Goal: Task Accomplishment & Management: Manage account settings

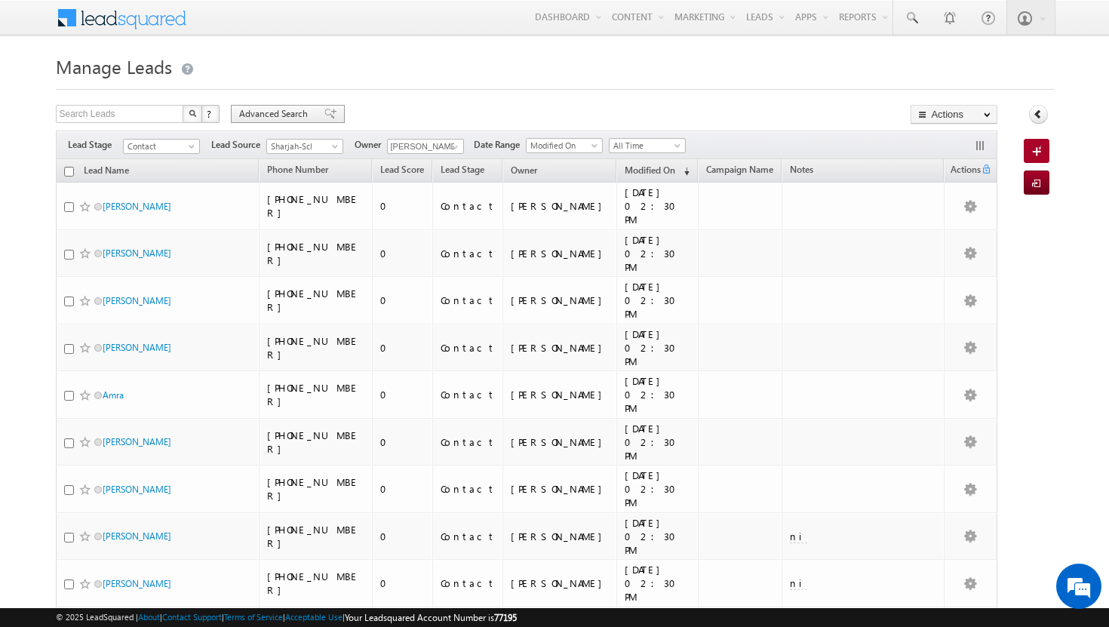
click at [277, 117] on span "Advanced Search" at bounding box center [275, 114] width 73 height 14
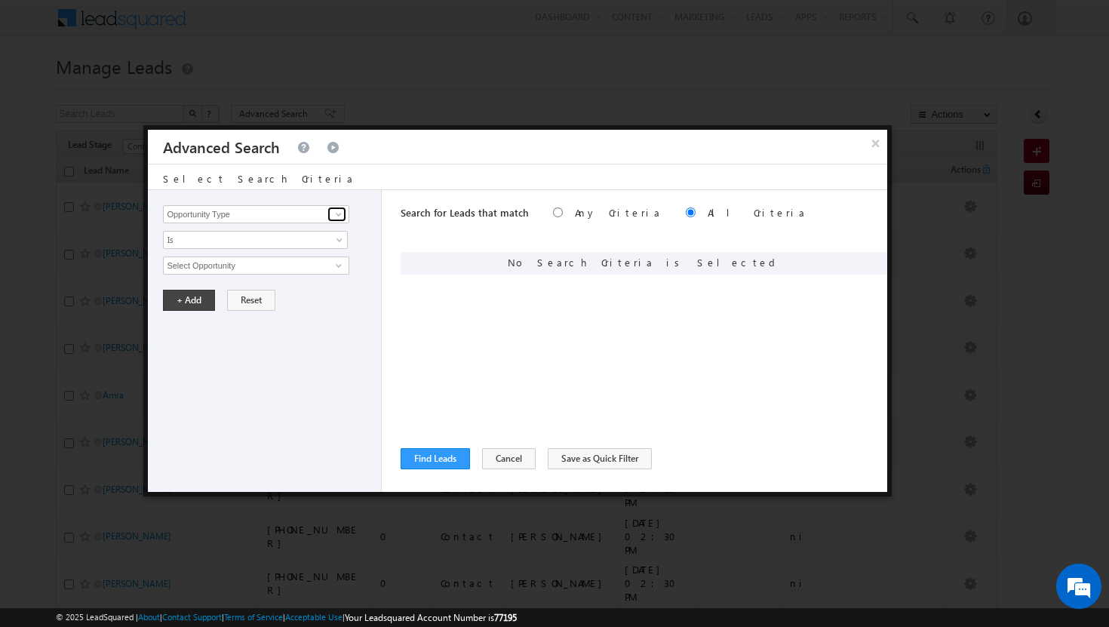
click at [337, 214] on span at bounding box center [339, 214] width 12 height 12
click at [208, 269] on link "Modified On" at bounding box center [256, 276] width 186 height 17
type input "Modified On"
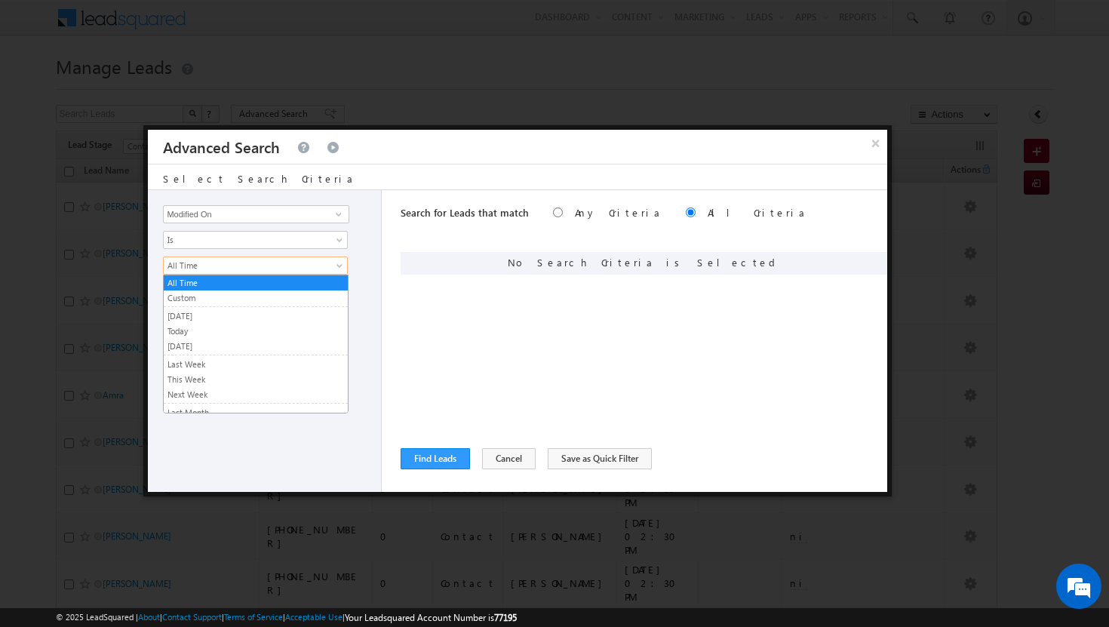
click at [344, 265] on span at bounding box center [341, 269] width 12 height 12
click at [248, 284] on link "All Time" at bounding box center [256, 283] width 184 height 14
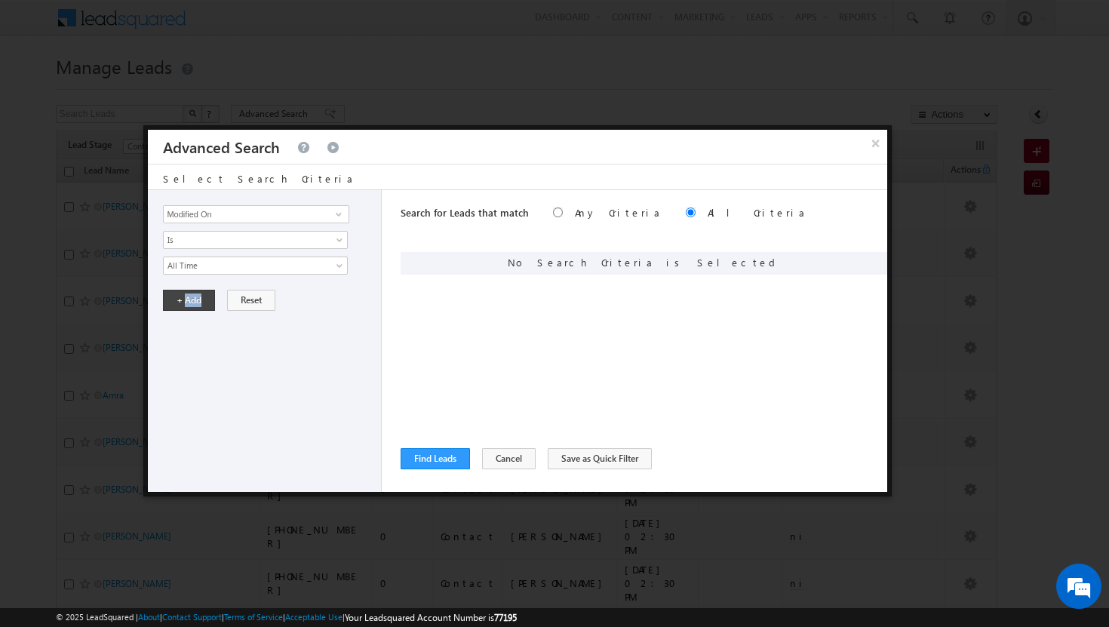
click at [232, 353] on div "Opportunity Type Lead Activity Task Sales Group Prospect Id Address 1 Address 2…" at bounding box center [265, 341] width 234 height 302
click at [201, 304] on button "+ Add" at bounding box center [189, 300] width 52 height 21
click at [343, 212] on span at bounding box center [339, 214] width 12 height 12
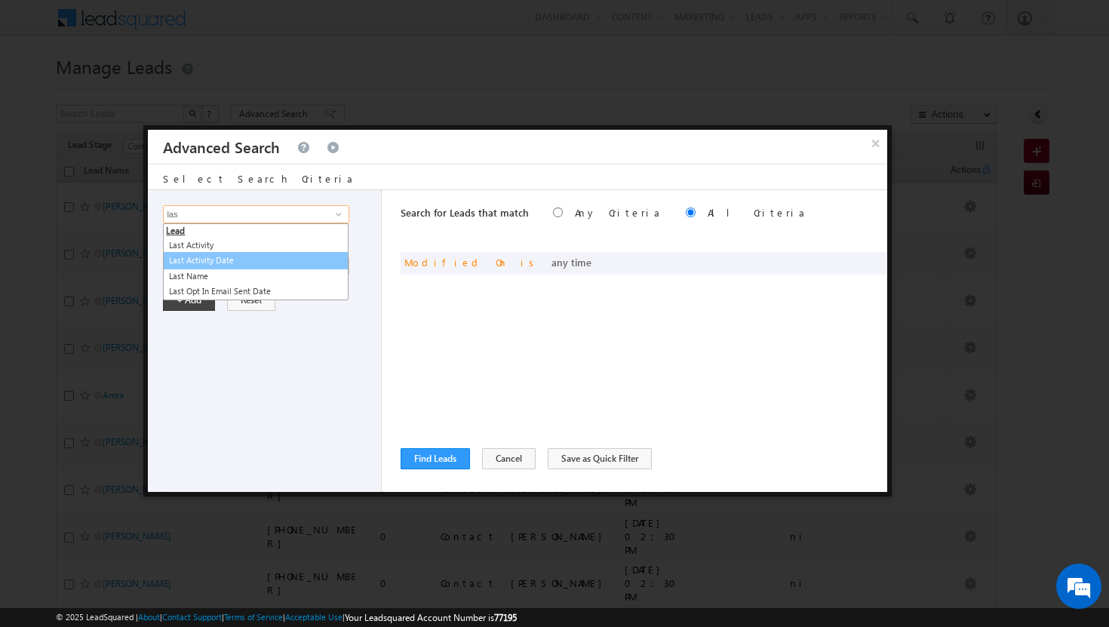
click at [226, 266] on link "Last Activity Date" at bounding box center [256, 260] width 186 height 17
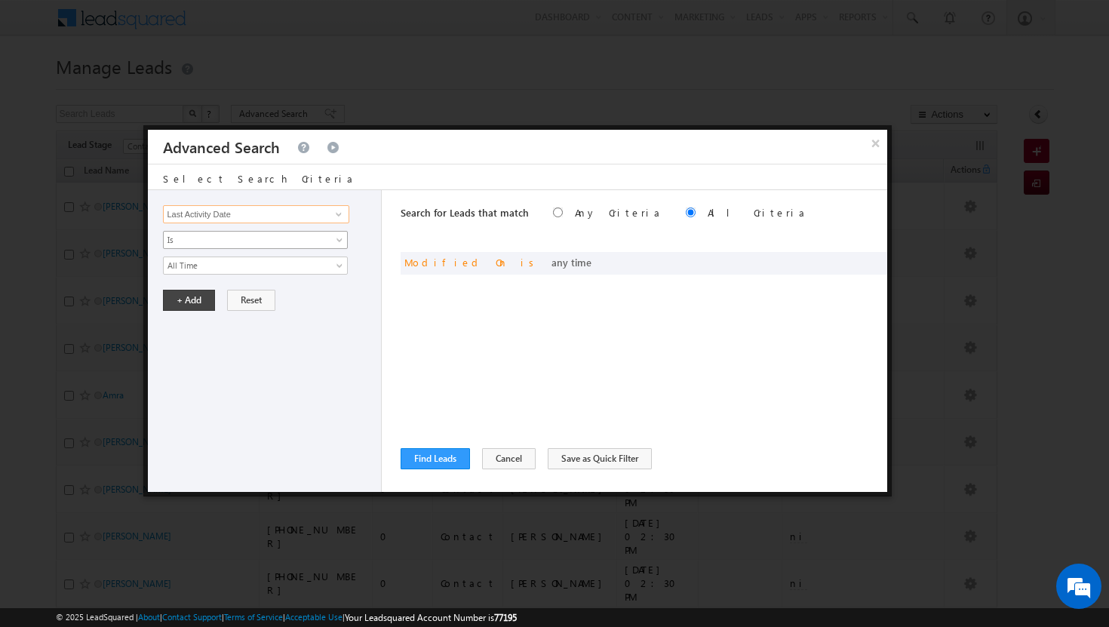
type input "Last Activity Date"
click at [341, 238] on span at bounding box center [341, 243] width 12 height 12
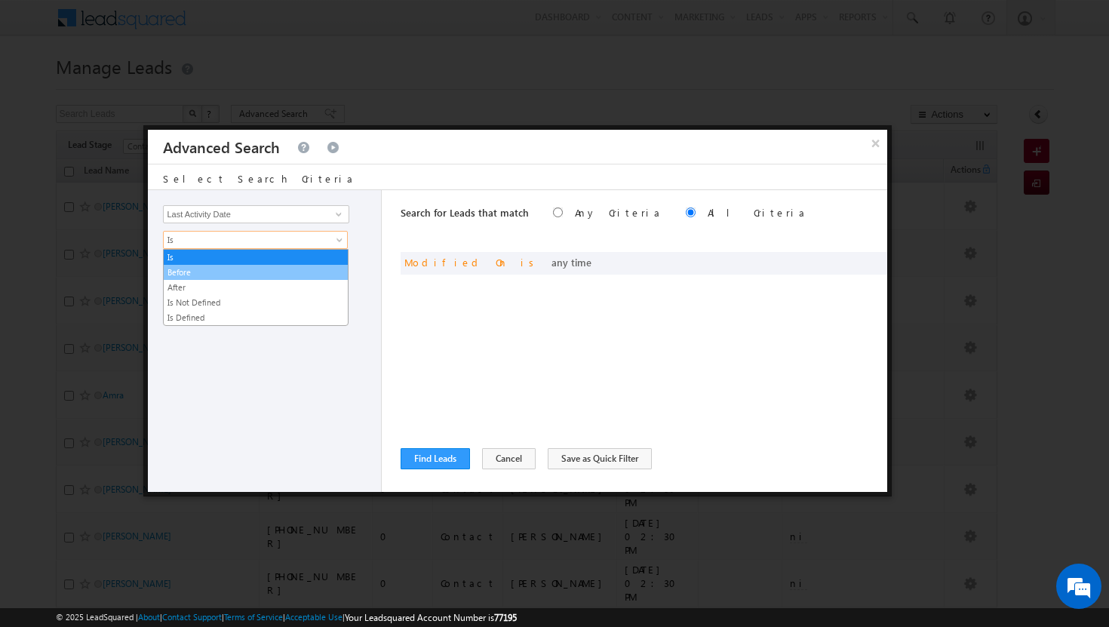
click at [252, 270] on link "Before" at bounding box center [256, 273] width 184 height 14
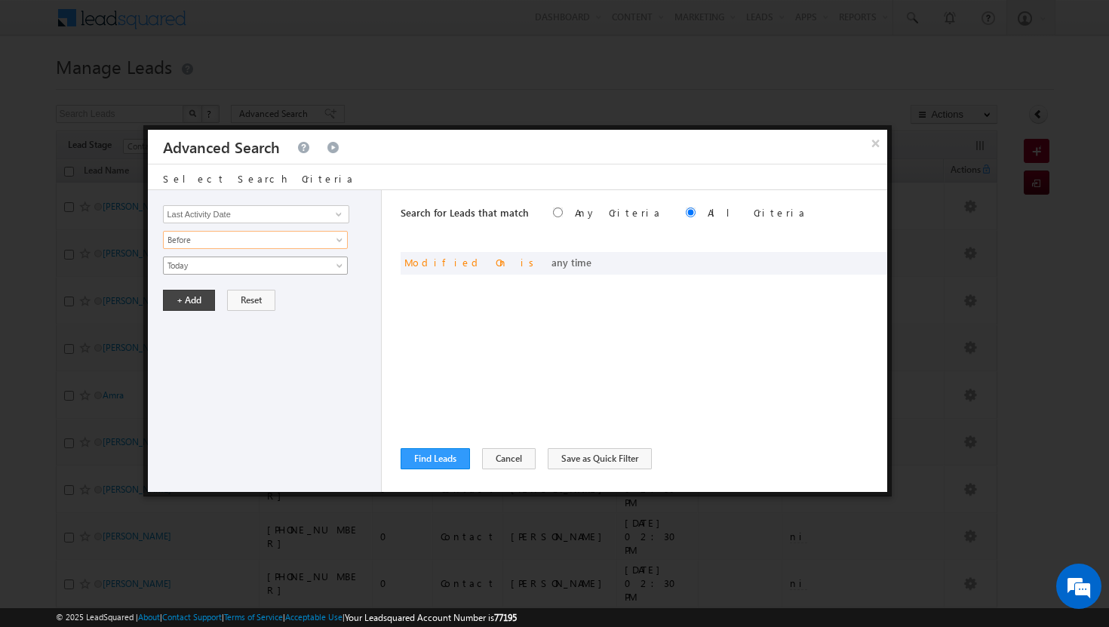
click at [337, 266] on span at bounding box center [341, 269] width 12 height 12
click at [315, 288] on link "Today" at bounding box center [256, 283] width 184 height 14
click at [222, 347] on div "Opportunity Type Lead Activity Task Sales Group Prospect Id Address 1 Address 2…" at bounding box center [265, 341] width 234 height 302
click at [199, 297] on button "+ Add" at bounding box center [189, 300] width 52 height 21
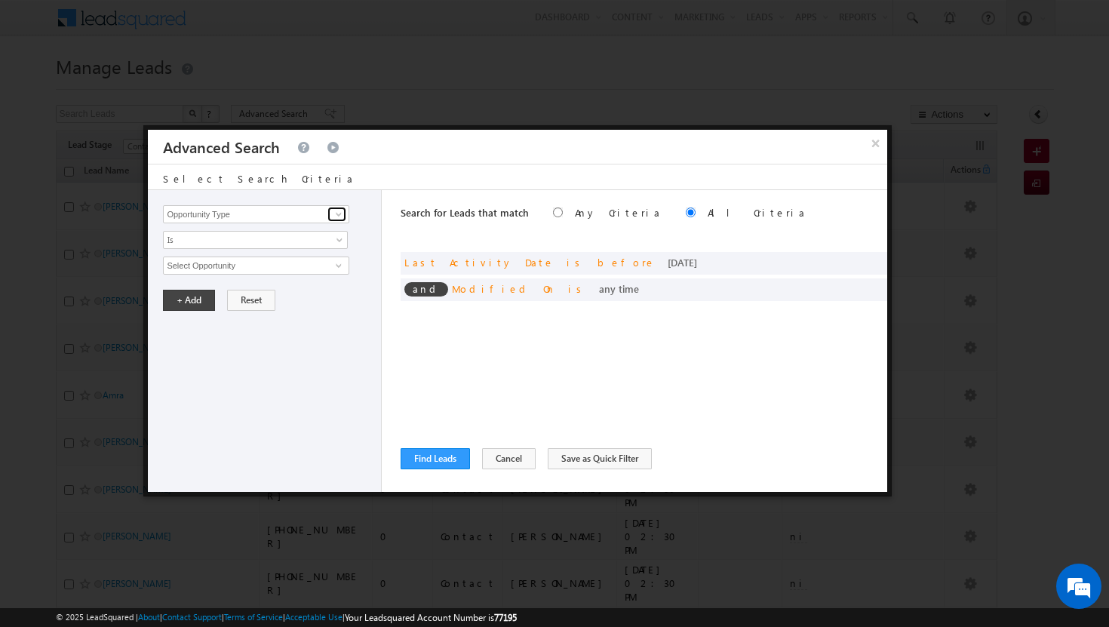
click at [340, 216] on span at bounding box center [339, 214] width 12 height 12
click at [254, 241] on link "Owner" at bounding box center [256, 245] width 186 height 17
type input "Owner"
click at [340, 240] on span at bounding box center [341, 243] width 12 height 12
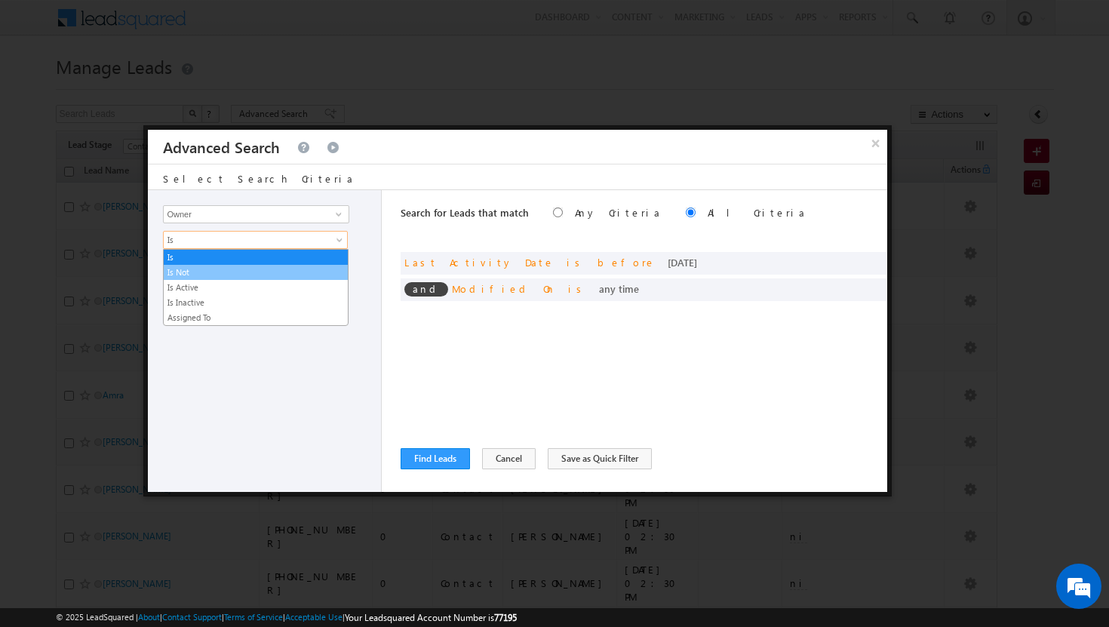
click at [310, 275] on link "Is Not" at bounding box center [256, 273] width 184 height 14
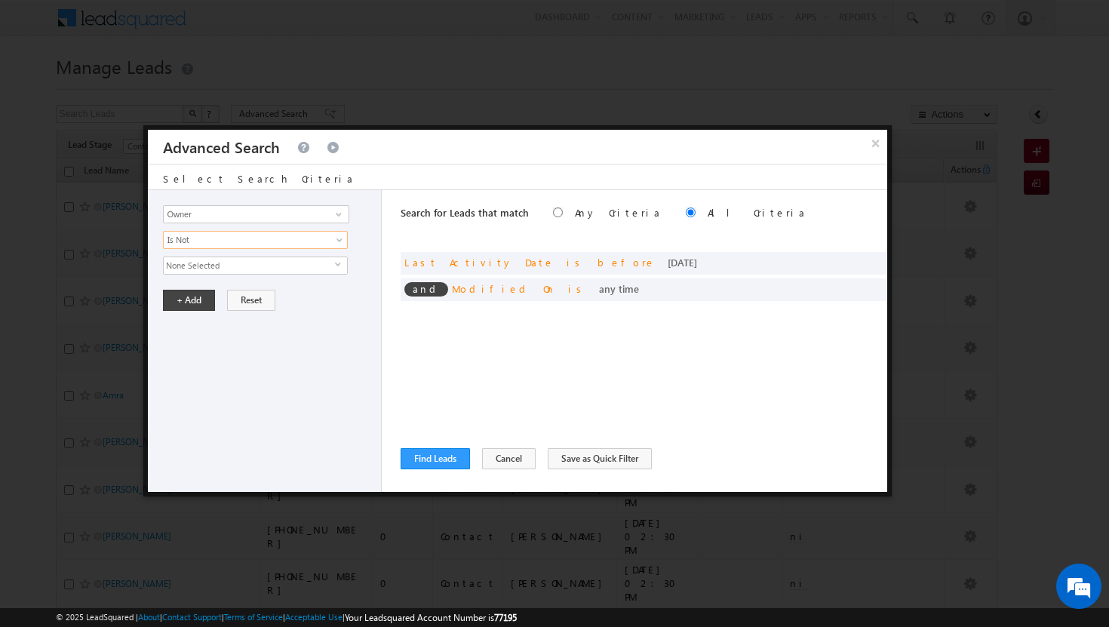
click at [339, 267] on span "select" at bounding box center [341, 264] width 12 height 7
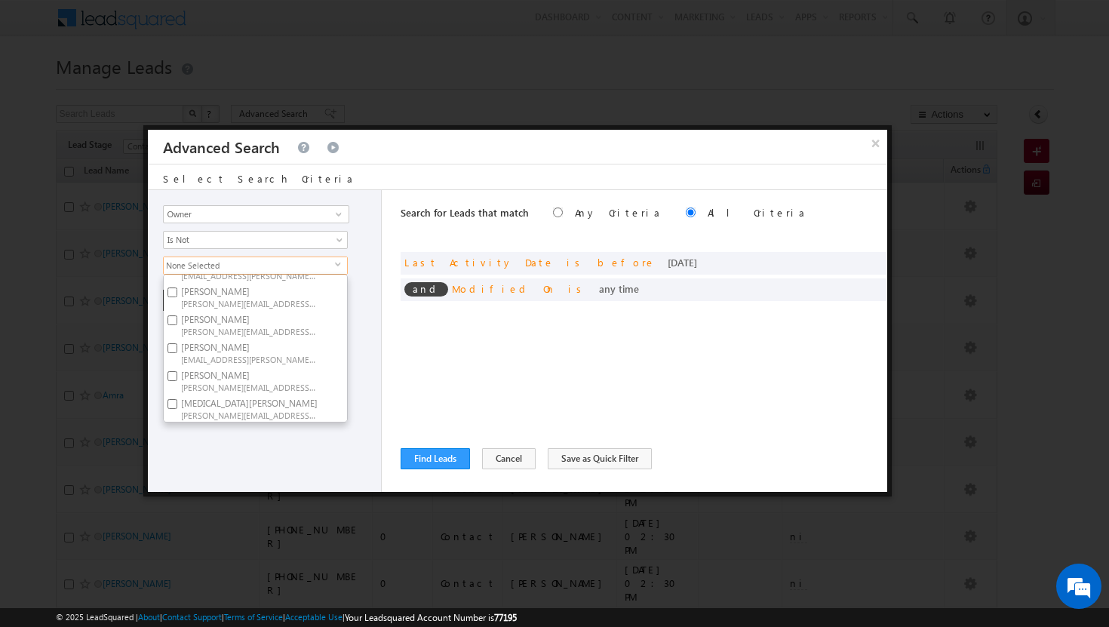
scroll to position [153, 0]
click at [175, 319] on input "Shakeel Babbar shakeel.babbar@indglobal.ae" at bounding box center [173, 320] width 10 height 10
checkbox input "true"
click at [238, 425] on div "Opportunity Type Lead Activity Task Sales Group Prospect Id Address 1 Address 2…" at bounding box center [265, 341] width 234 height 302
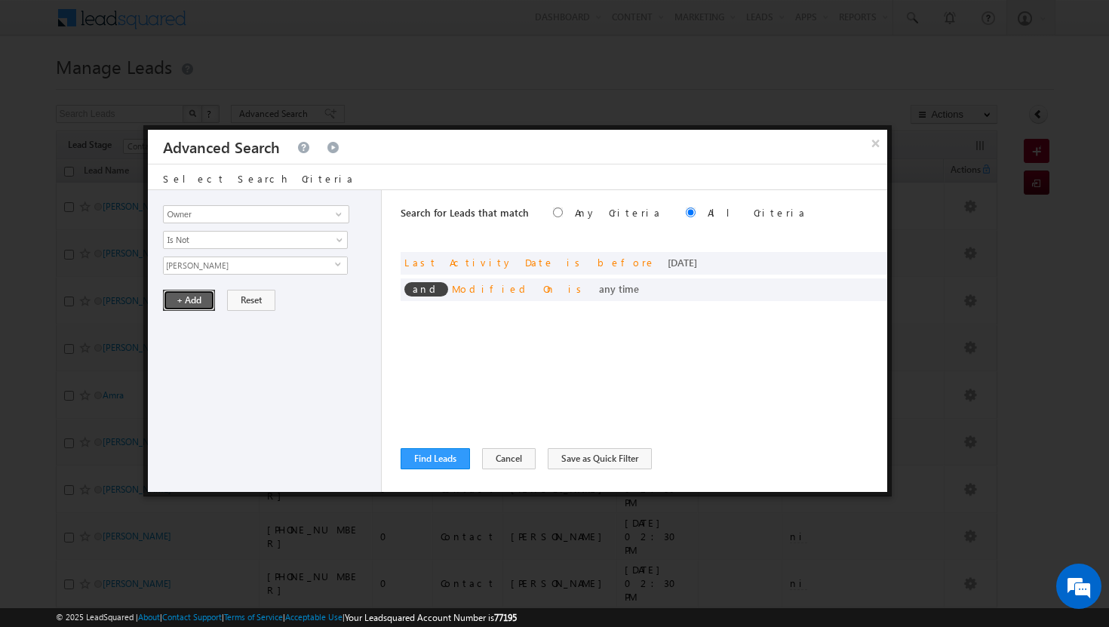
click at [193, 303] on button "+ Add" at bounding box center [189, 300] width 52 height 21
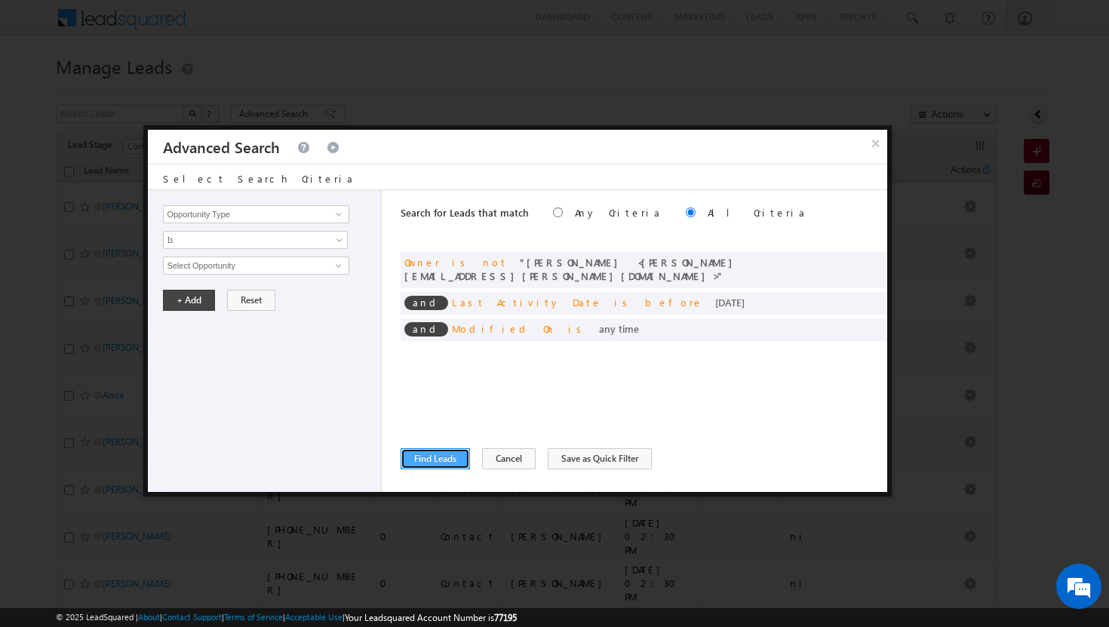
click at [437, 460] on button "Find Leads" at bounding box center [435, 458] width 69 height 21
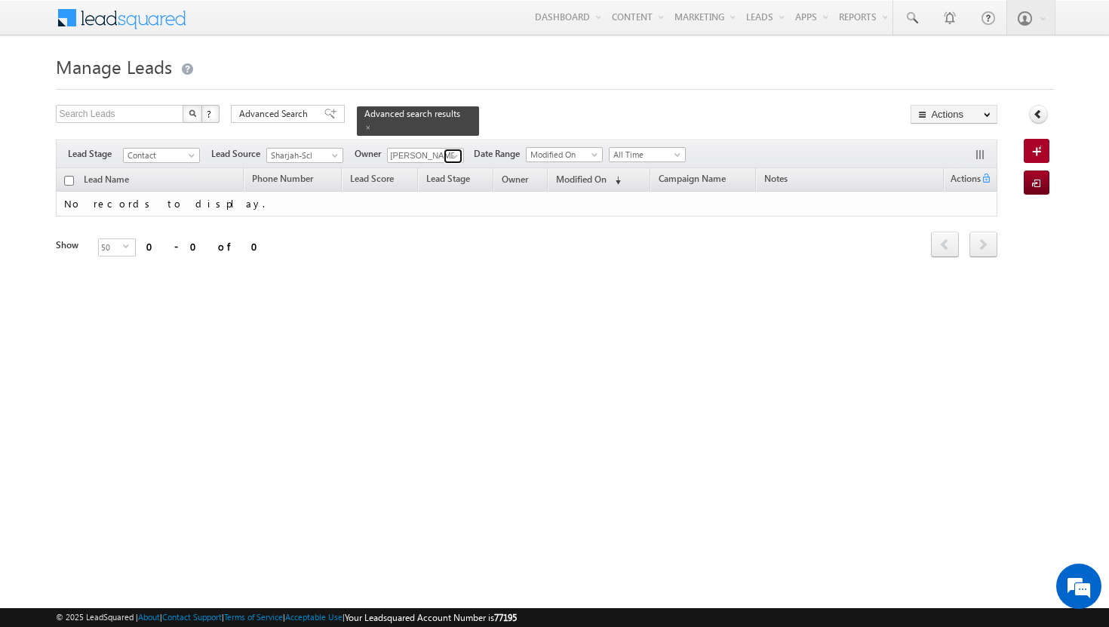
click at [455, 150] on span at bounding box center [455, 156] width 12 height 12
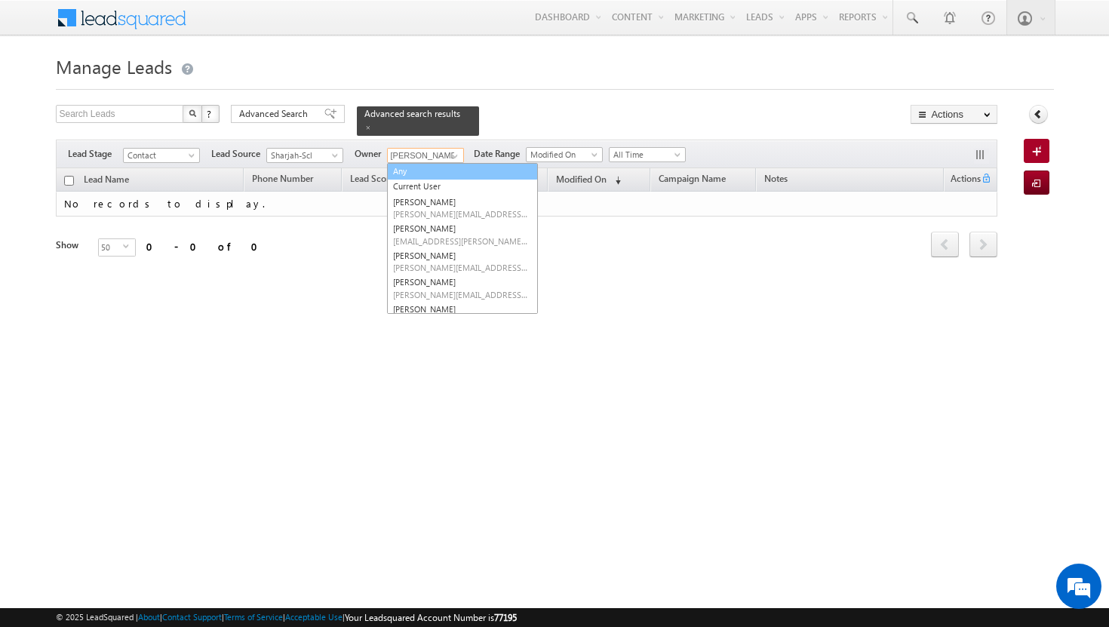
click at [451, 163] on link "Any" at bounding box center [462, 171] width 151 height 17
type input "Any"
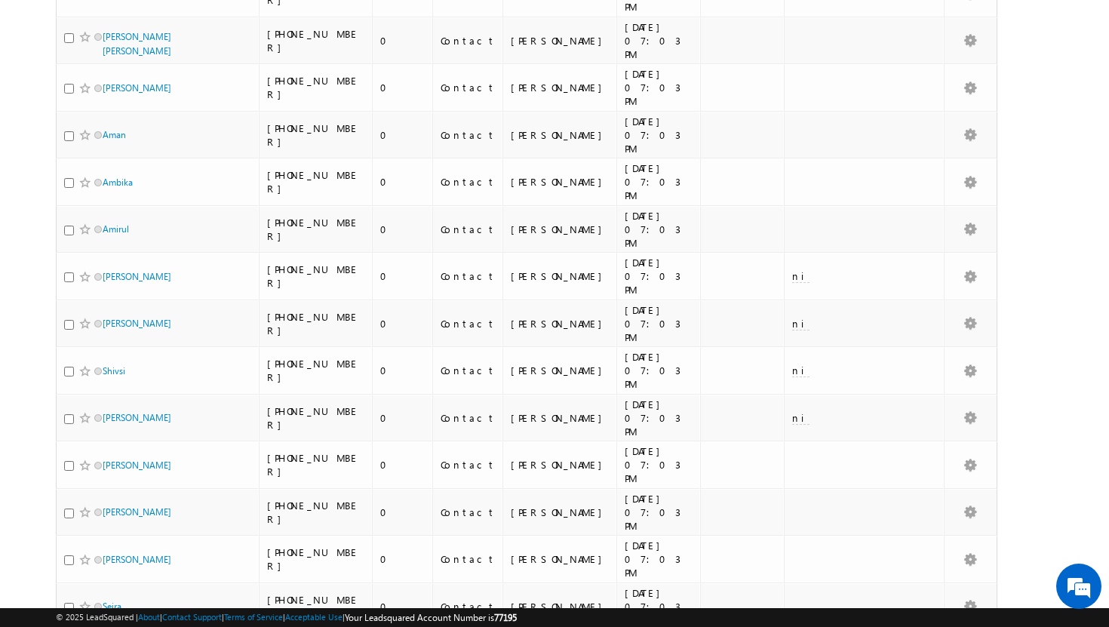
scroll to position [1412, 0]
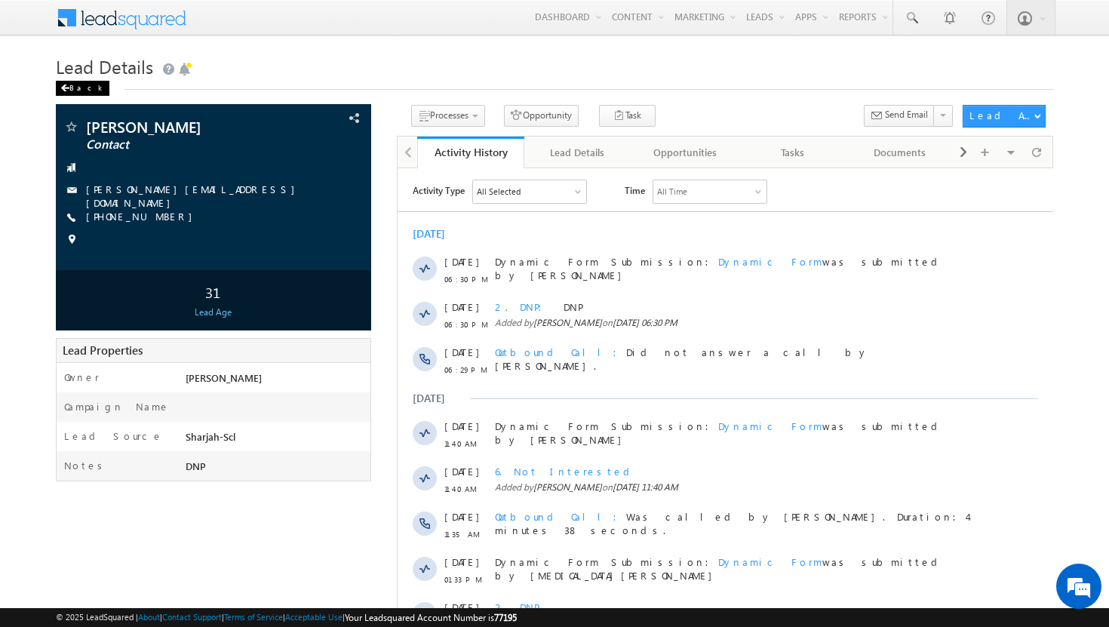
click at [66, 81] on div "Back" at bounding box center [83, 88] width 54 height 15
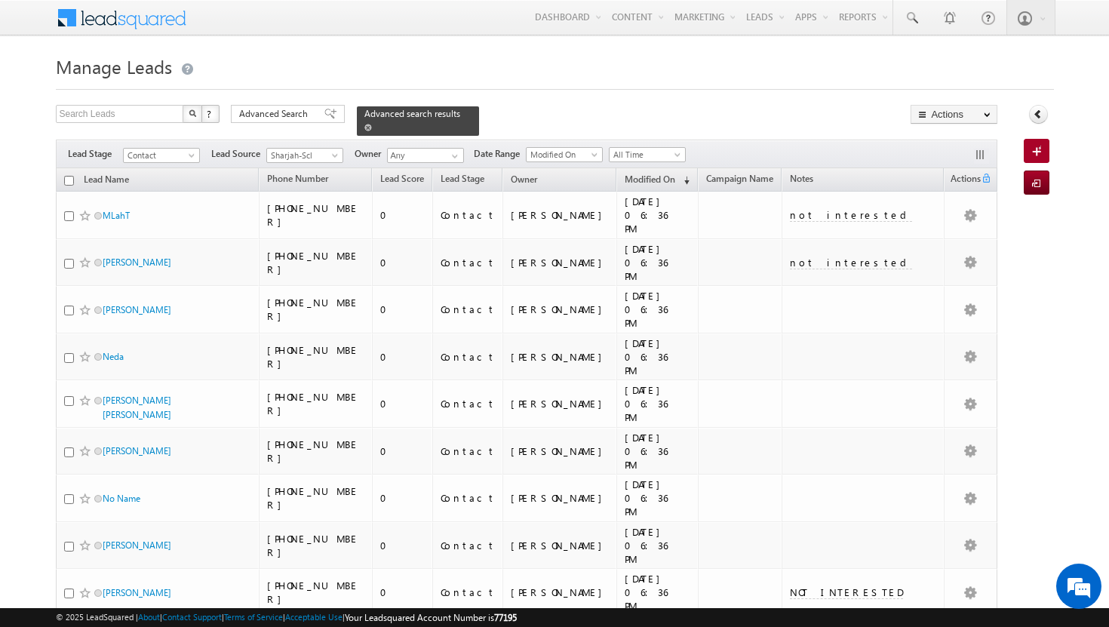
click at [381, 113] on span "Advanced search results" at bounding box center [412, 113] width 96 height 11
click at [300, 115] on span "Advanced Search" at bounding box center [275, 114] width 73 height 14
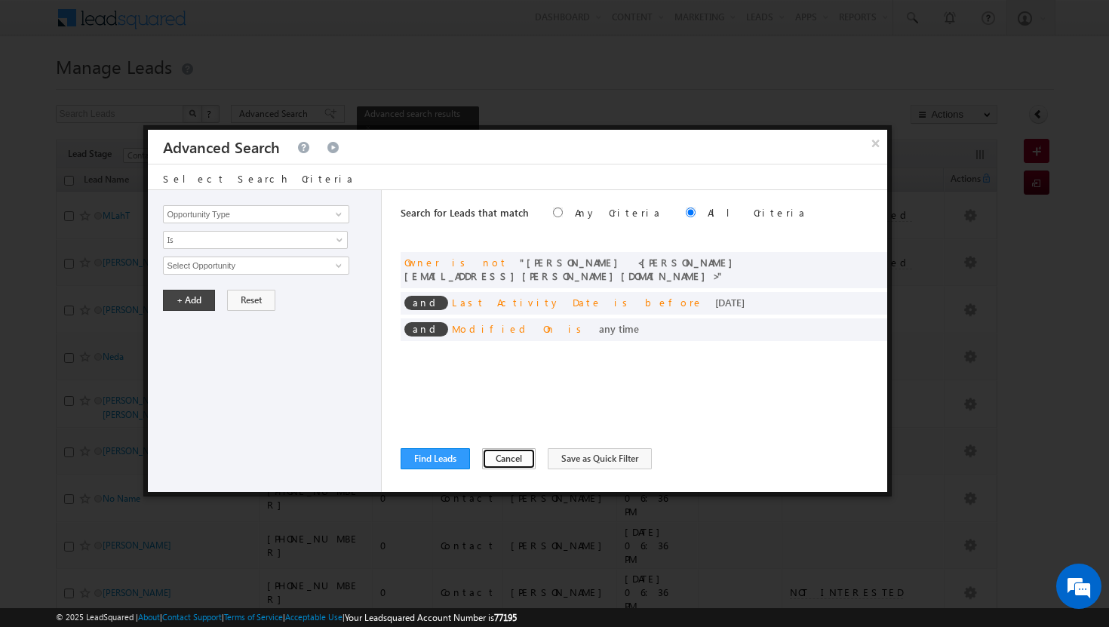
click at [509, 458] on button "Cancel" at bounding box center [509, 458] width 54 height 21
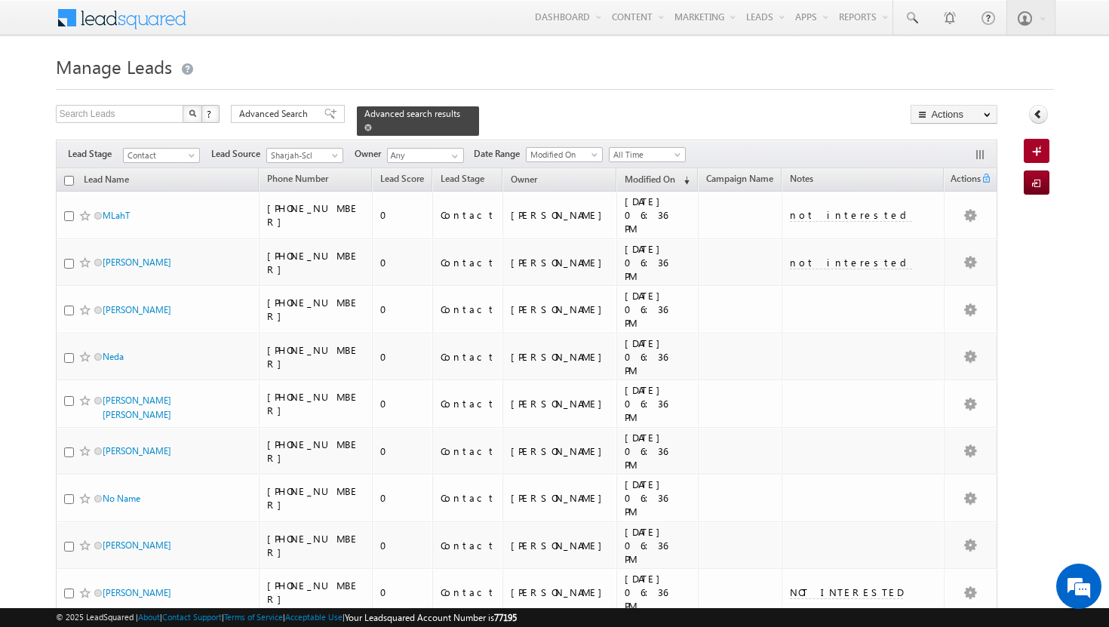
click at [372, 124] on span at bounding box center [368, 128] width 8 height 8
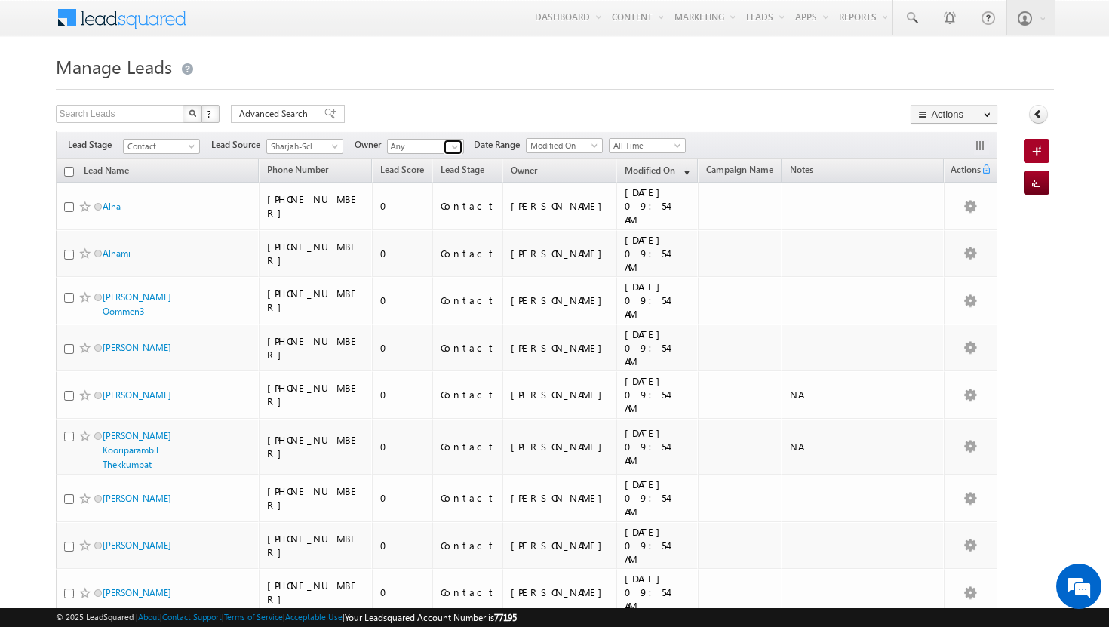
click at [458, 146] on span at bounding box center [455, 147] width 12 height 12
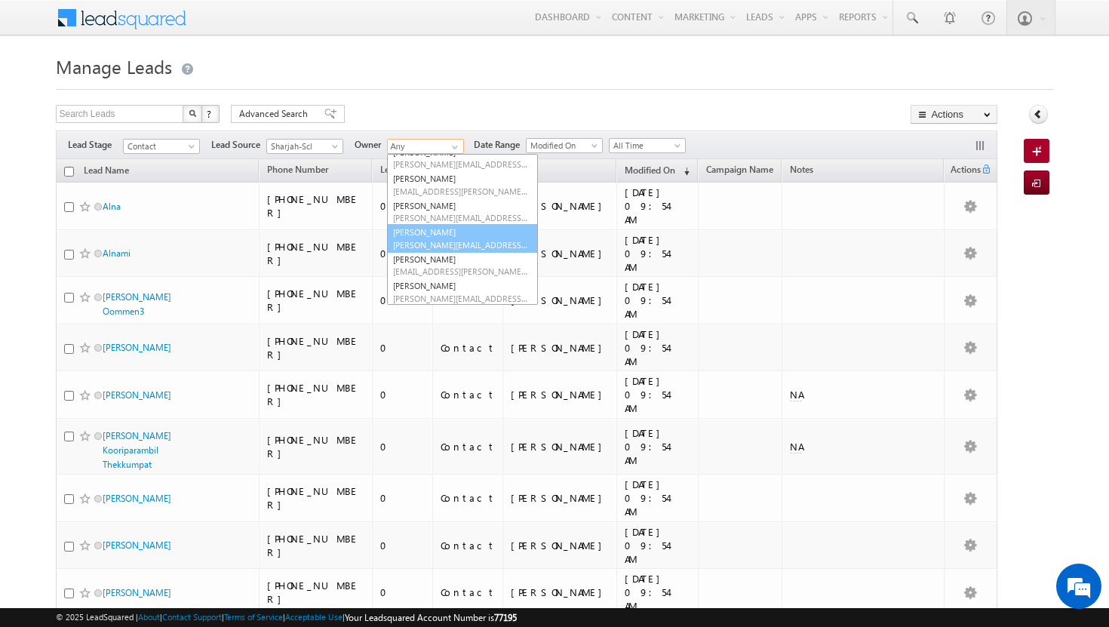
scroll to position [48, 0]
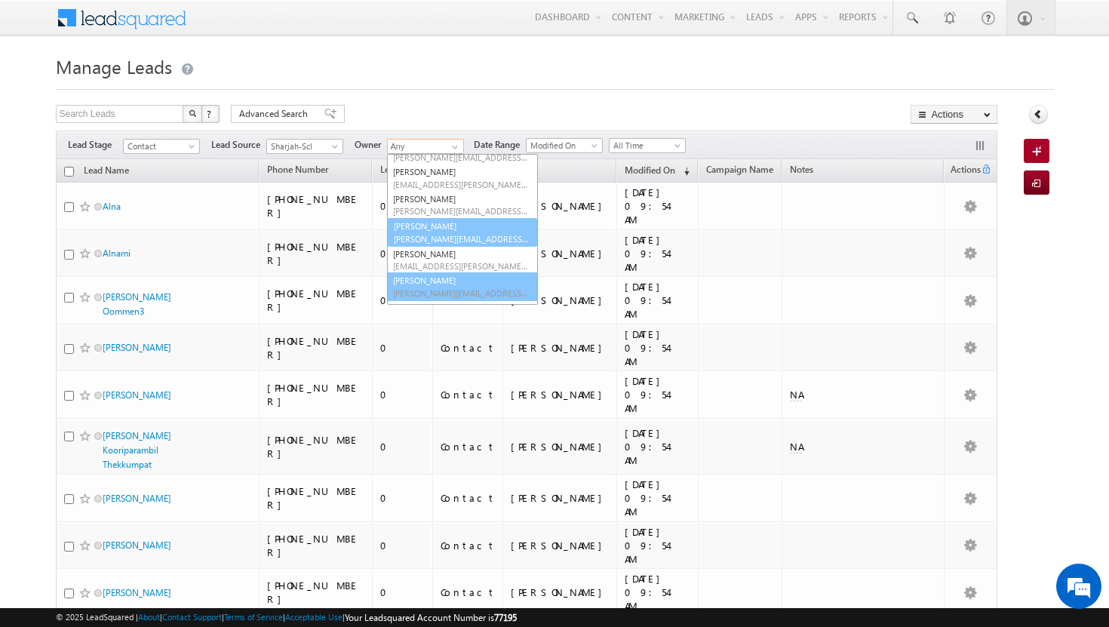
click at [478, 282] on link "[PERSON_NAME] [PERSON_NAME][EMAIL_ADDRESS][PERSON_NAME][DOMAIN_NAME]" at bounding box center [462, 286] width 151 height 29
type input "[PERSON_NAME]"
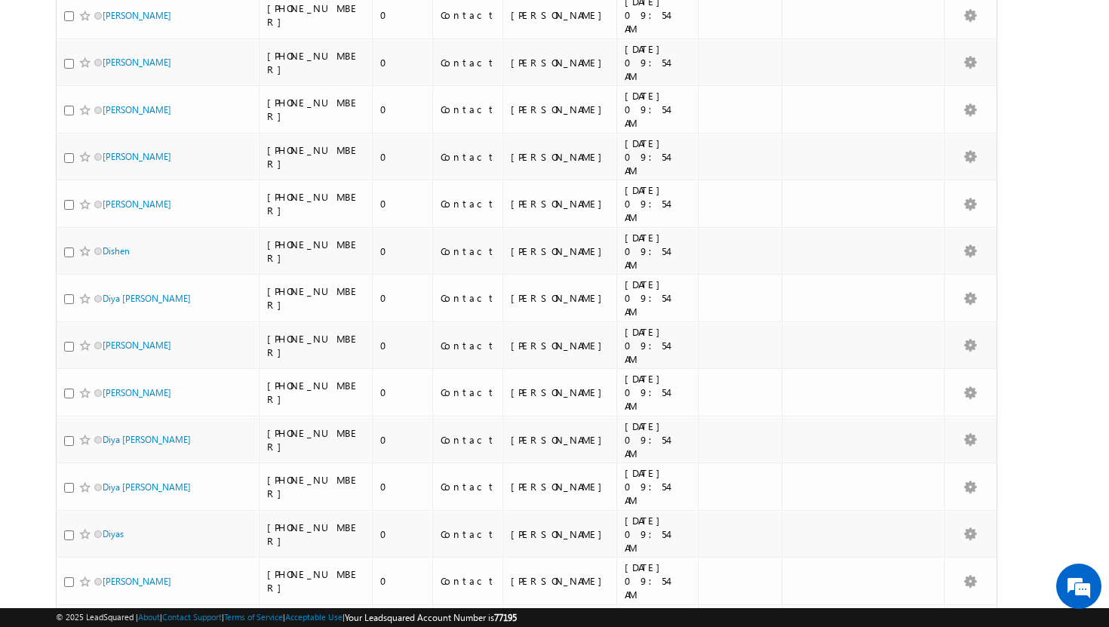
scroll to position [1425, 0]
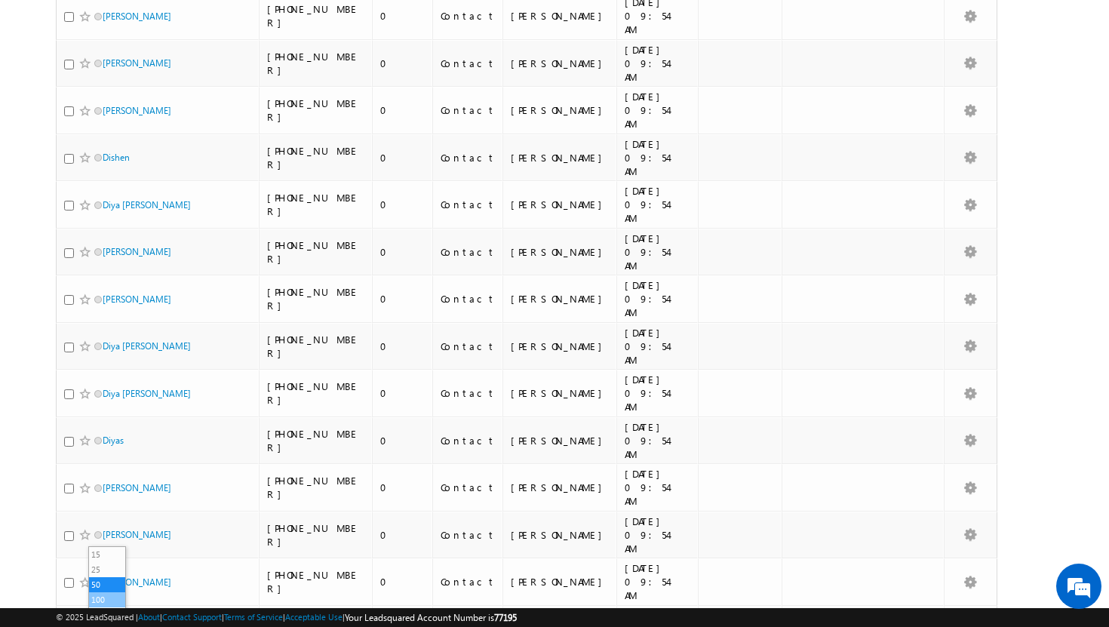
click at [107, 596] on li "100" at bounding box center [107, 599] width 36 height 15
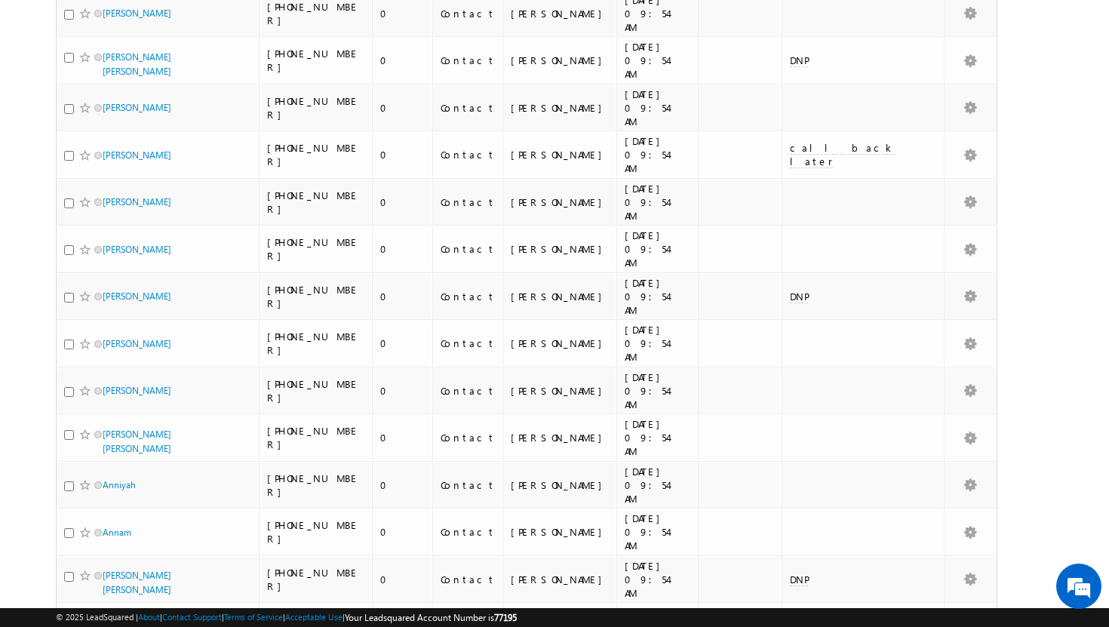
scroll to position [0, 0]
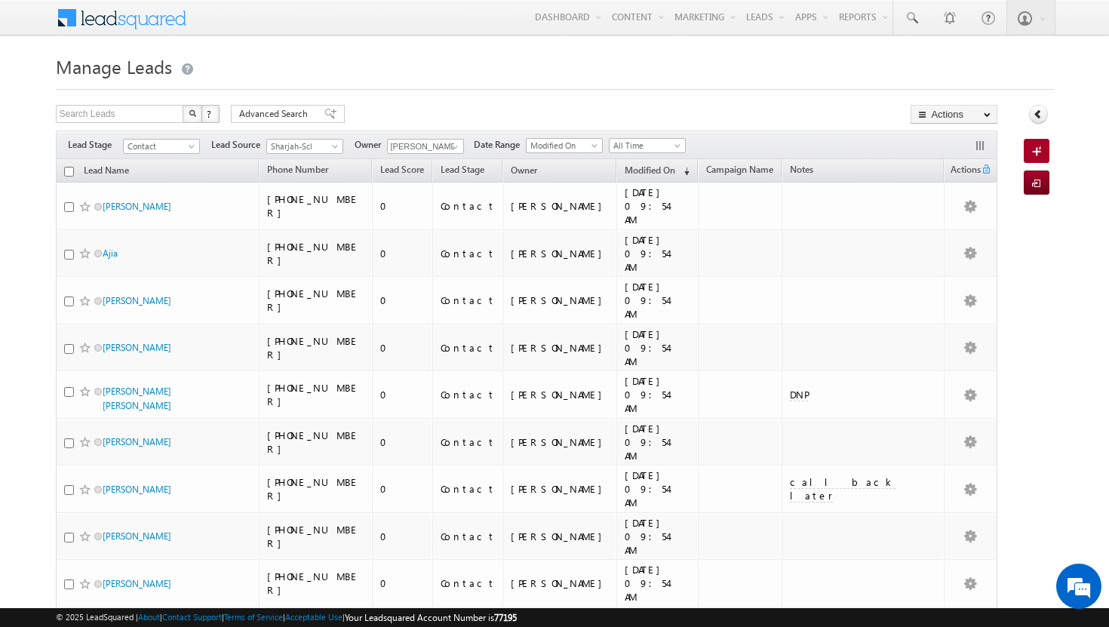
click at [68, 174] on input "checkbox" at bounding box center [69, 172] width 10 height 10
checkbox input "true"
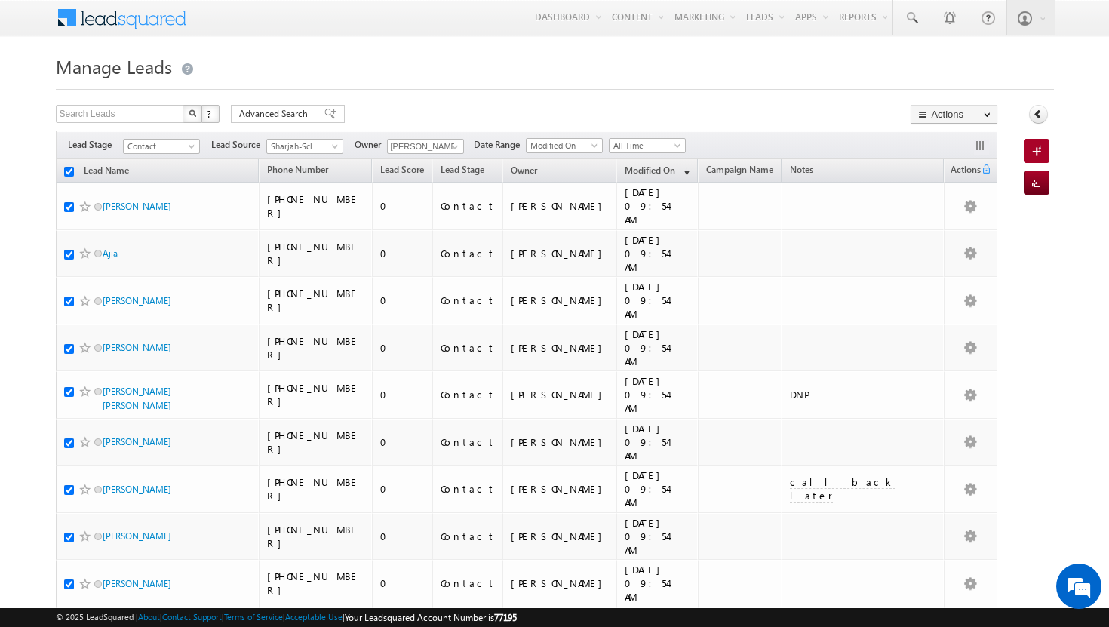
checkbox input "true"
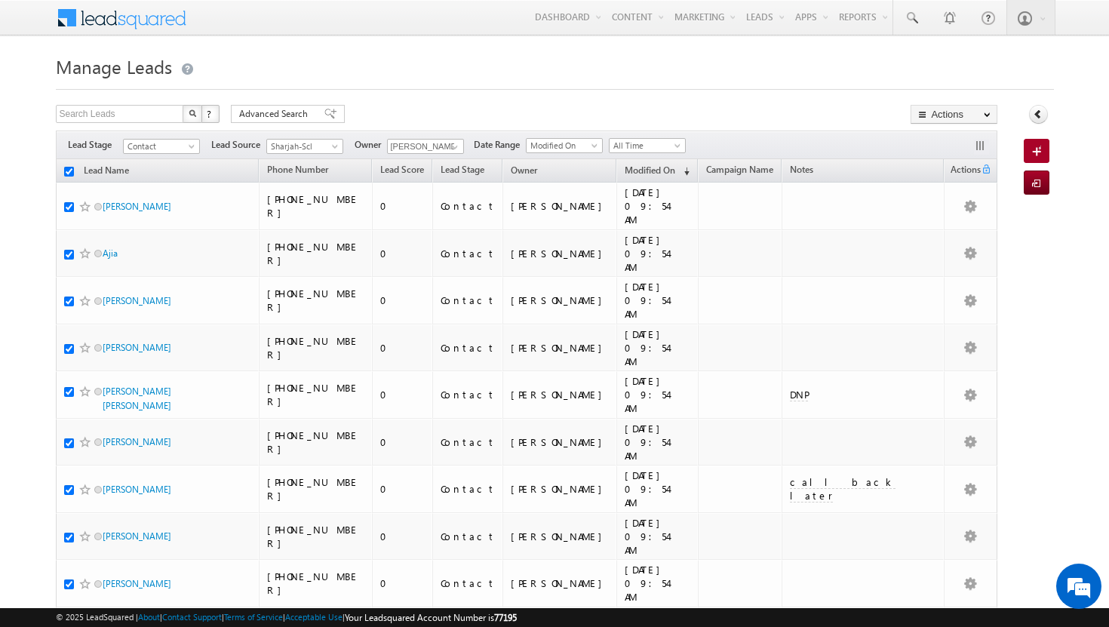
checkbox input "true"
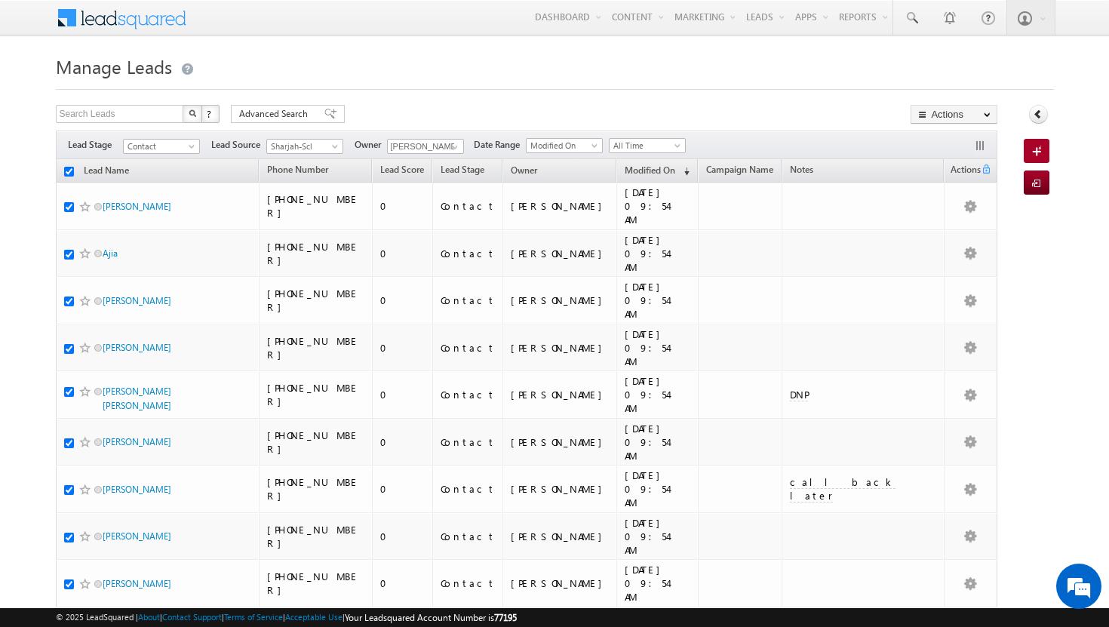
checkbox input "true"
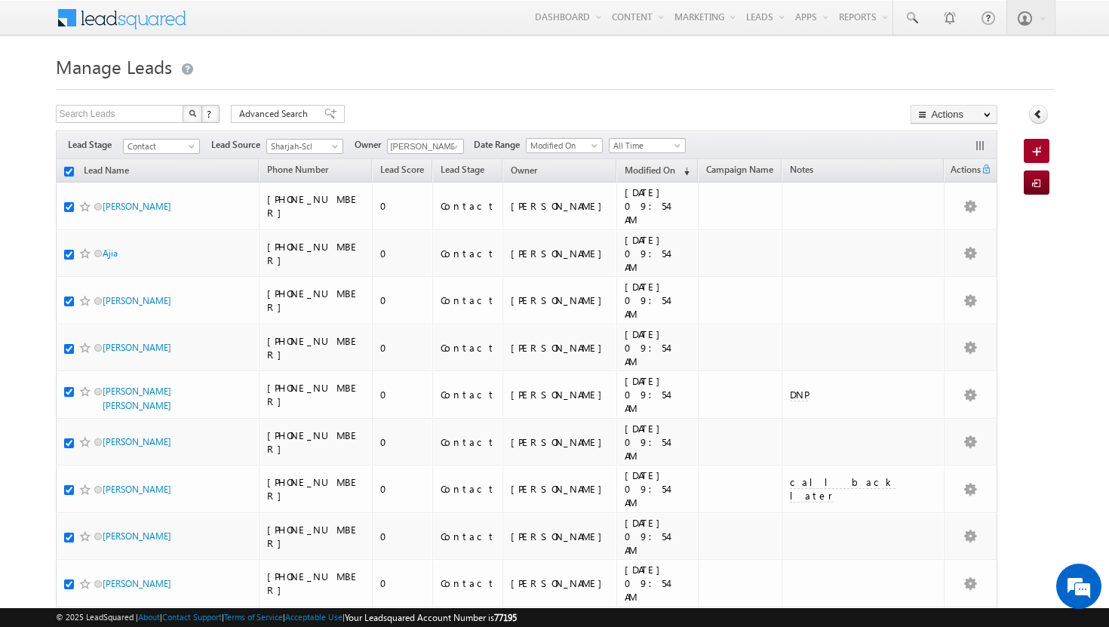
checkbox input "true"
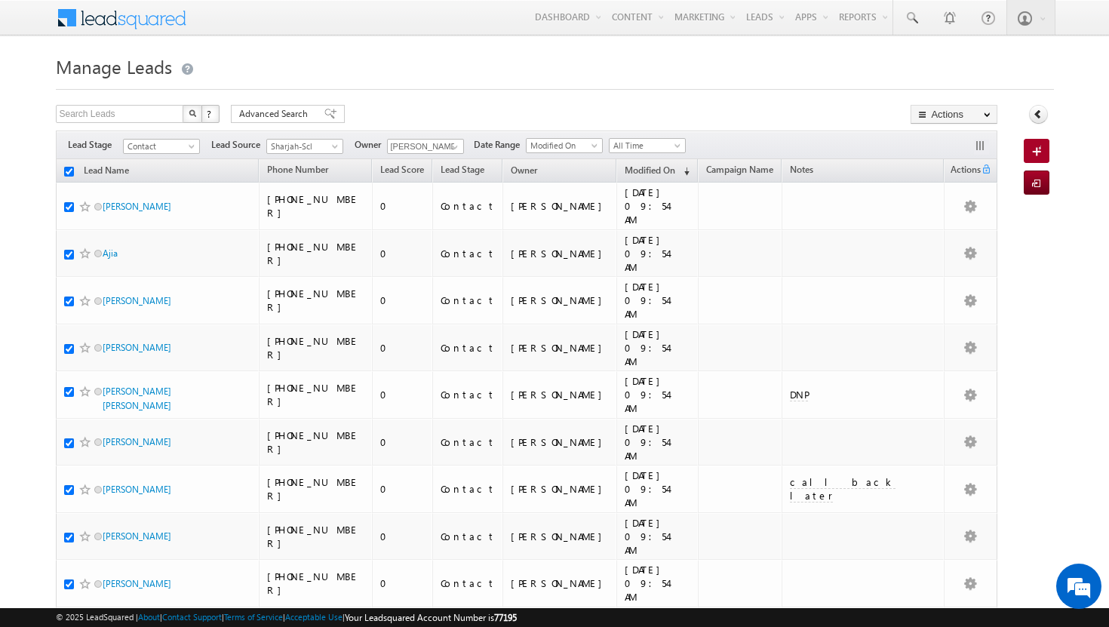
checkbox input "true"
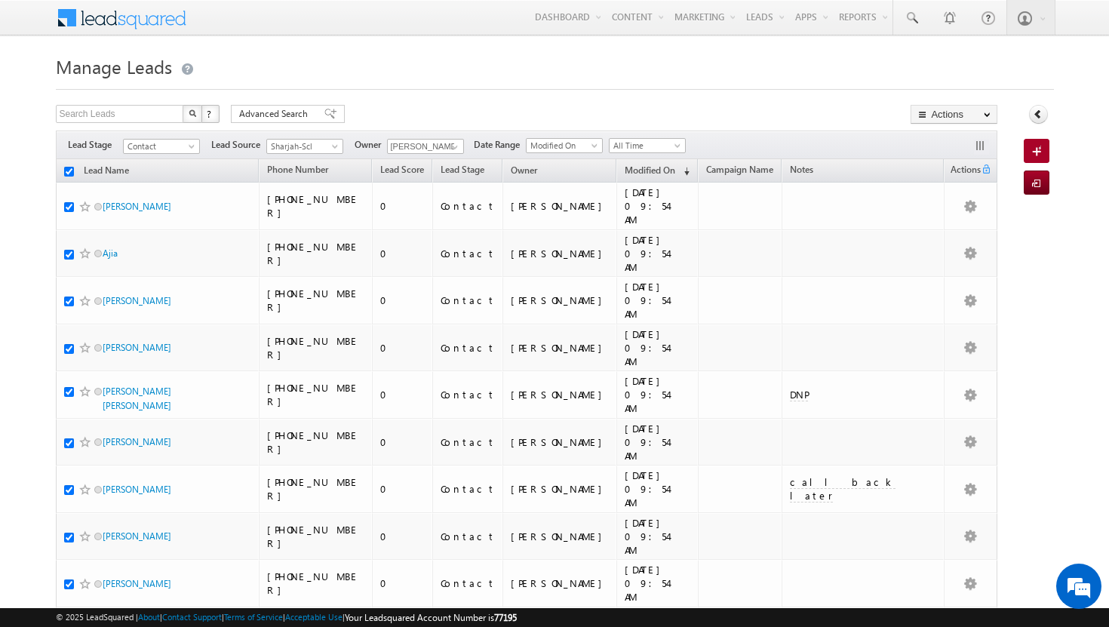
checkbox input "true"
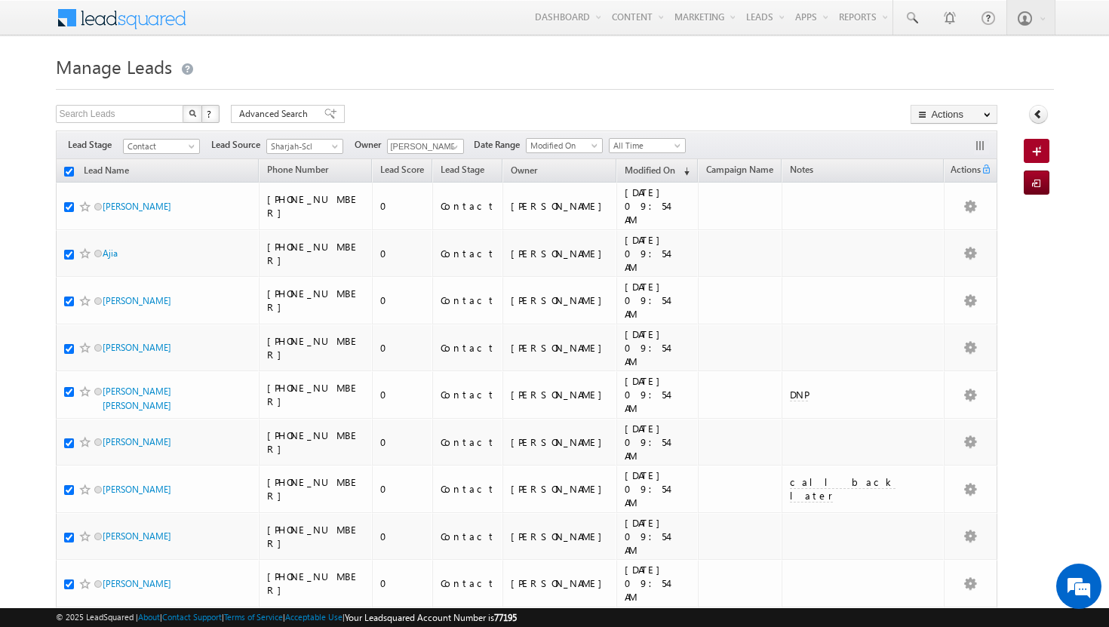
checkbox input "true"
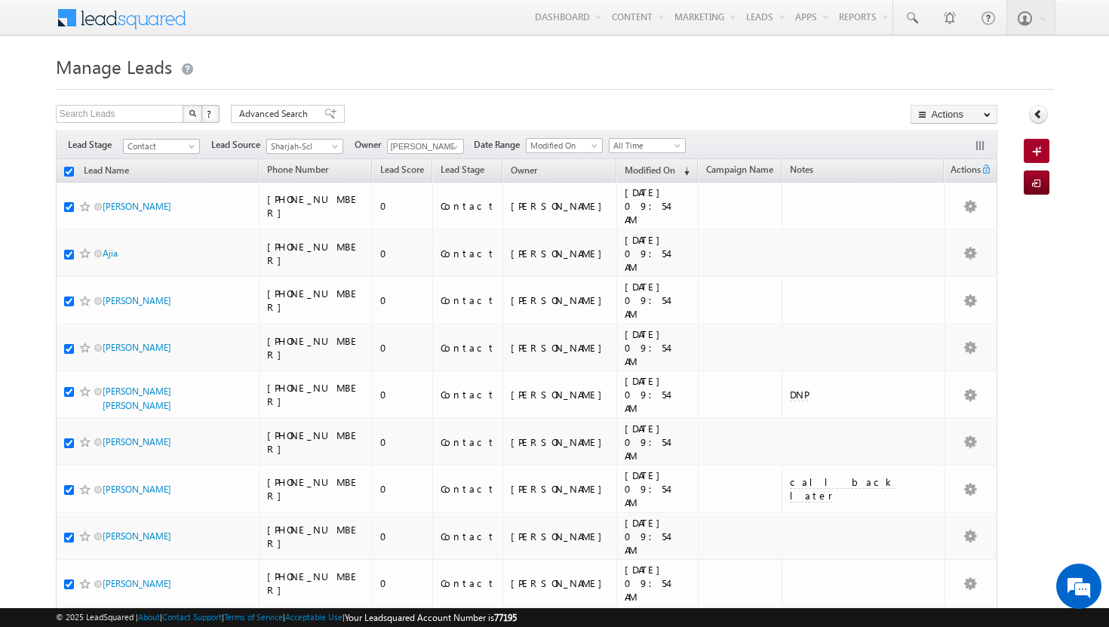
checkbox input "true"
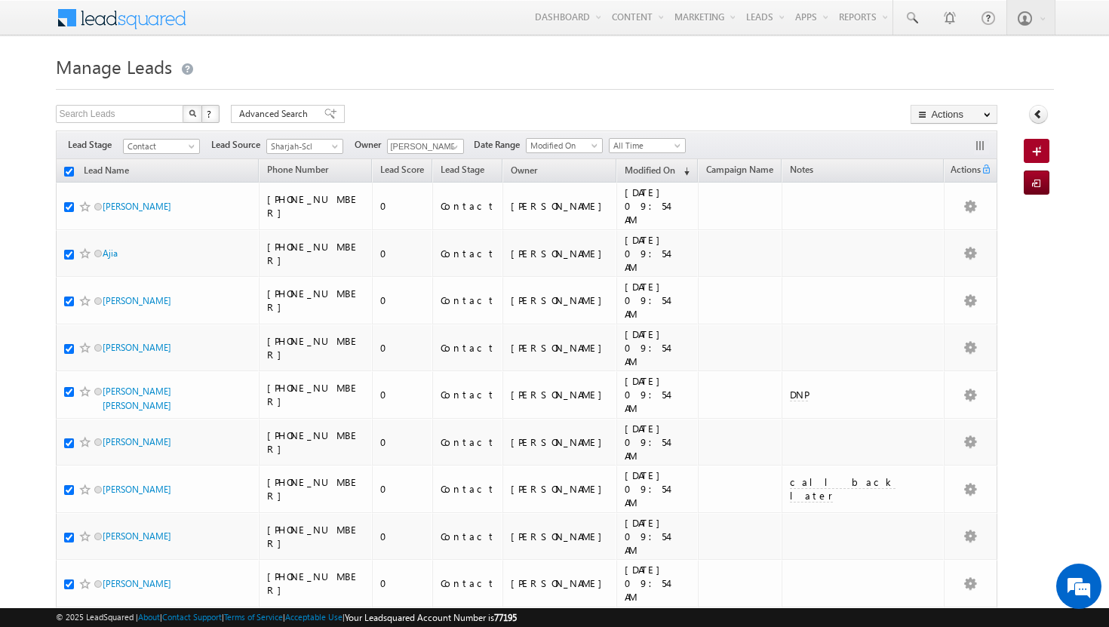
checkbox input "true"
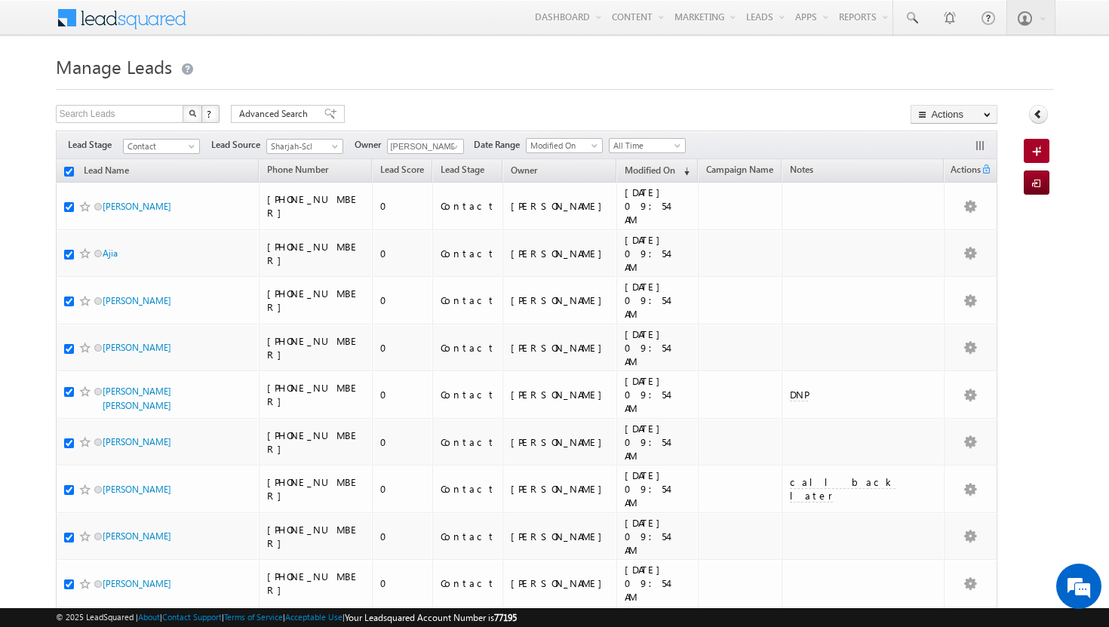
checkbox input "true"
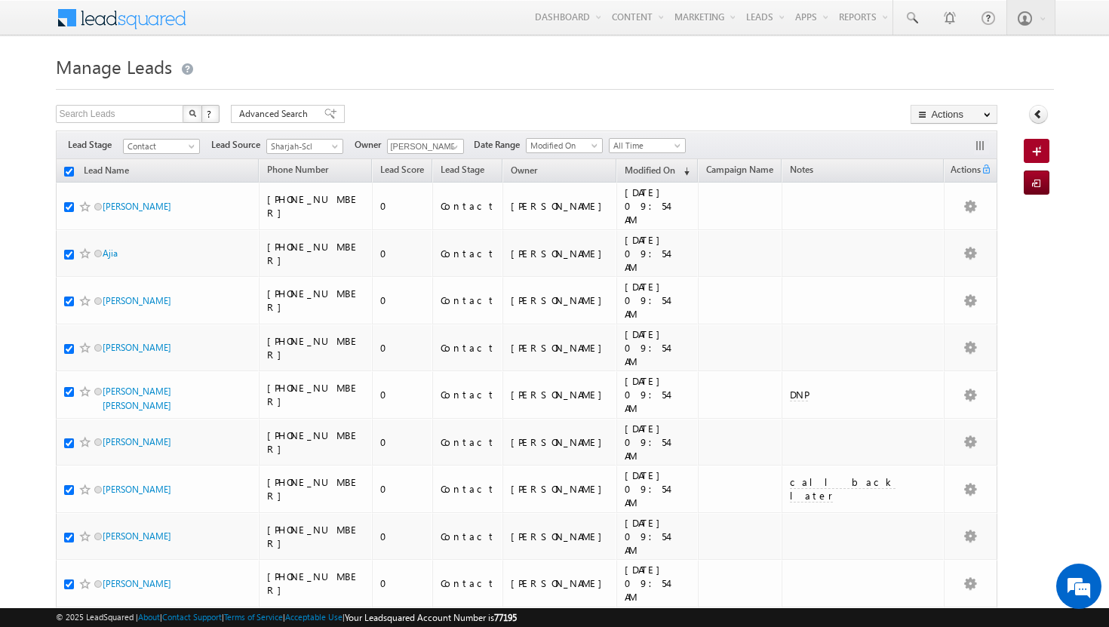
checkbox input "true"
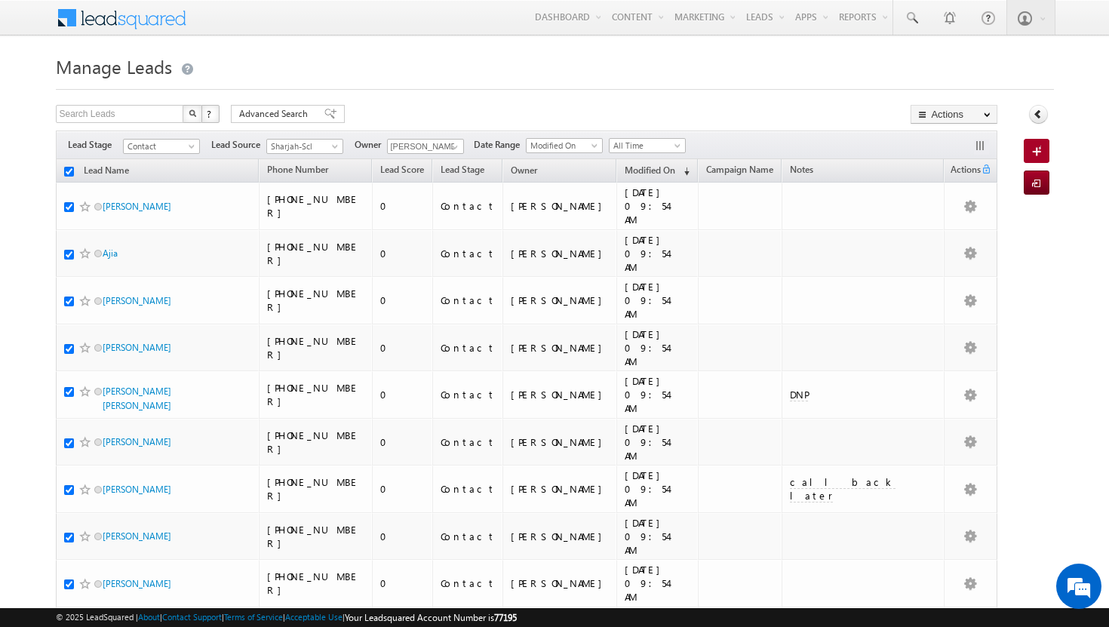
checkbox input "true"
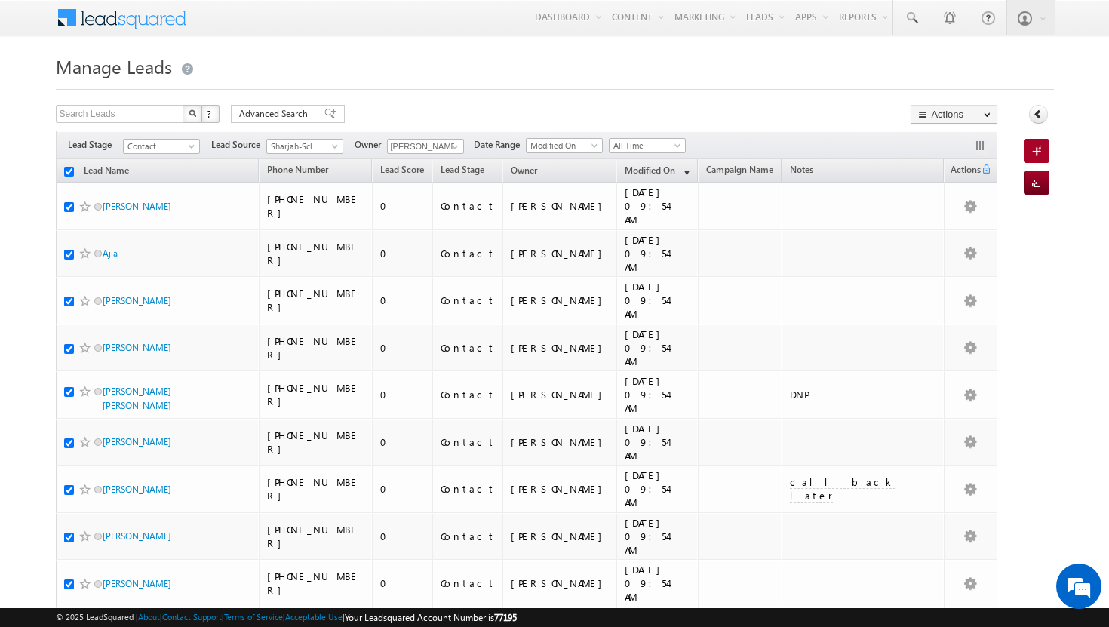
checkbox input "true"
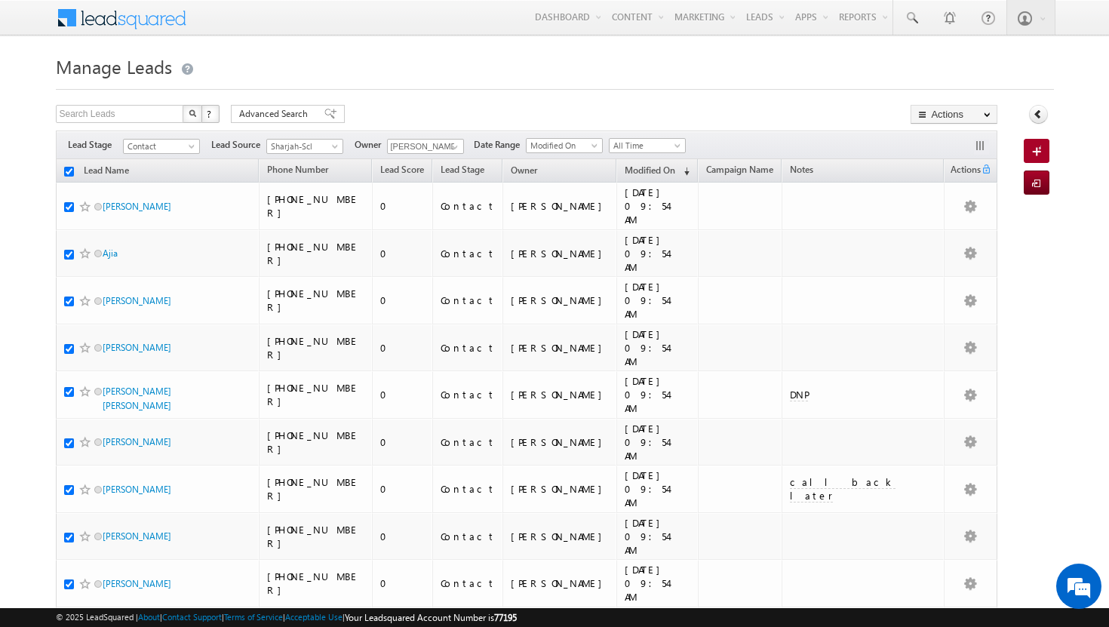
checkbox input "true"
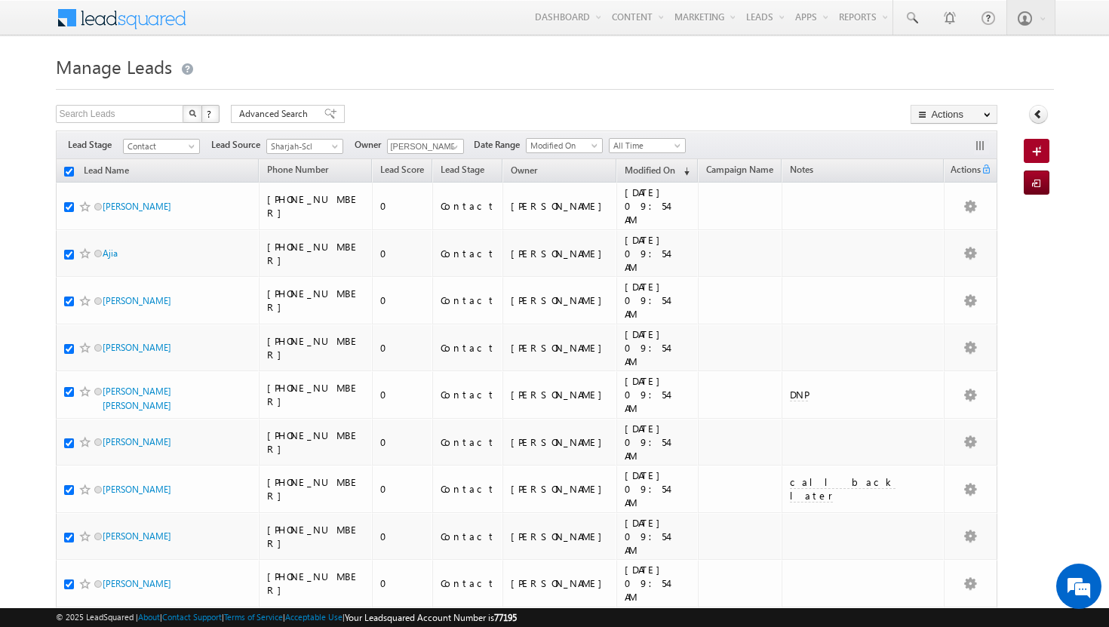
checkbox input "true"
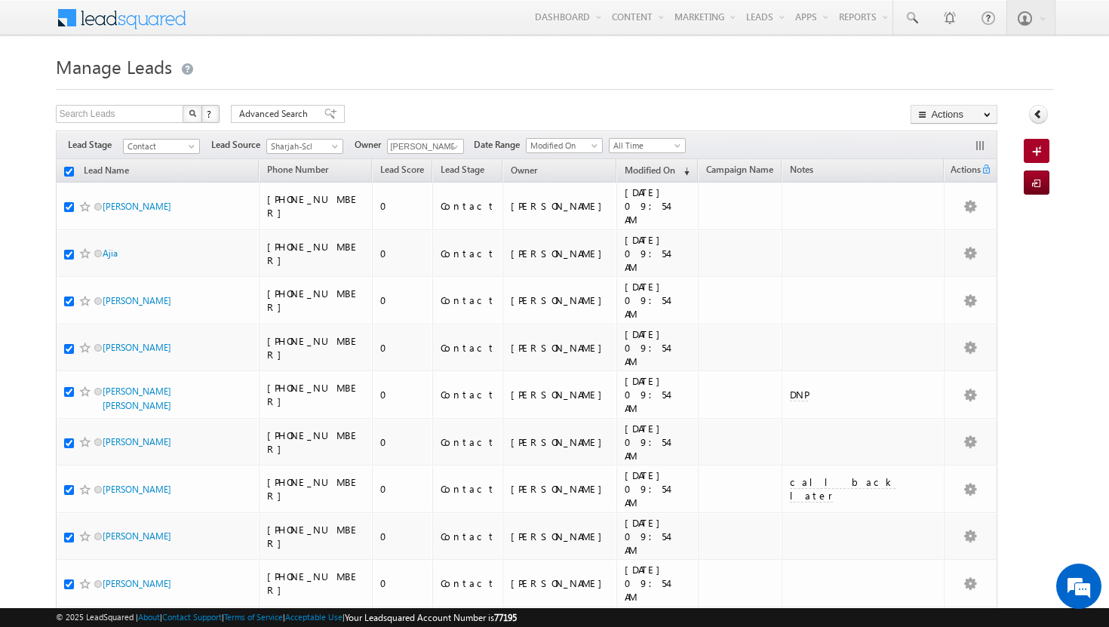
checkbox input "true"
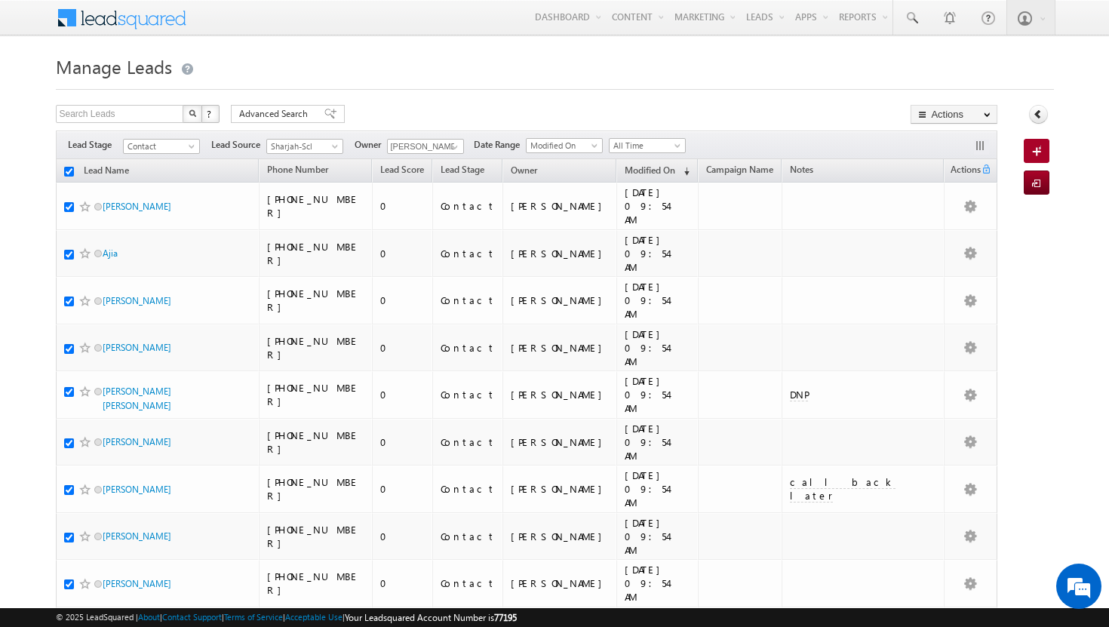
checkbox input "true"
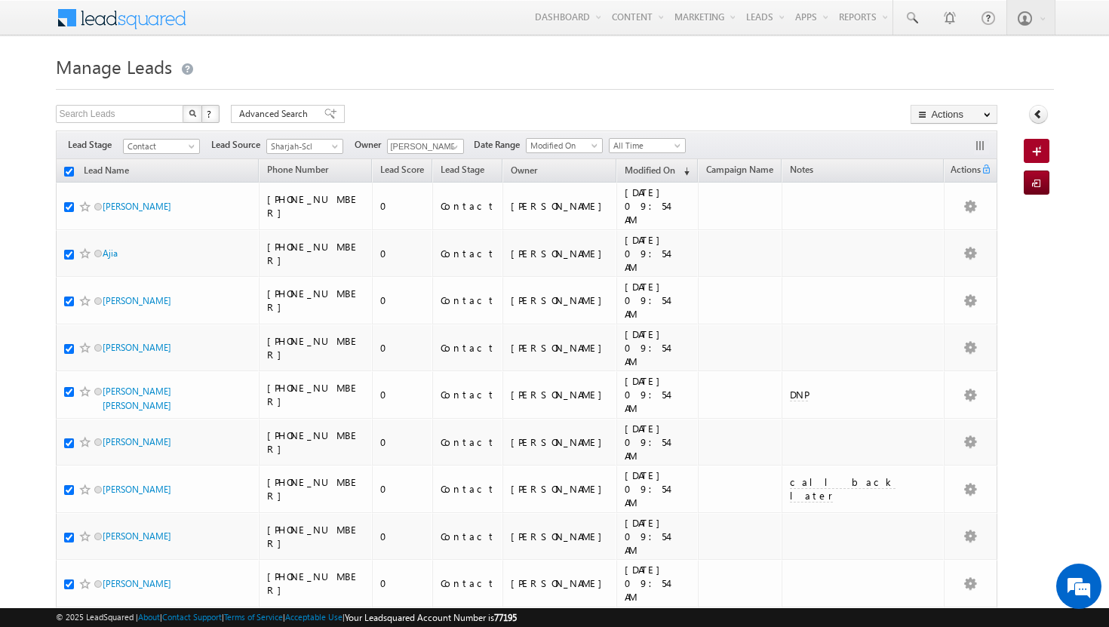
checkbox input "true"
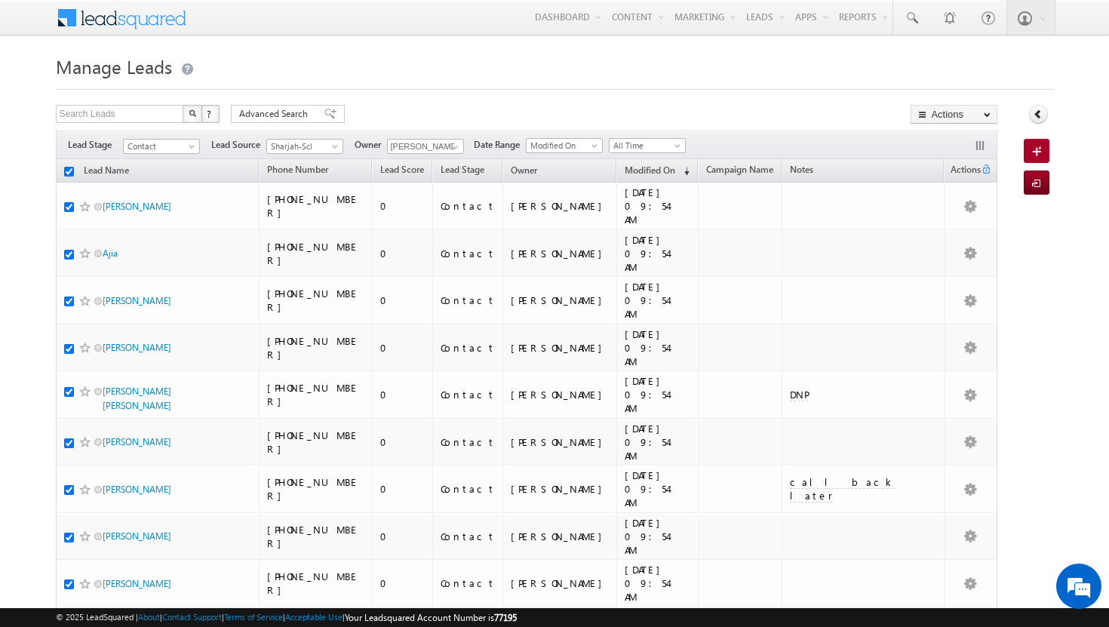
checkbox input "true"
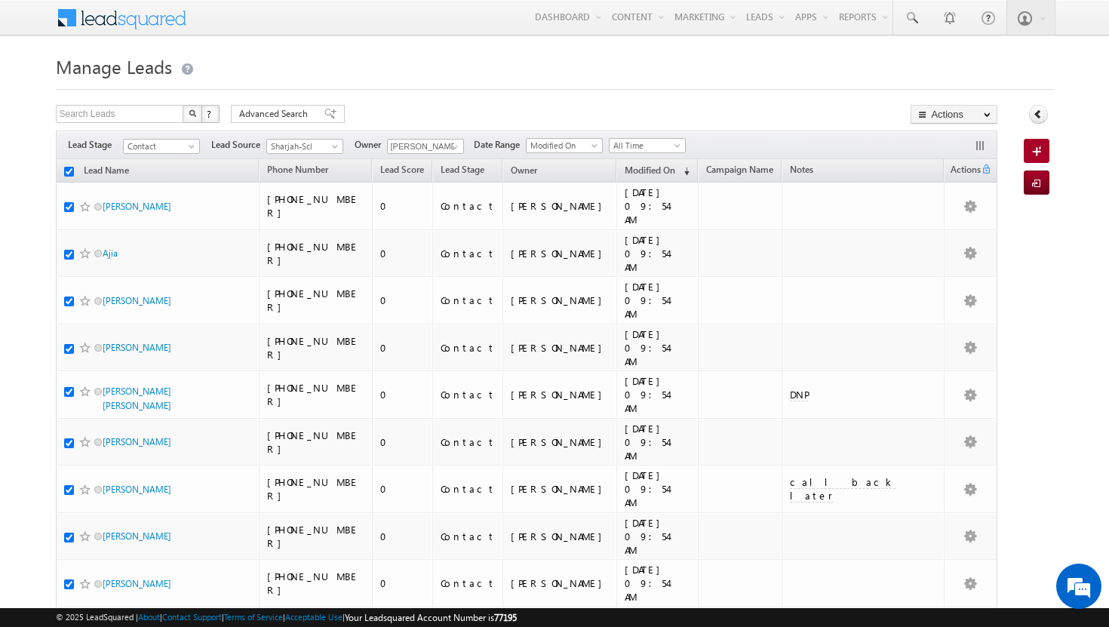
checkbox input "true"
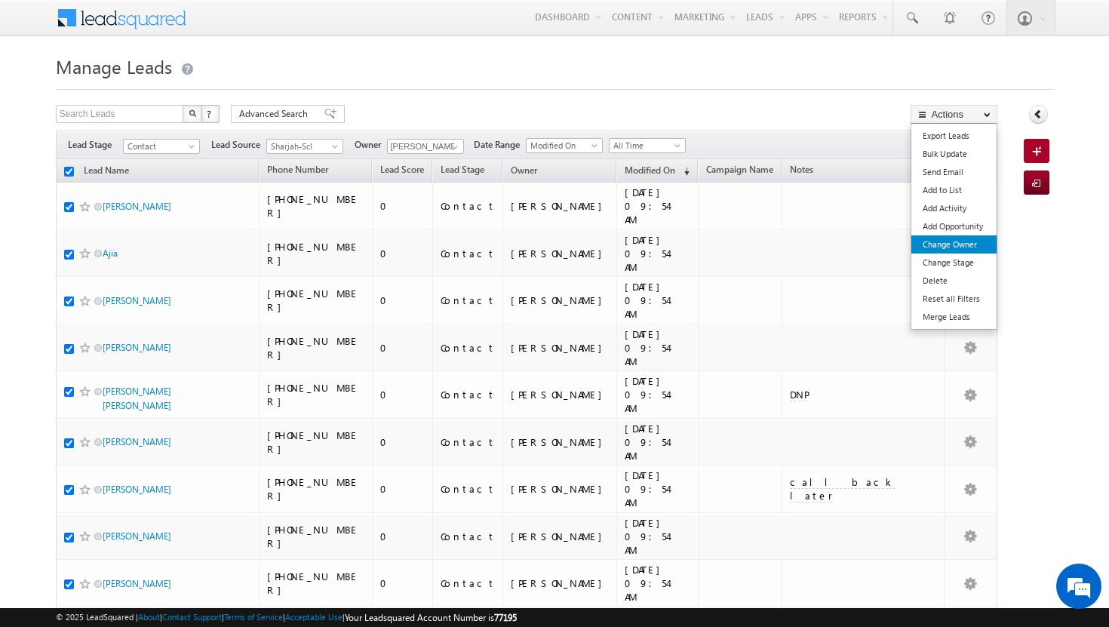
click at [968, 239] on link "Change Owner" at bounding box center [954, 244] width 85 height 18
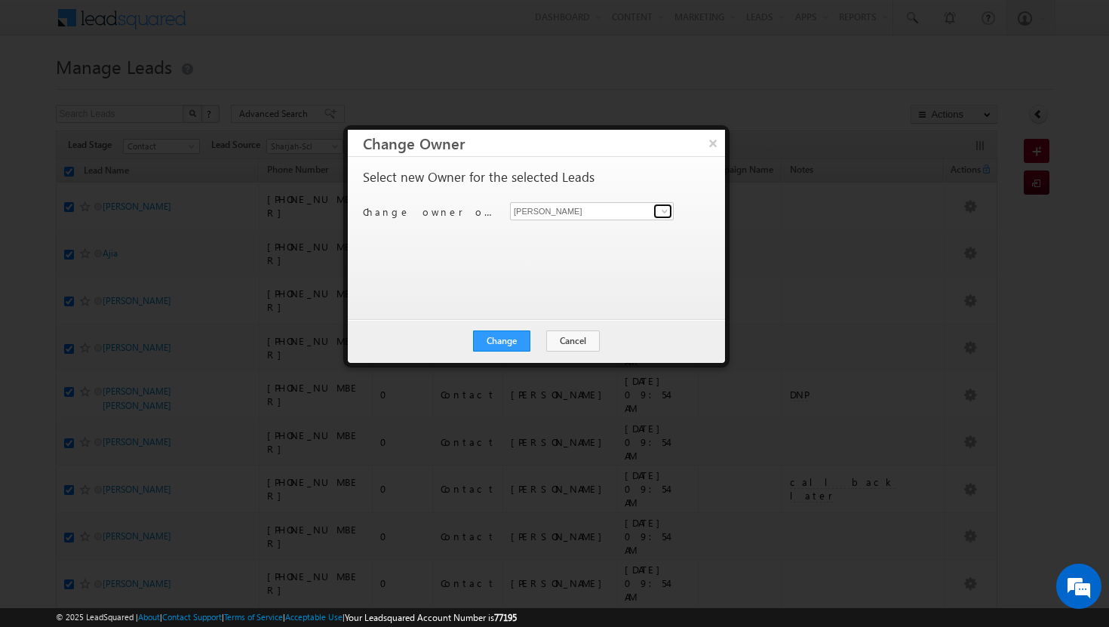
click at [663, 209] on span at bounding box center [665, 211] width 12 height 12
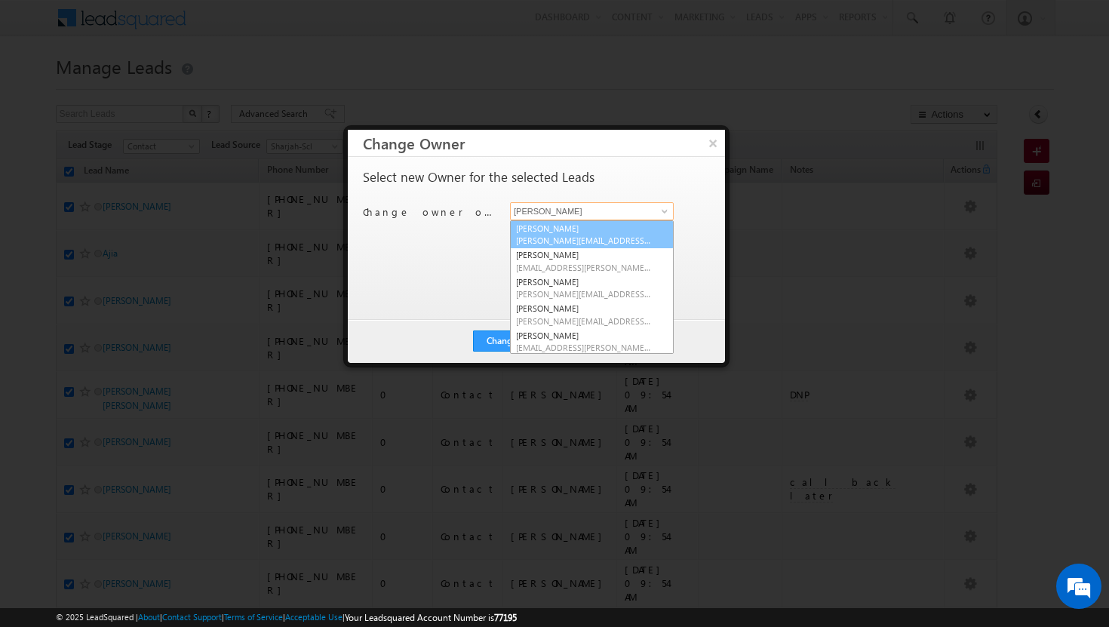
click at [610, 238] on span "[PERSON_NAME][EMAIL_ADDRESS][DOMAIN_NAME]" at bounding box center [584, 240] width 136 height 11
type input "[PERSON_NAME]"
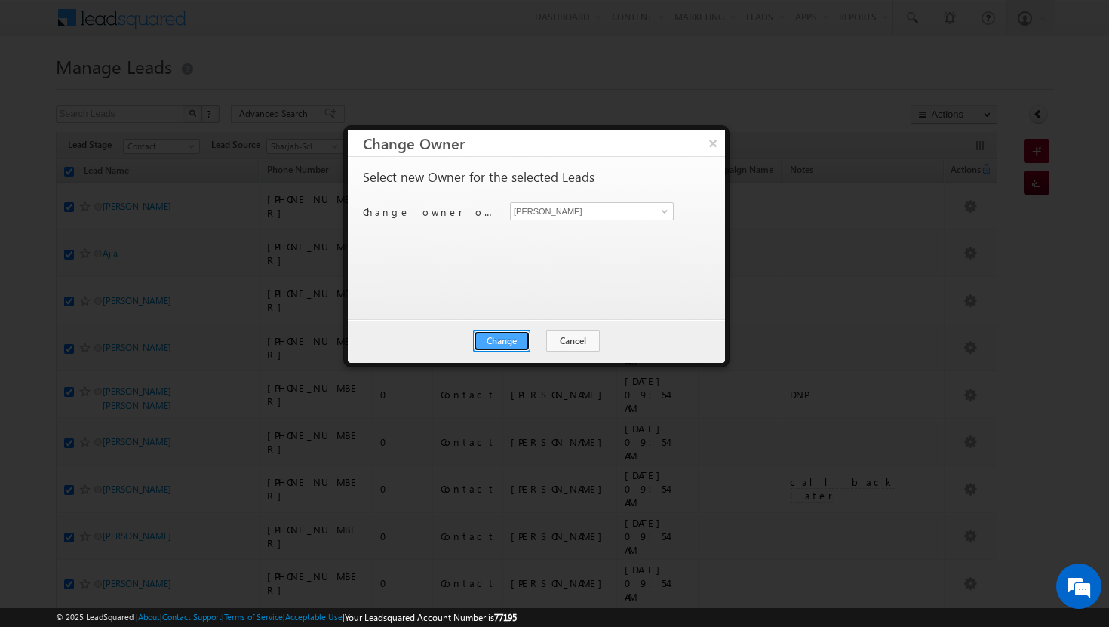
click at [508, 338] on button "Change" at bounding box center [501, 341] width 57 height 21
click at [531, 338] on button "Close" at bounding box center [539, 341] width 48 height 21
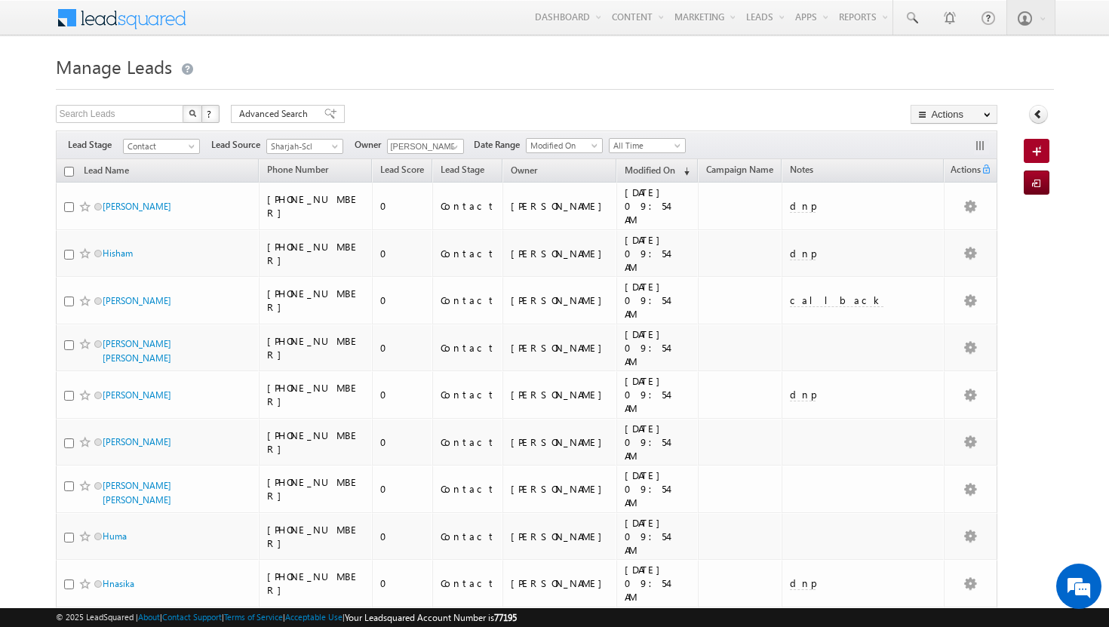
click at [69, 174] on input "checkbox" at bounding box center [69, 172] width 10 height 10
checkbox input "true"
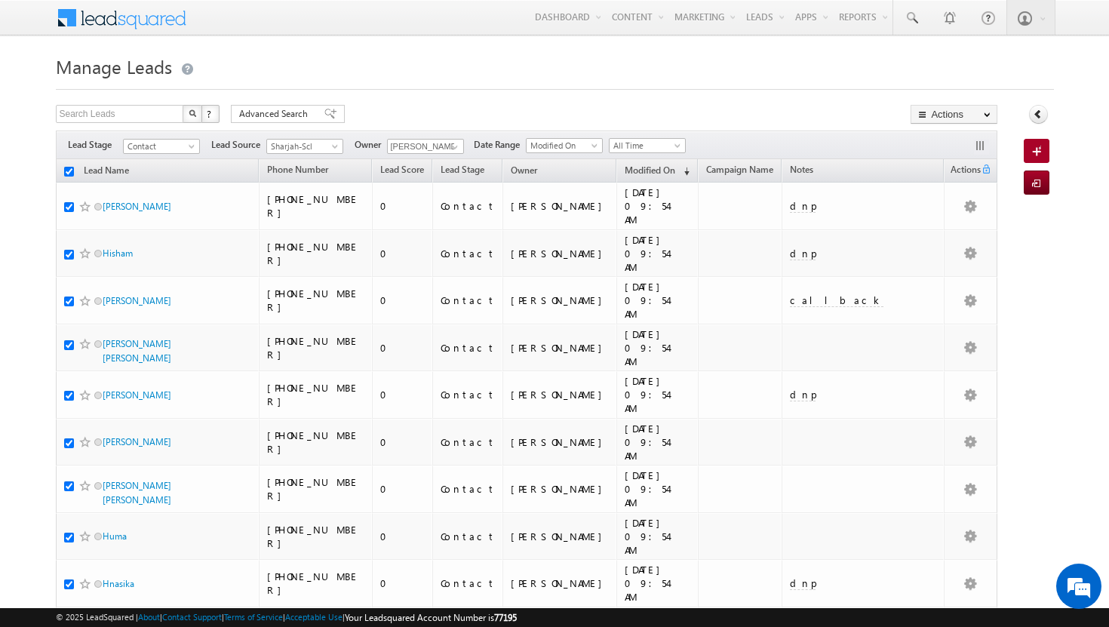
checkbox input "true"
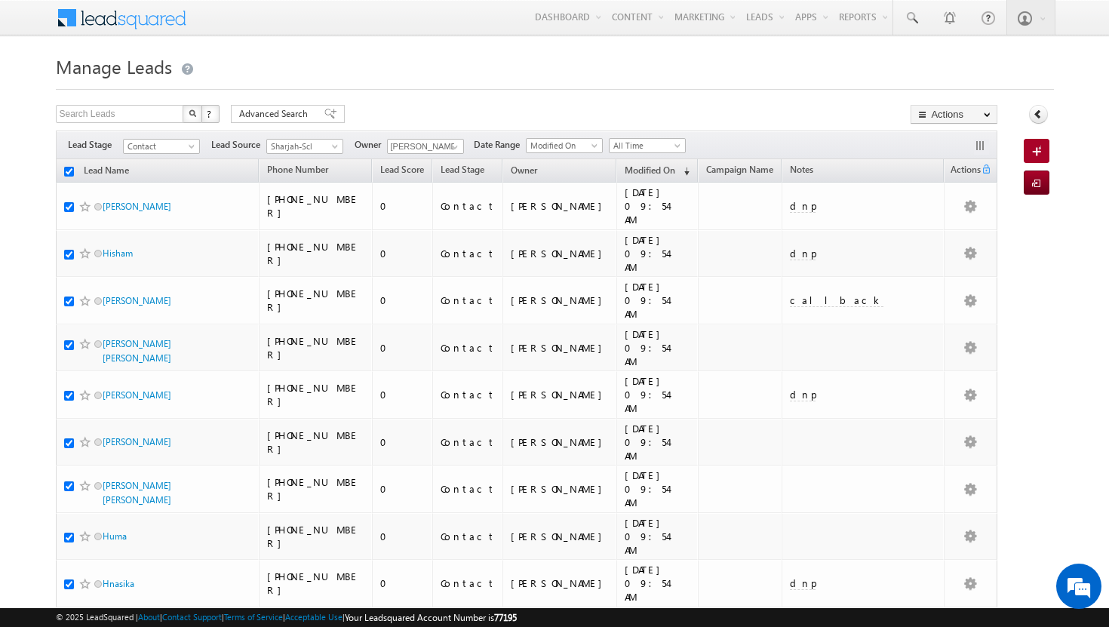
checkbox input "true"
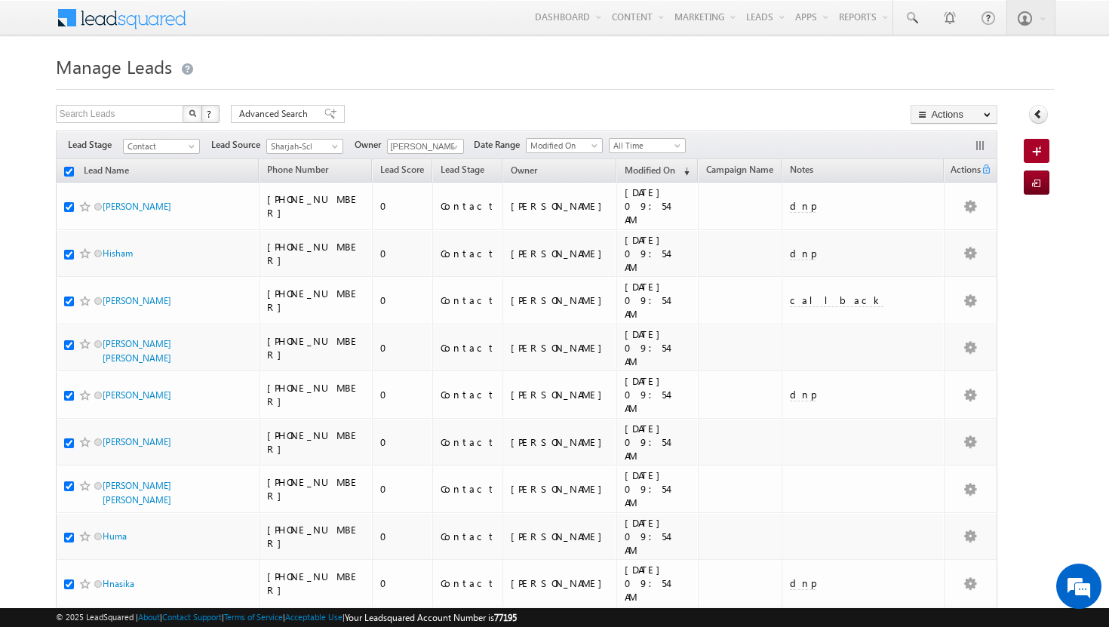
checkbox input "true"
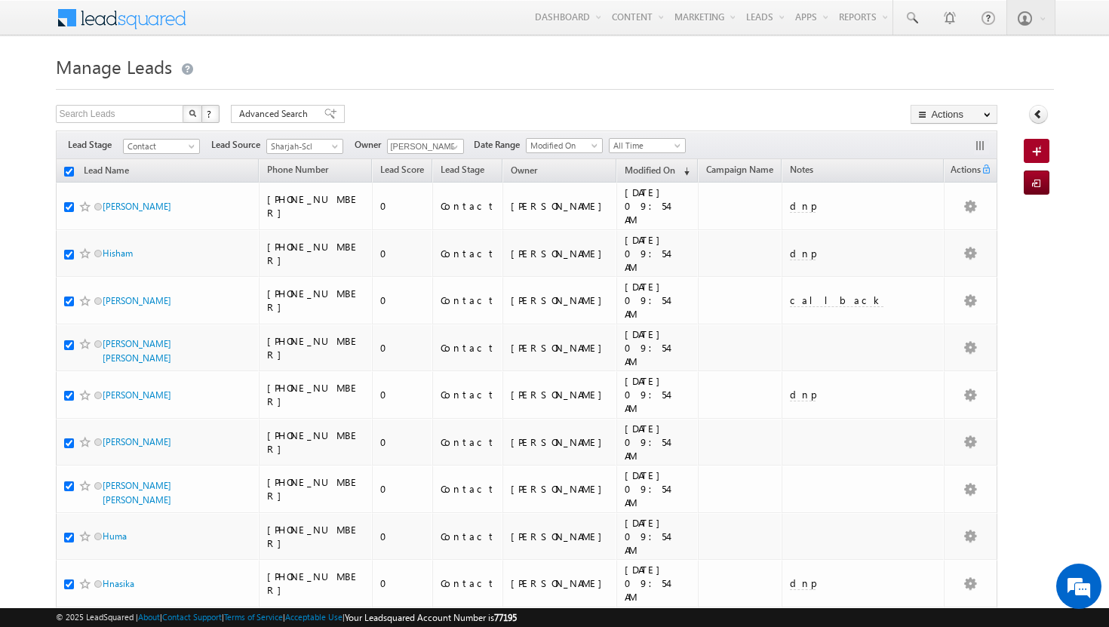
checkbox input "true"
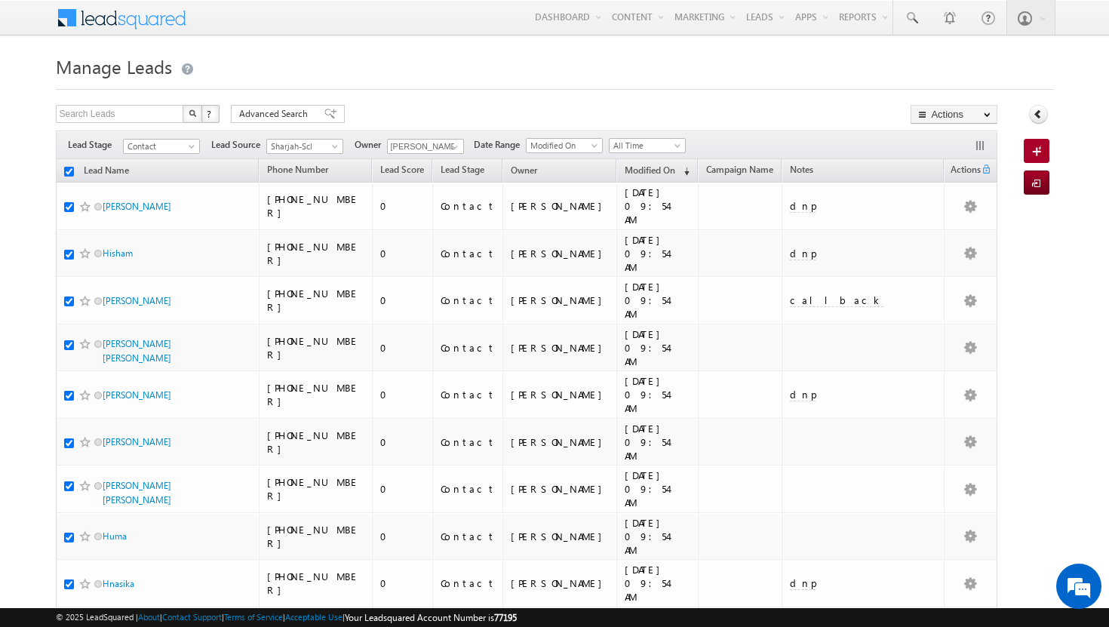
checkbox input "true"
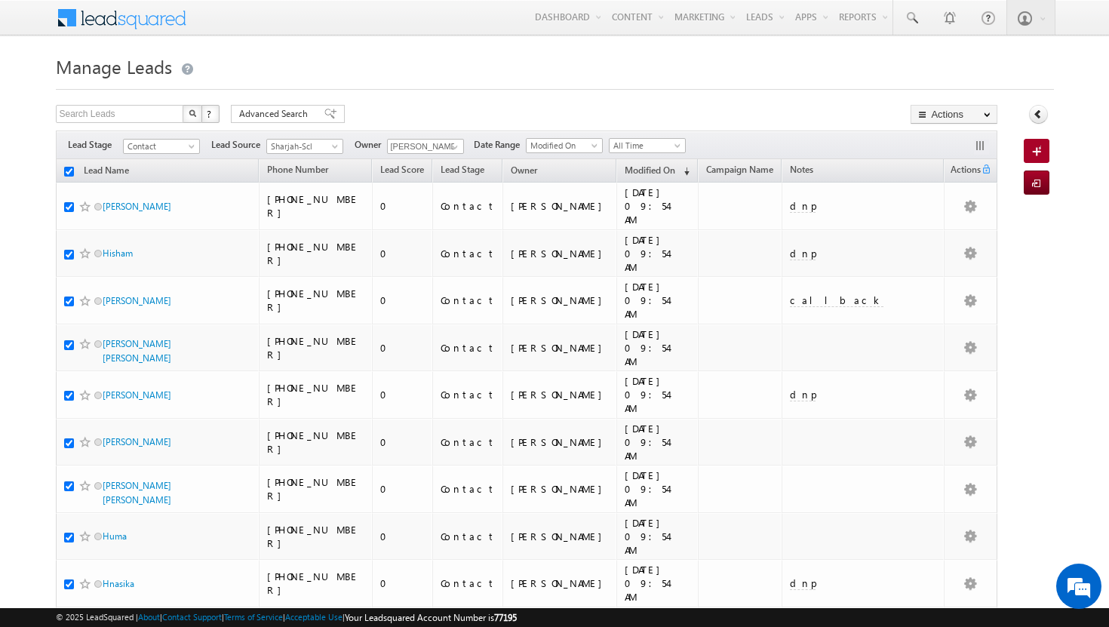
checkbox input "true"
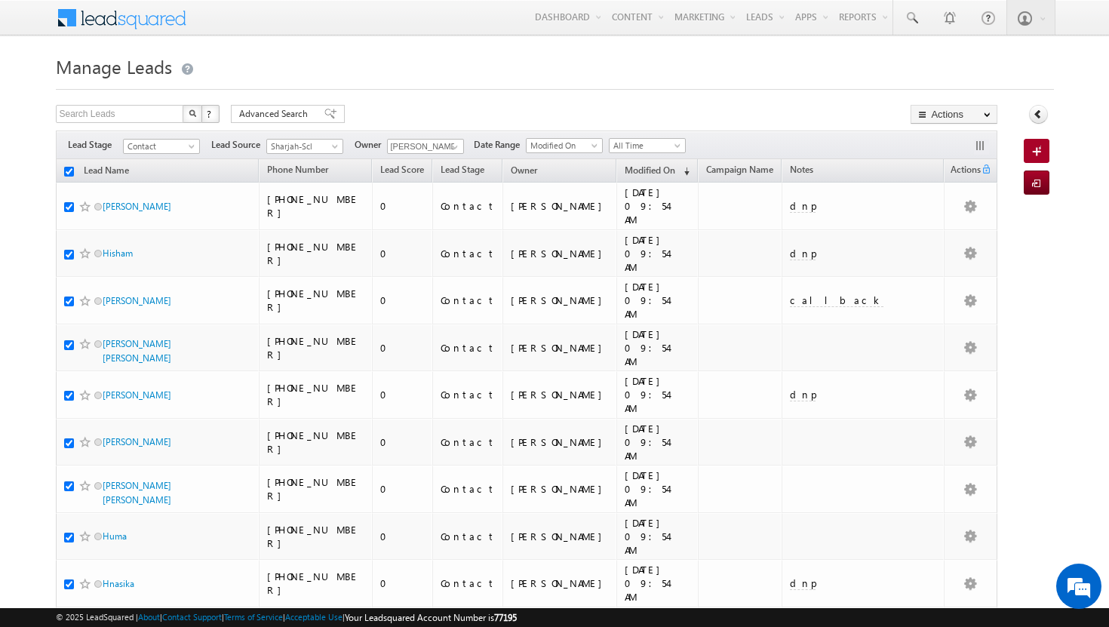
checkbox input "true"
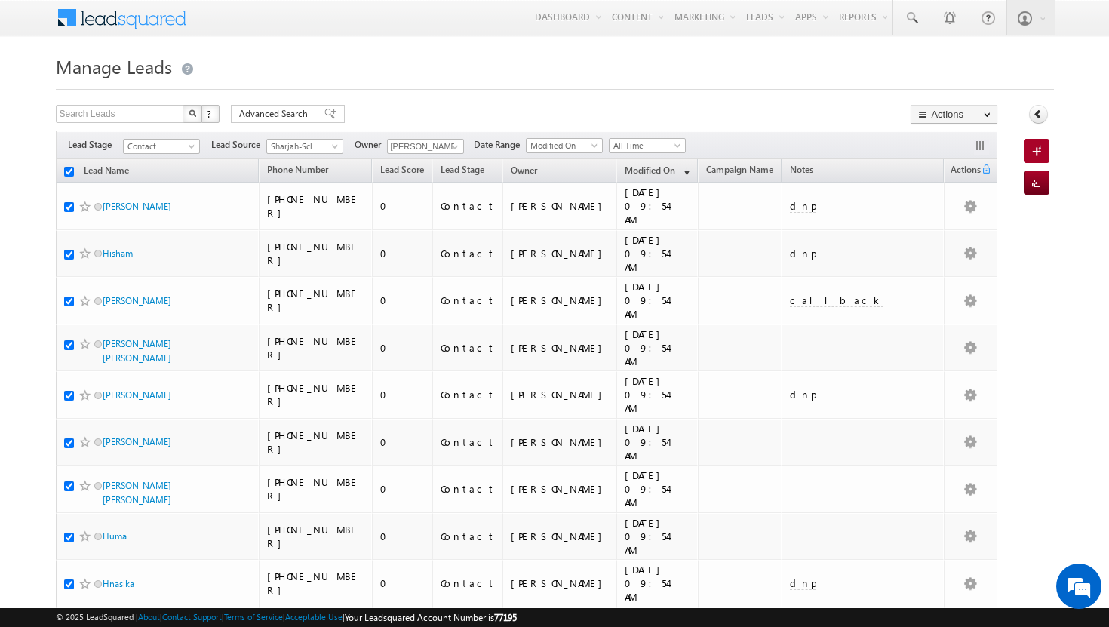
checkbox input "true"
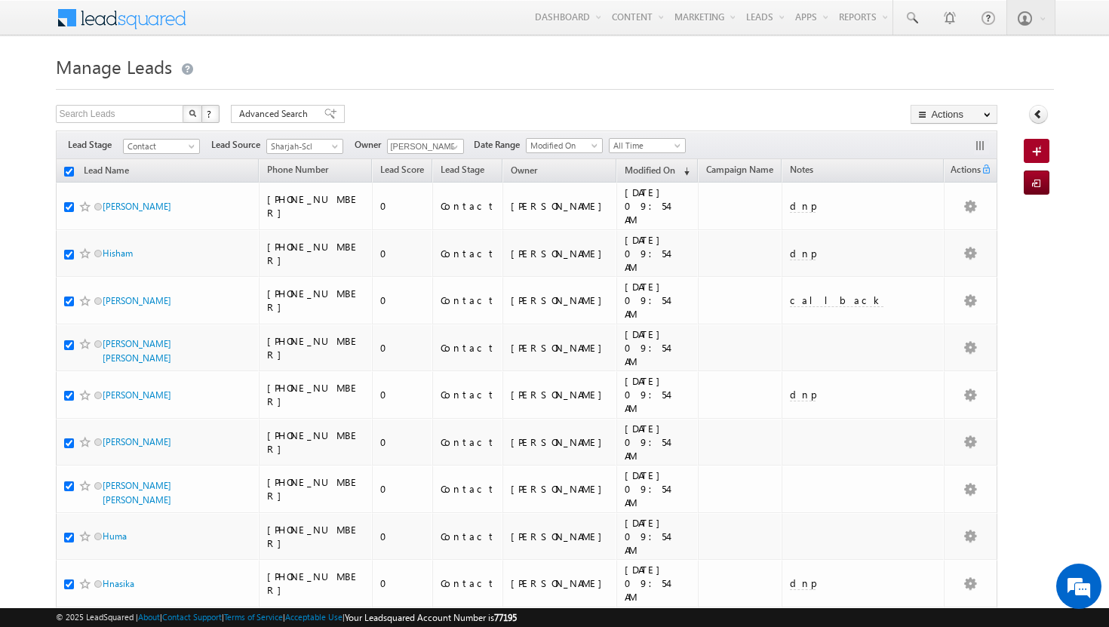
checkbox input "true"
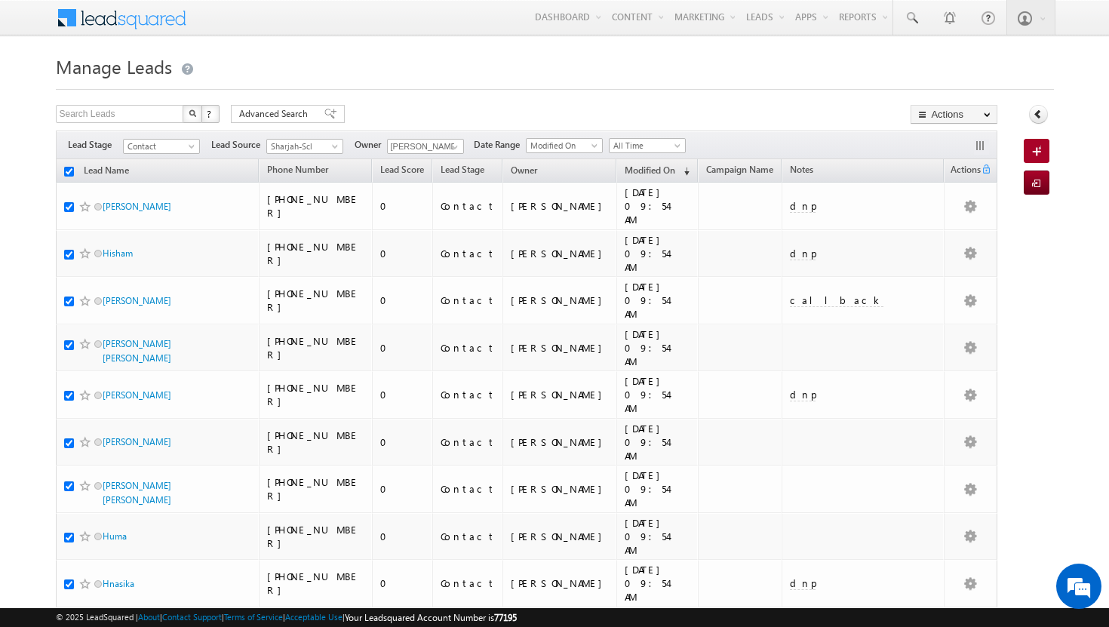
checkbox input "true"
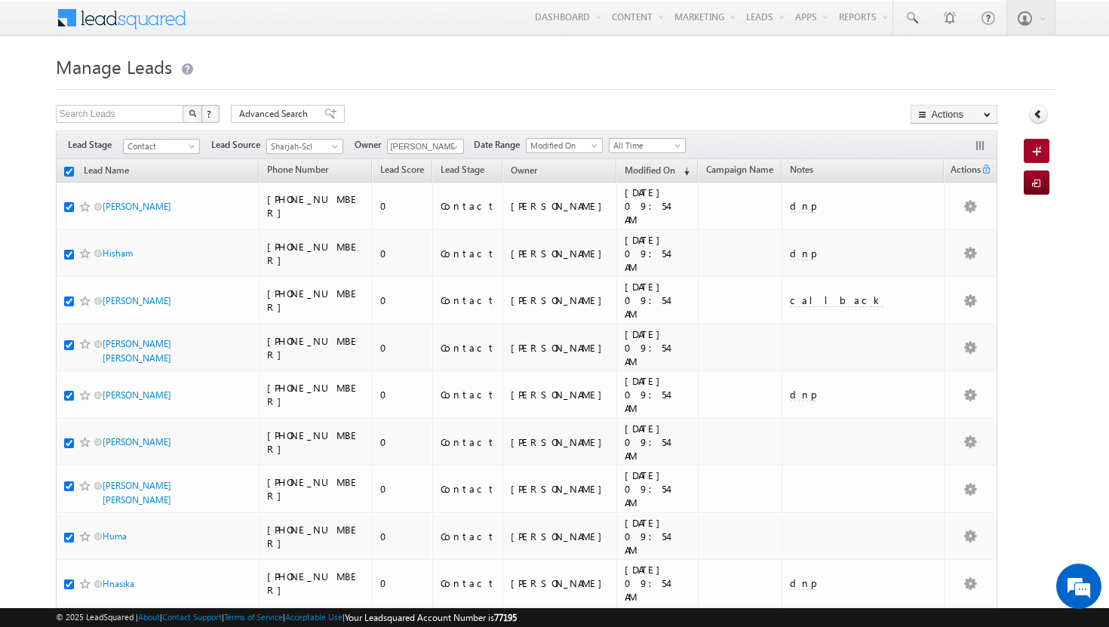
checkbox input "true"
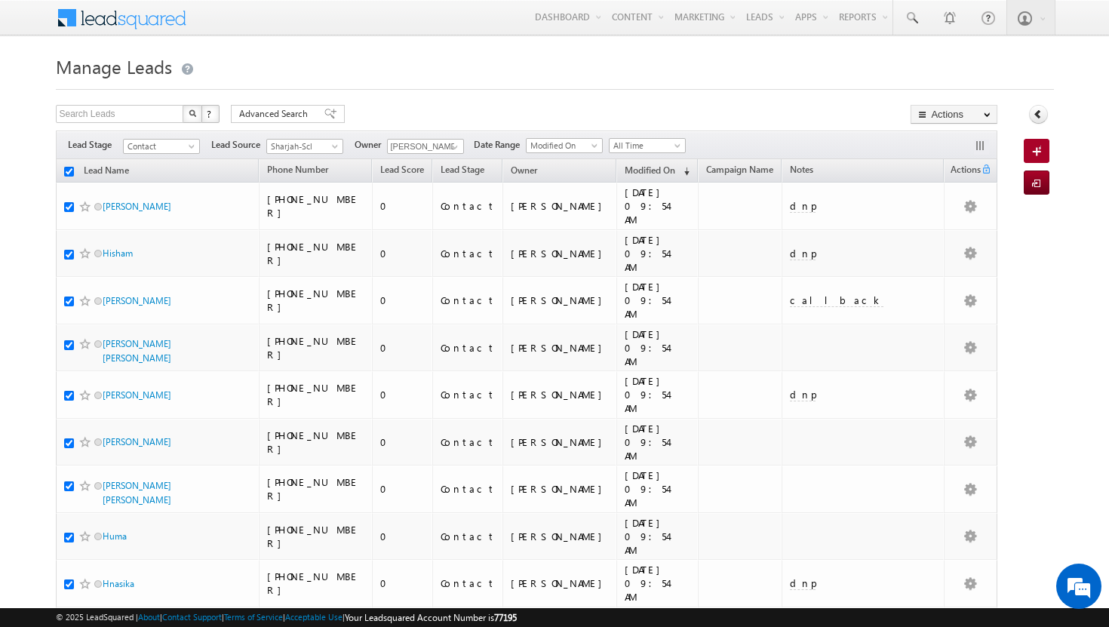
checkbox input "true"
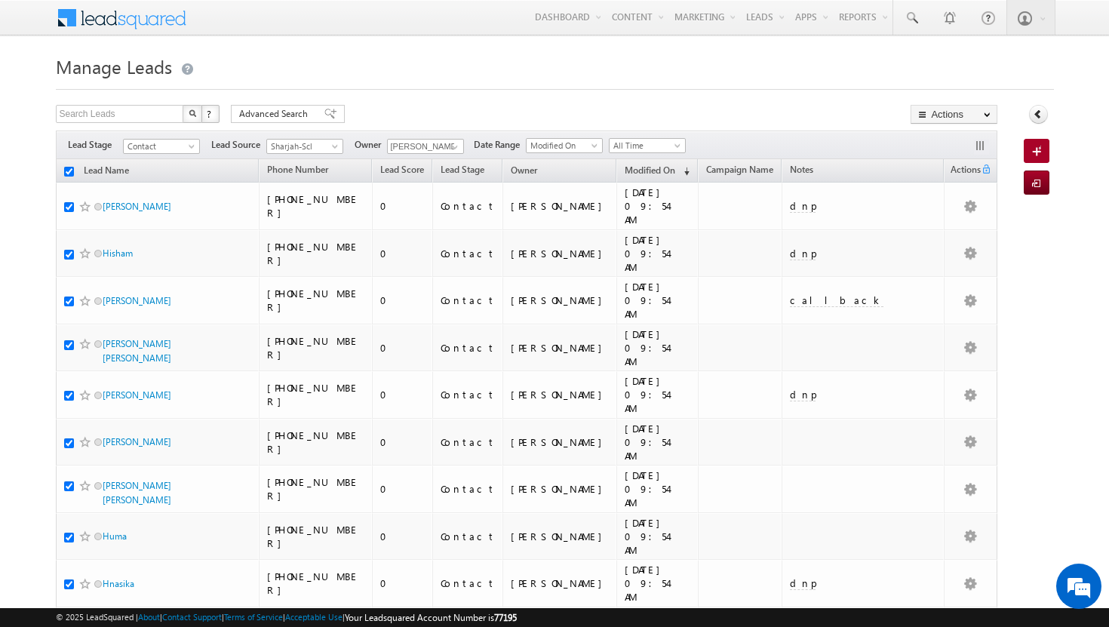
checkbox input "true"
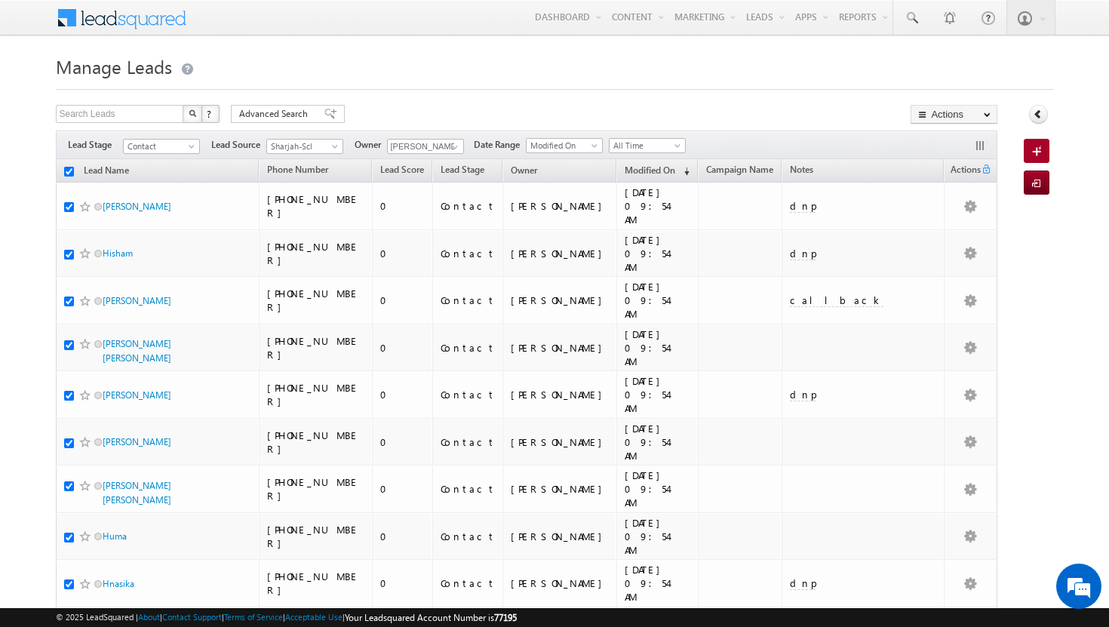
checkbox input "true"
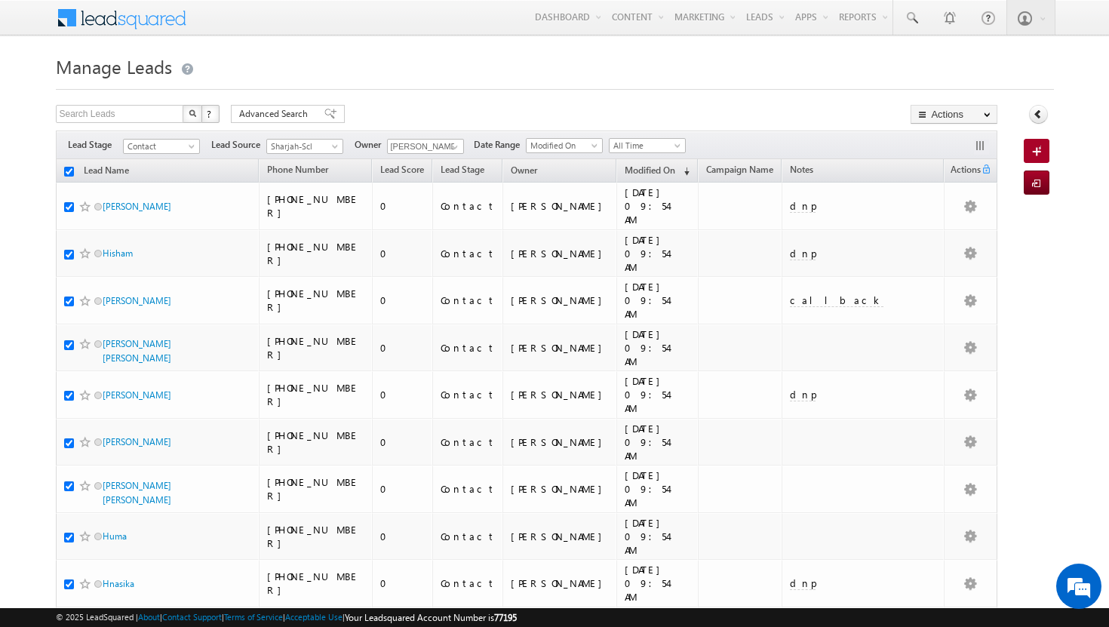
checkbox input "true"
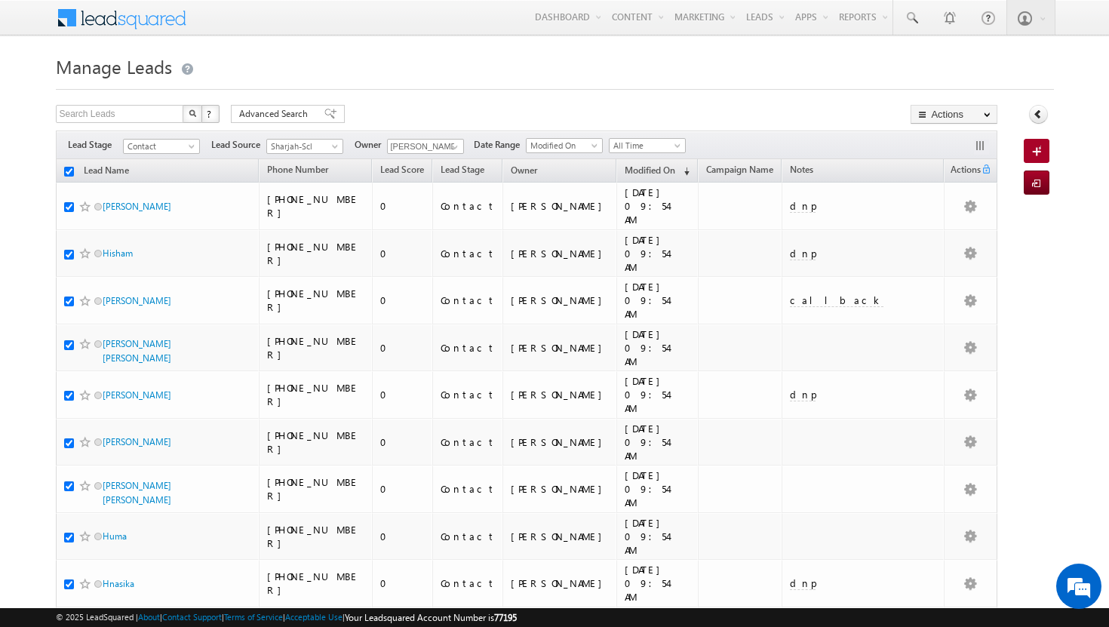
checkbox input "true"
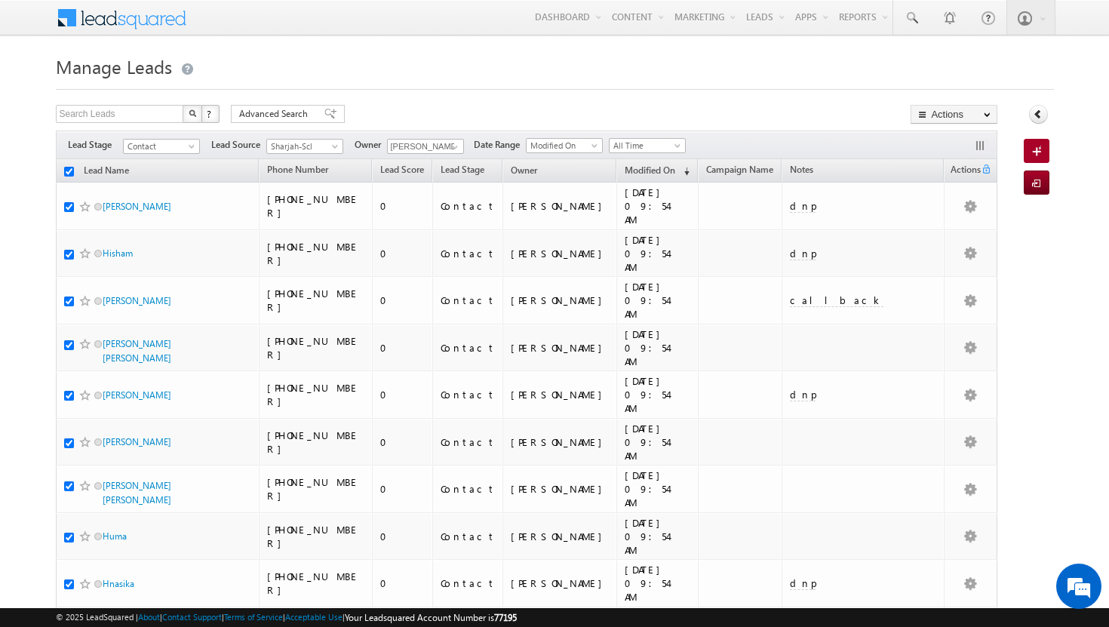
checkbox input "true"
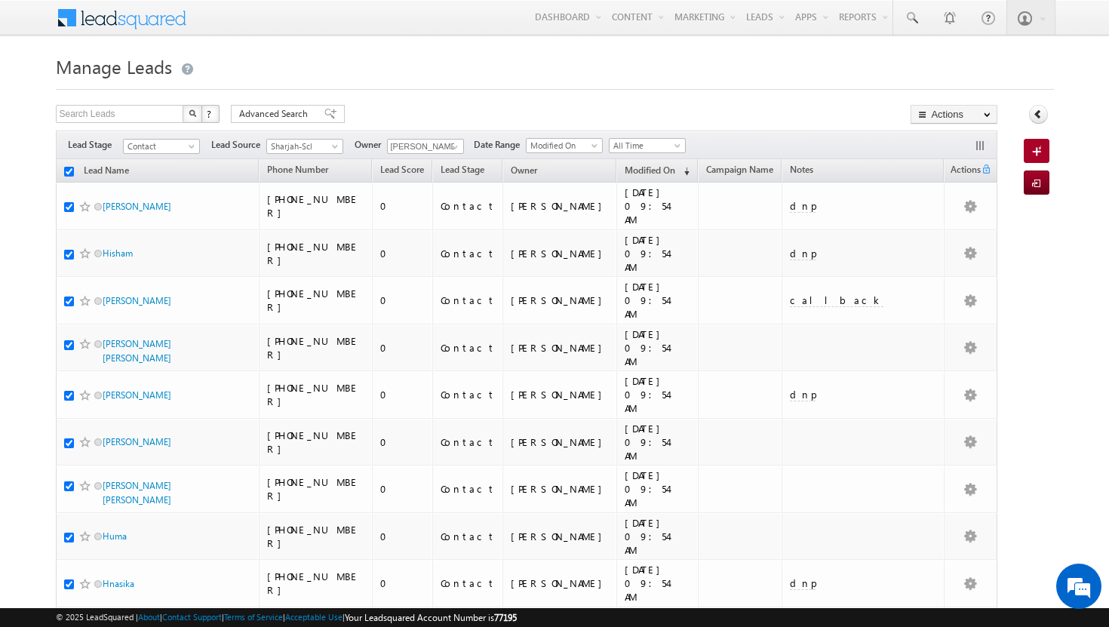
checkbox input "true"
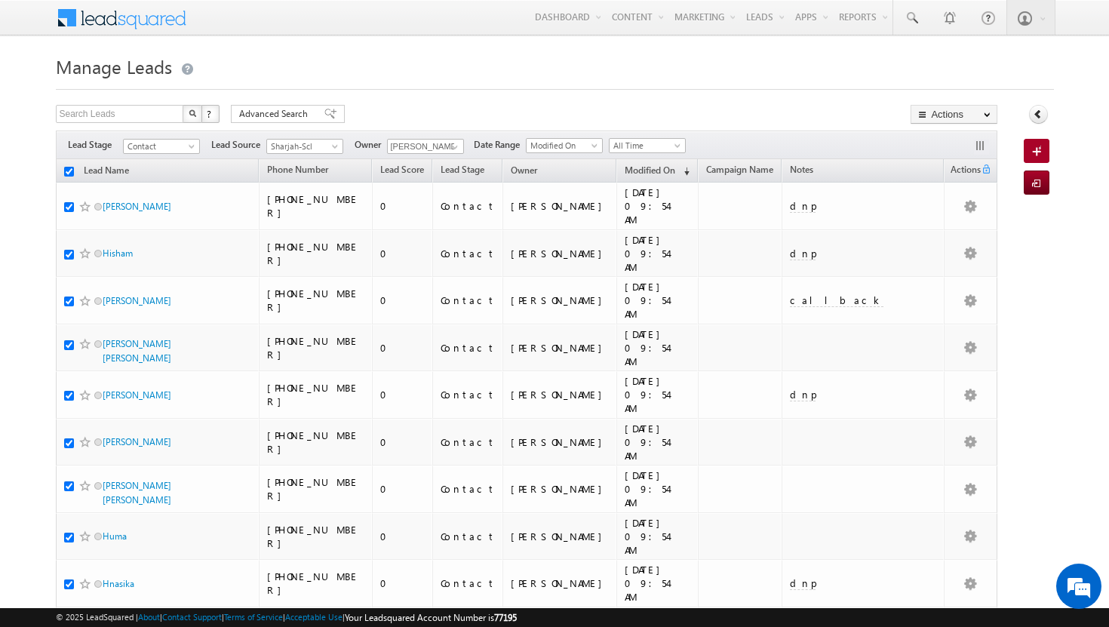
checkbox input "true"
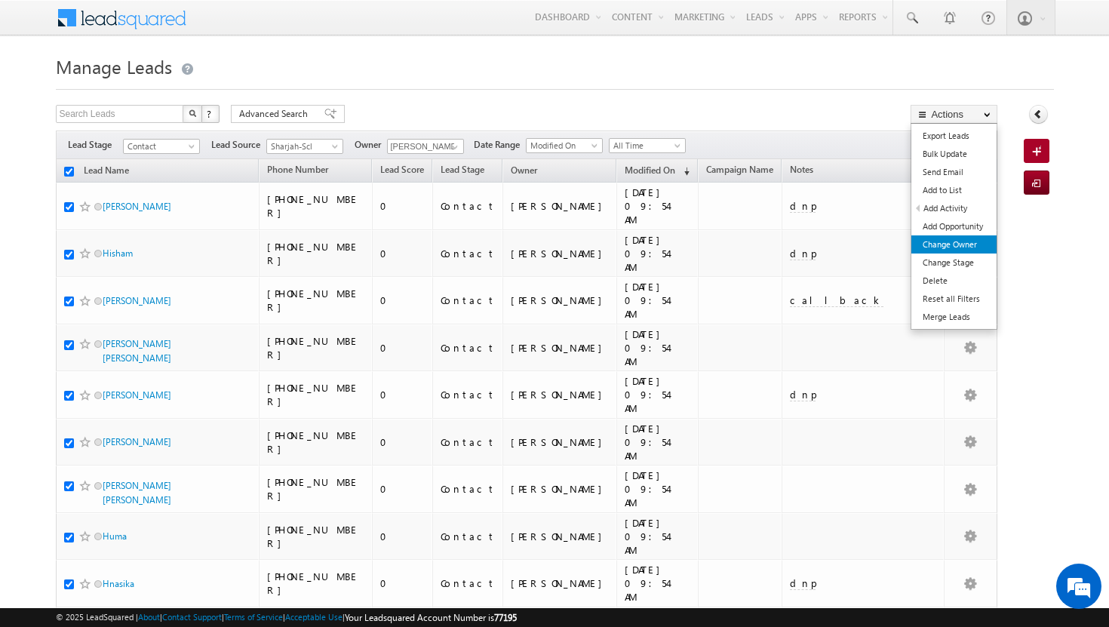
click at [960, 241] on link "Change Owner" at bounding box center [954, 244] width 85 height 18
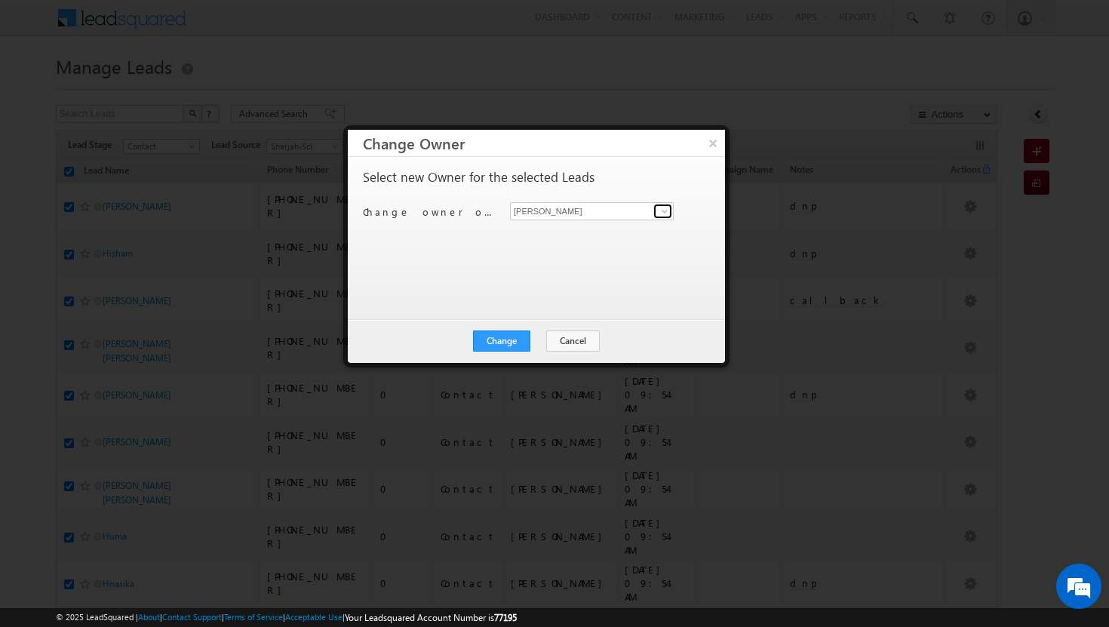
click at [666, 208] on span at bounding box center [665, 211] width 12 height 12
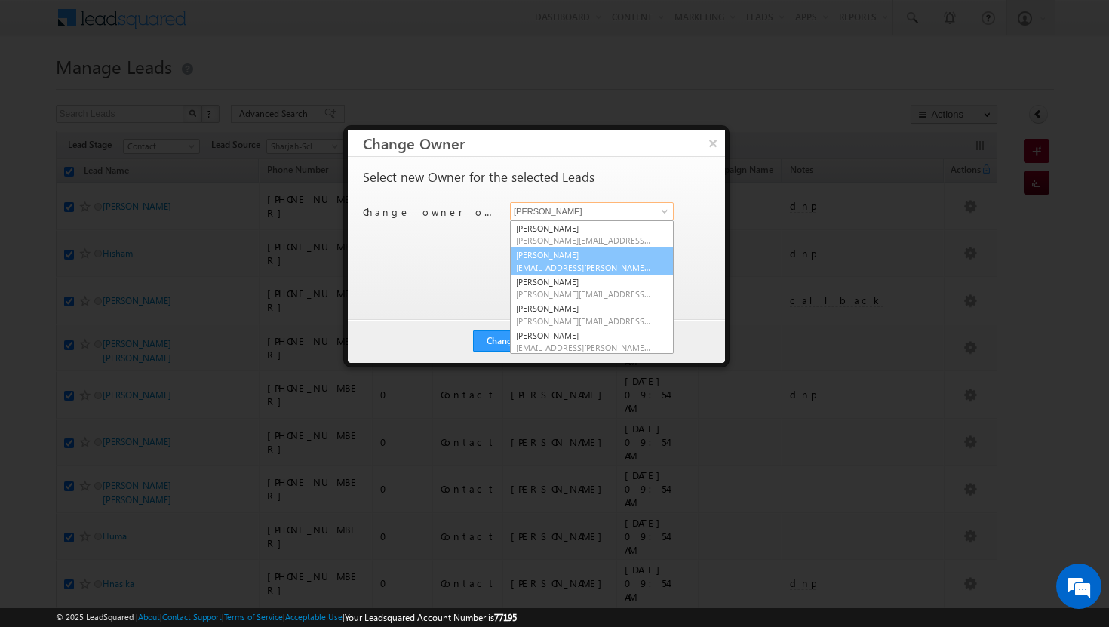
click at [607, 259] on link "Afeef Mohammad [EMAIL_ADDRESS][PERSON_NAME][DOMAIN_NAME]" at bounding box center [592, 261] width 164 height 29
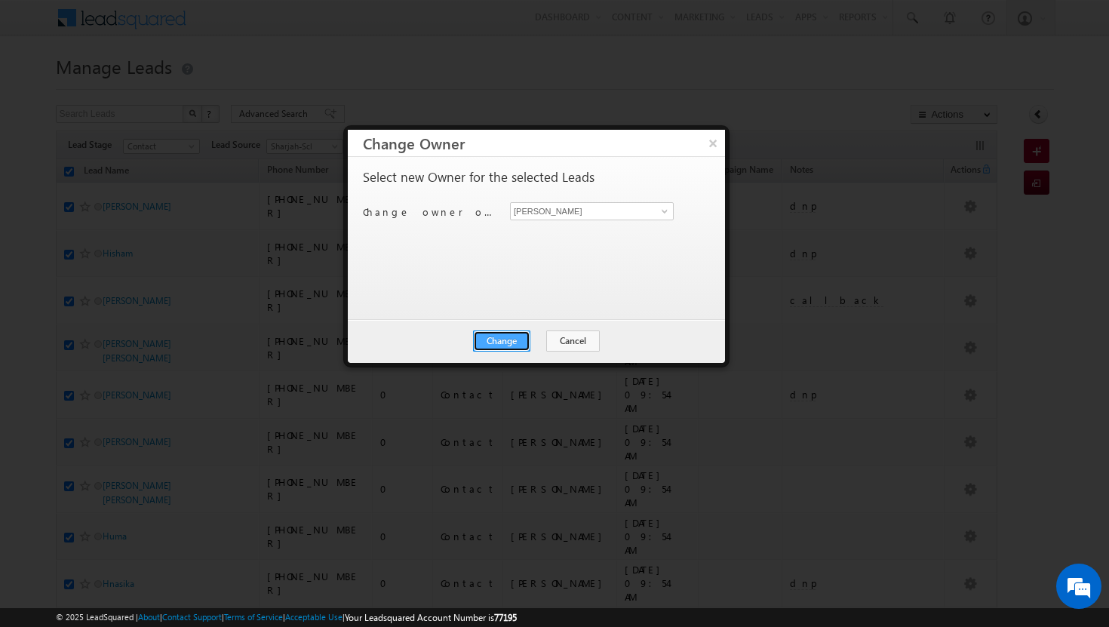
click at [513, 339] on button "Change" at bounding box center [501, 341] width 57 height 21
click at [534, 339] on button "Close" at bounding box center [539, 341] width 48 height 21
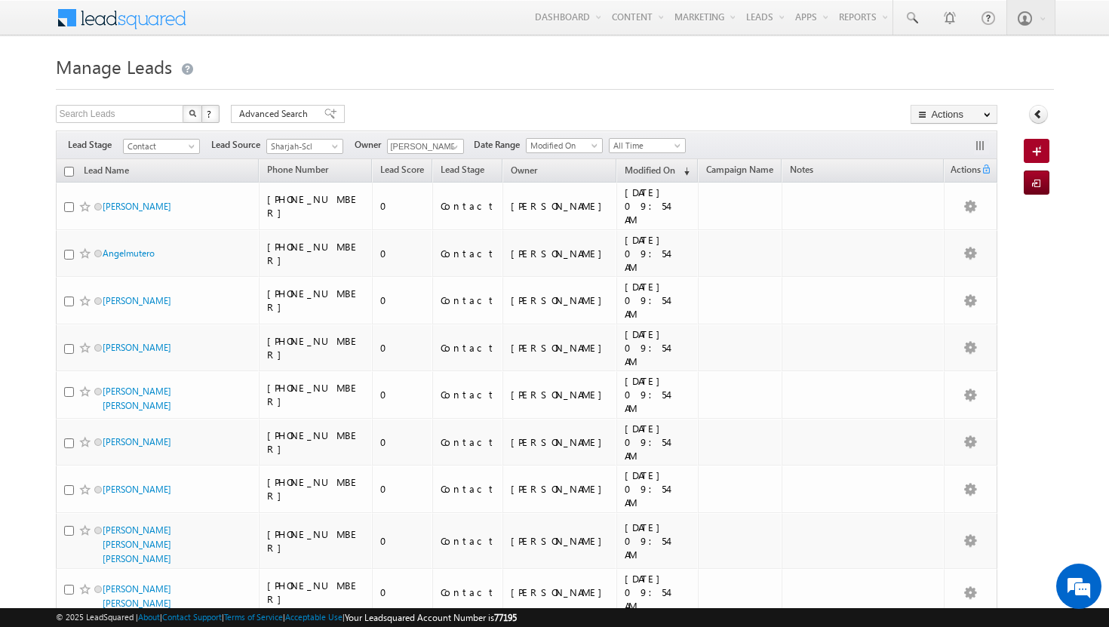
click at [71, 174] on input "checkbox" at bounding box center [69, 172] width 10 height 10
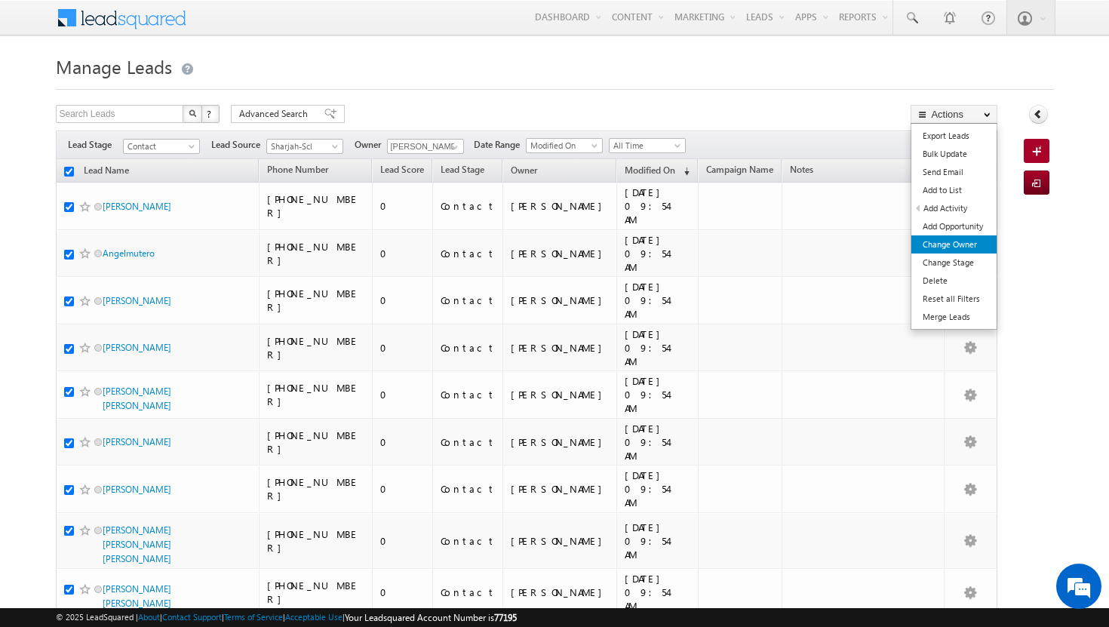
click at [967, 241] on link "Change Owner" at bounding box center [954, 244] width 85 height 18
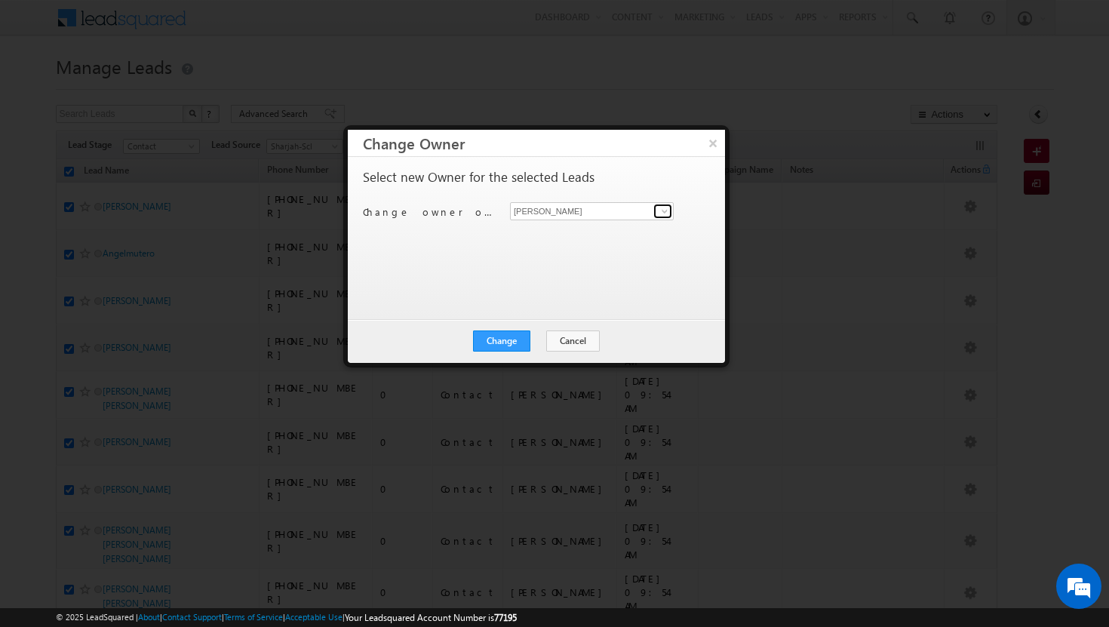
click at [669, 213] on span at bounding box center [665, 211] width 12 height 12
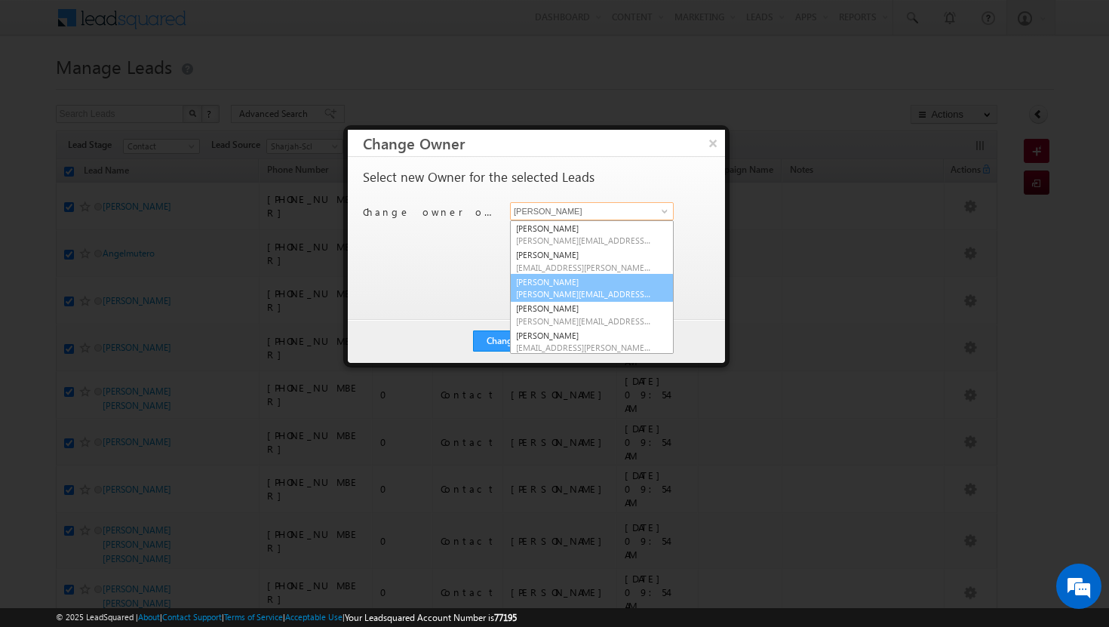
click at [615, 285] on link "[PERSON_NAME] [PERSON_NAME][EMAIL_ADDRESS][PERSON_NAME][DOMAIN_NAME]" at bounding box center [592, 288] width 164 height 29
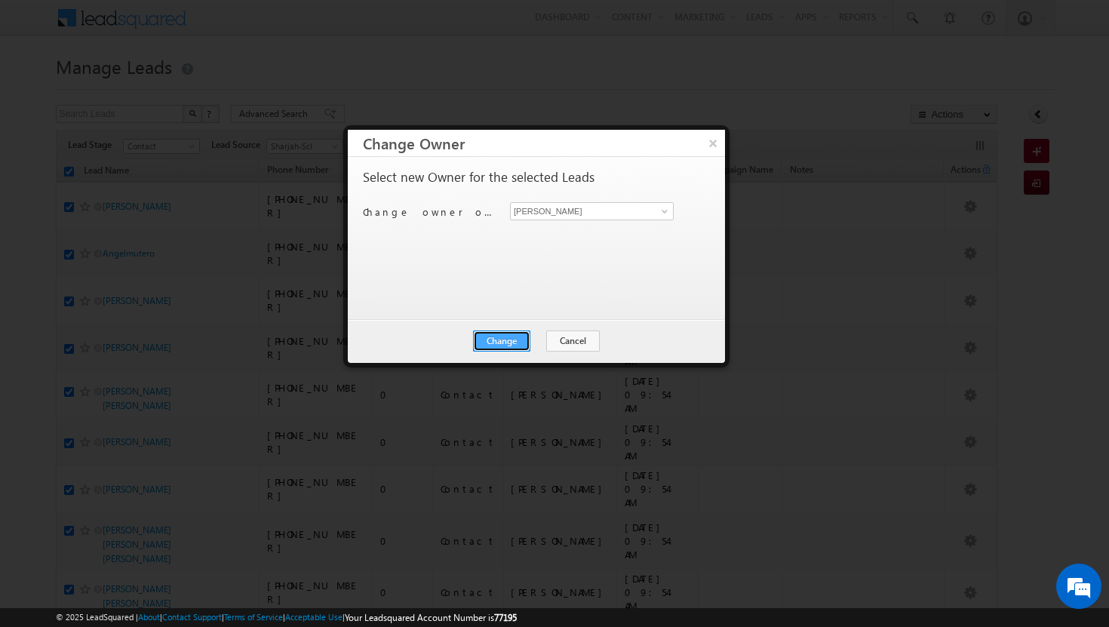
click at [511, 340] on button "Change" at bounding box center [501, 341] width 57 height 21
click at [536, 341] on button "Close" at bounding box center [539, 341] width 48 height 21
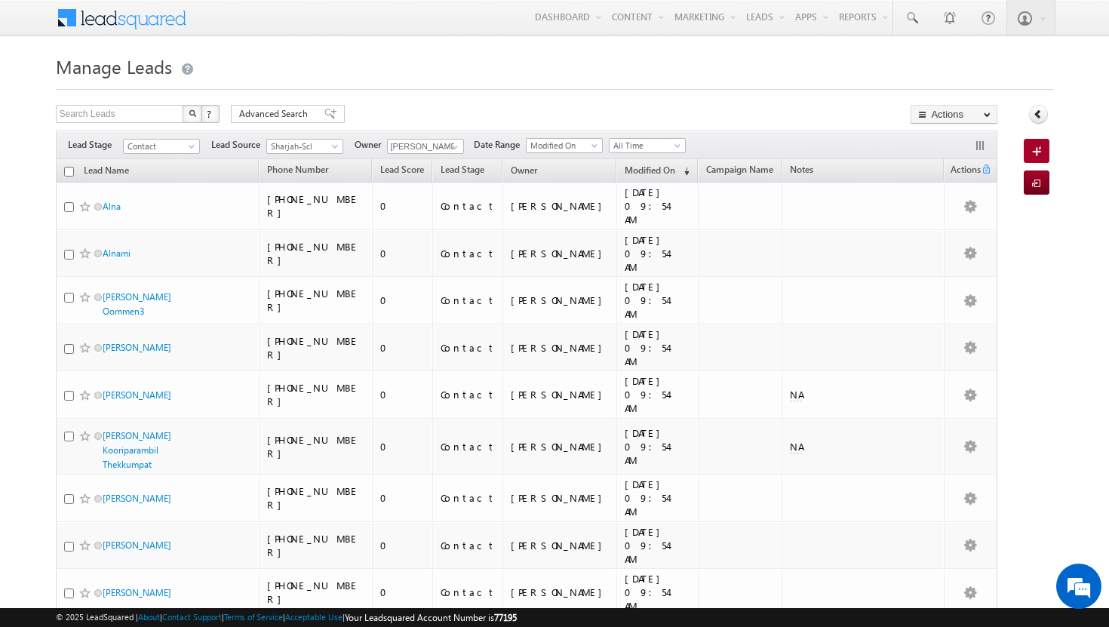
click at [70, 172] on input "checkbox" at bounding box center [69, 172] width 10 height 10
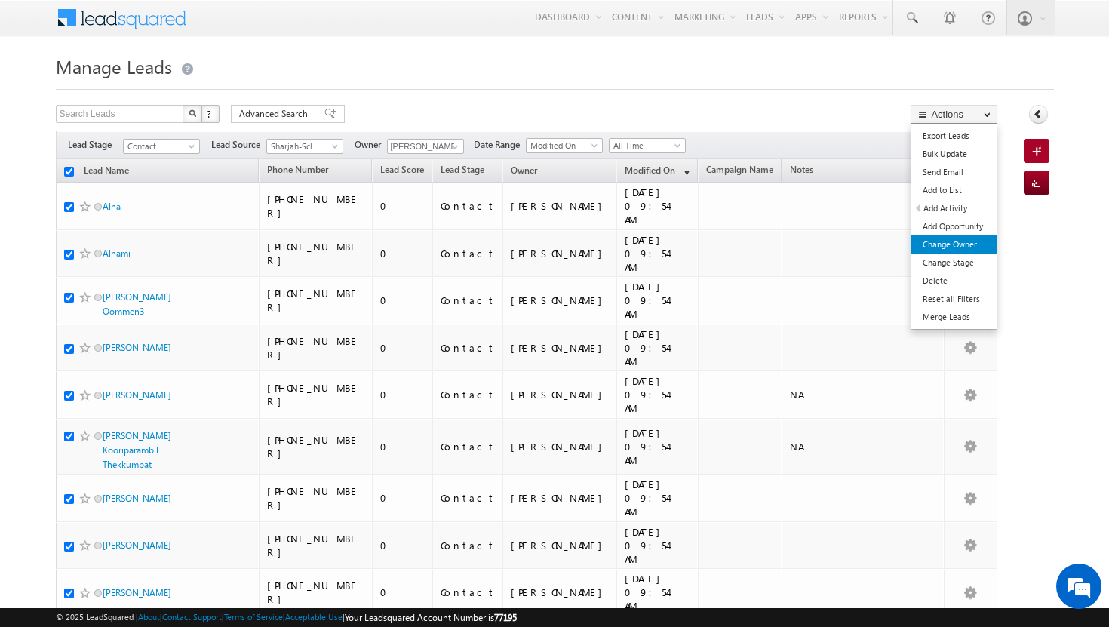
click at [969, 247] on link "Change Owner" at bounding box center [954, 244] width 85 height 18
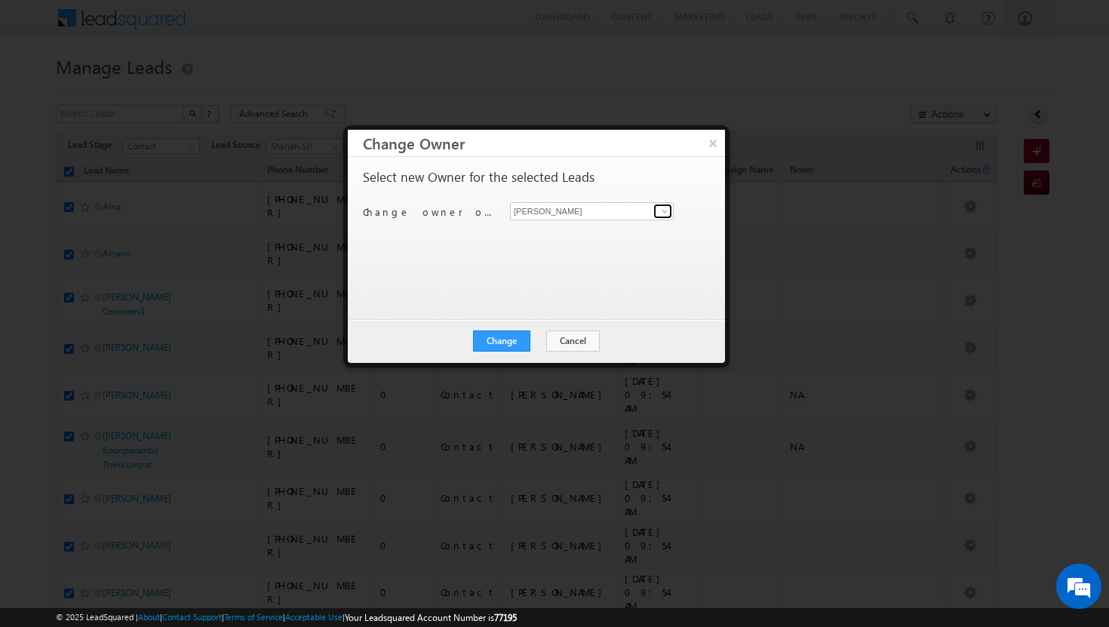
click at [665, 211] on span at bounding box center [665, 211] width 12 height 12
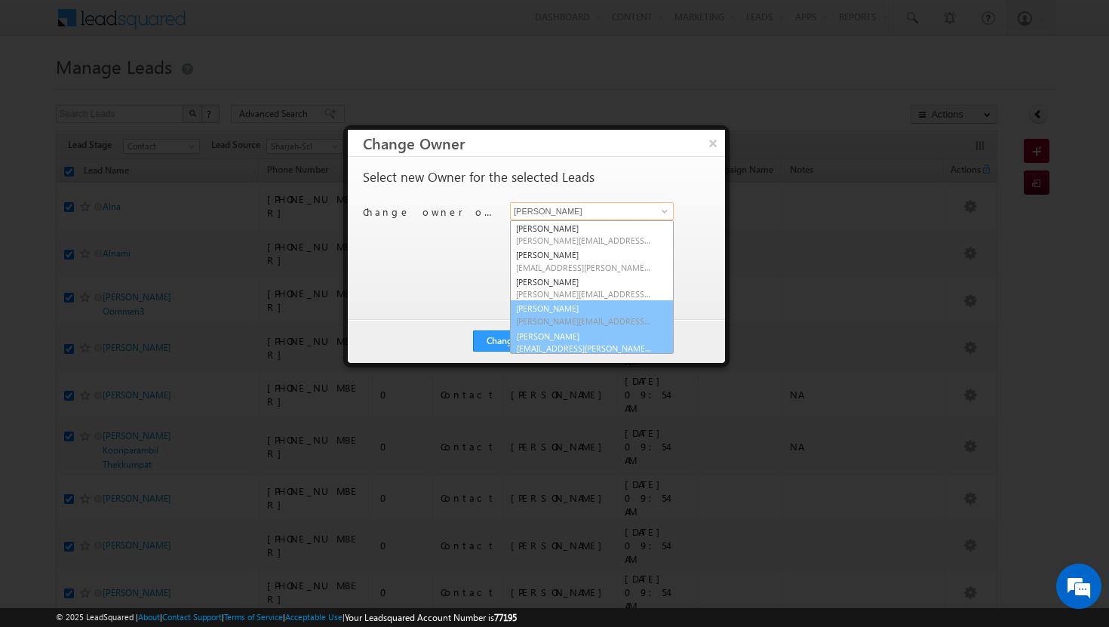
scroll to position [4, 0]
click at [588, 308] on link "[PERSON_NAME] Tp [EMAIL_ADDRESS][DOMAIN_NAME]" at bounding box center [592, 311] width 164 height 29
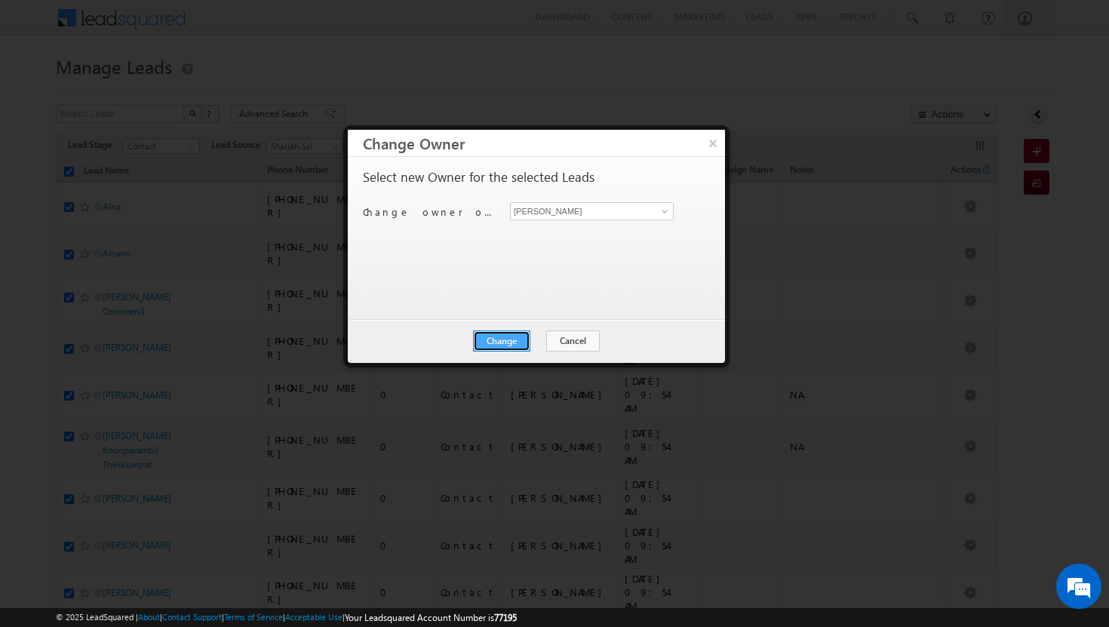
click at [512, 344] on button "Change" at bounding box center [501, 341] width 57 height 21
click at [533, 344] on button "Close" at bounding box center [539, 341] width 48 height 21
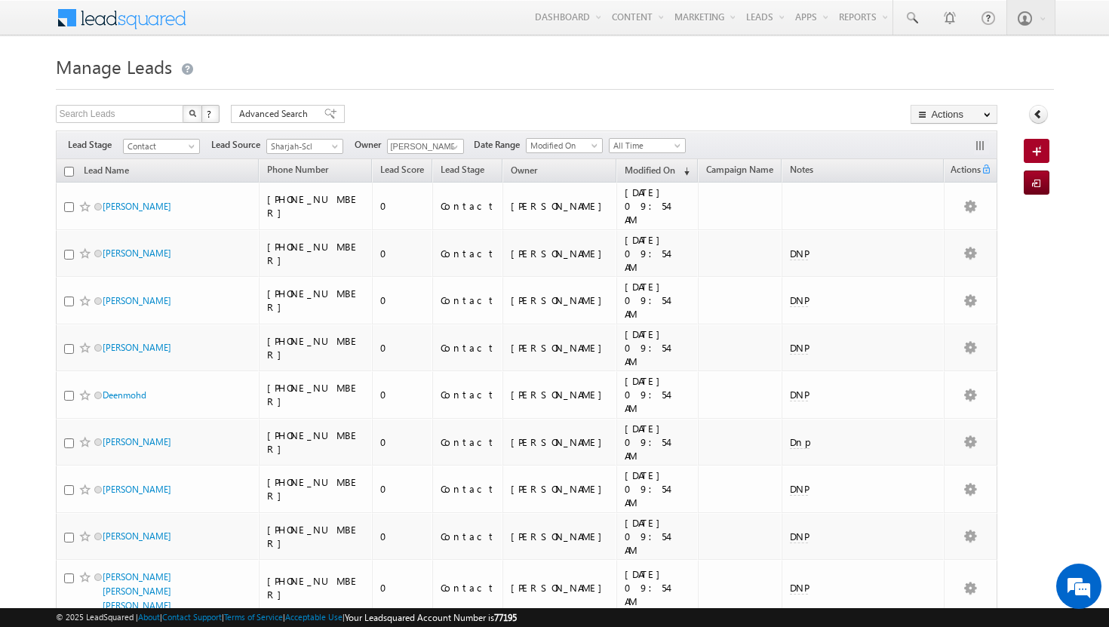
click at [69, 171] on input "checkbox" at bounding box center [69, 172] width 10 height 10
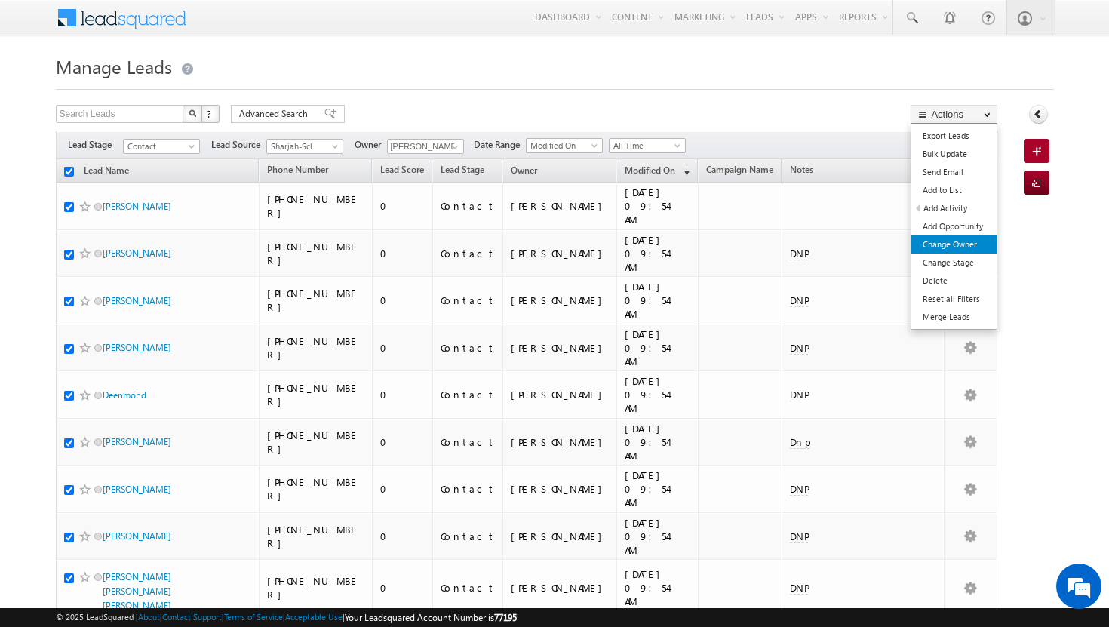
click at [955, 244] on link "Change Owner" at bounding box center [954, 244] width 85 height 18
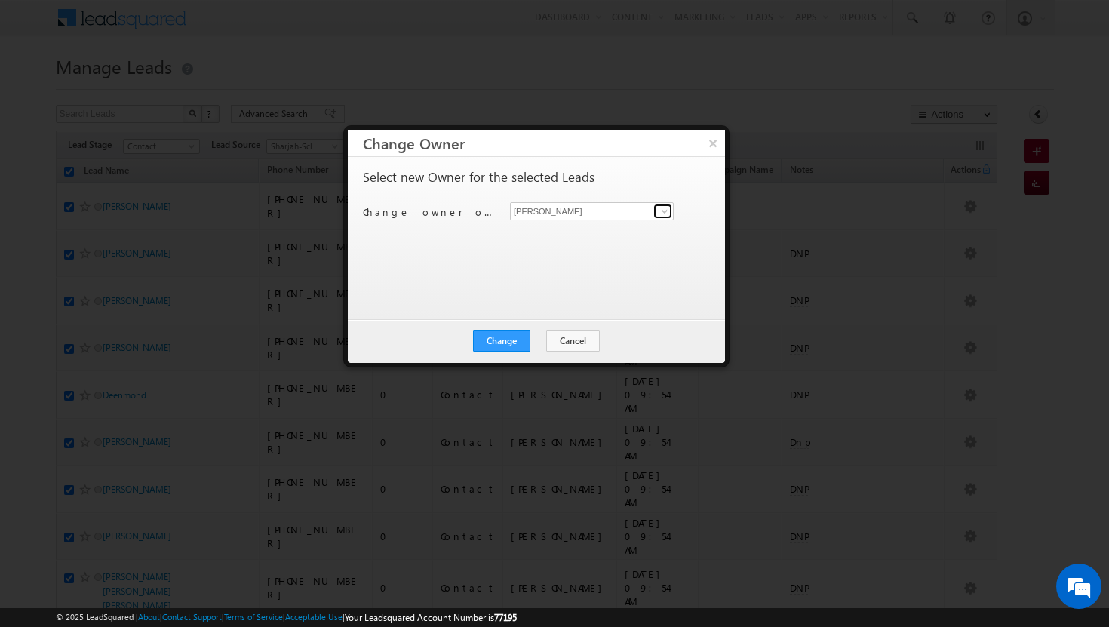
click at [662, 207] on span at bounding box center [665, 211] width 12 height 12
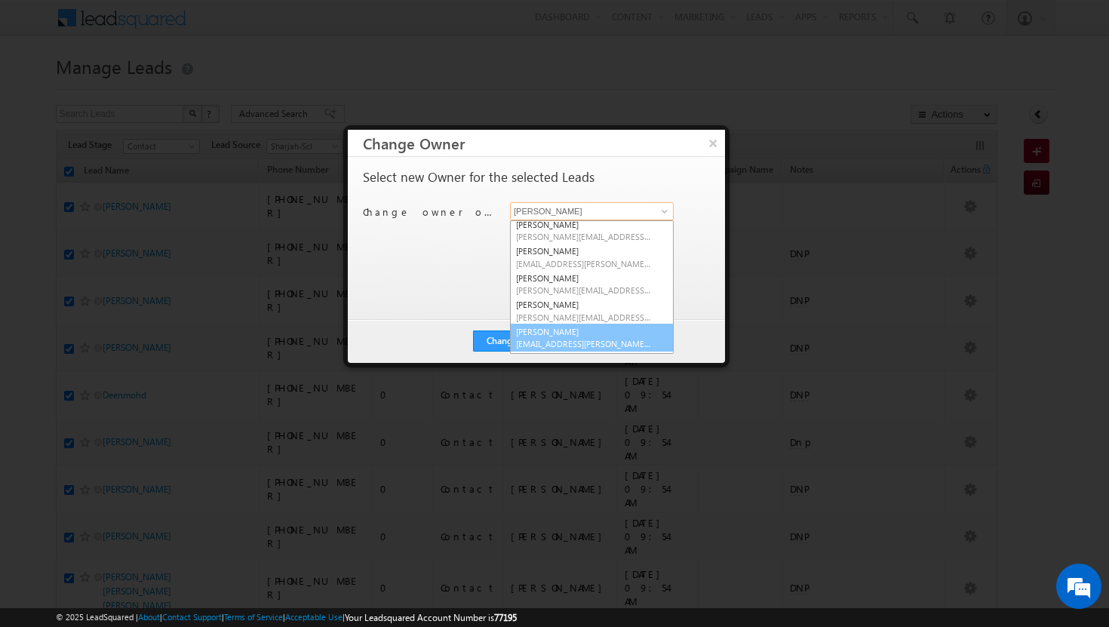
click at [591, 329] on link "[PERSON_NAME] [PERSON_NAME][EMAIL_ADDRESS][PERSON_NAME][DOMAIN_NAME]" at bounding box center [592, 338] width 164 height 29
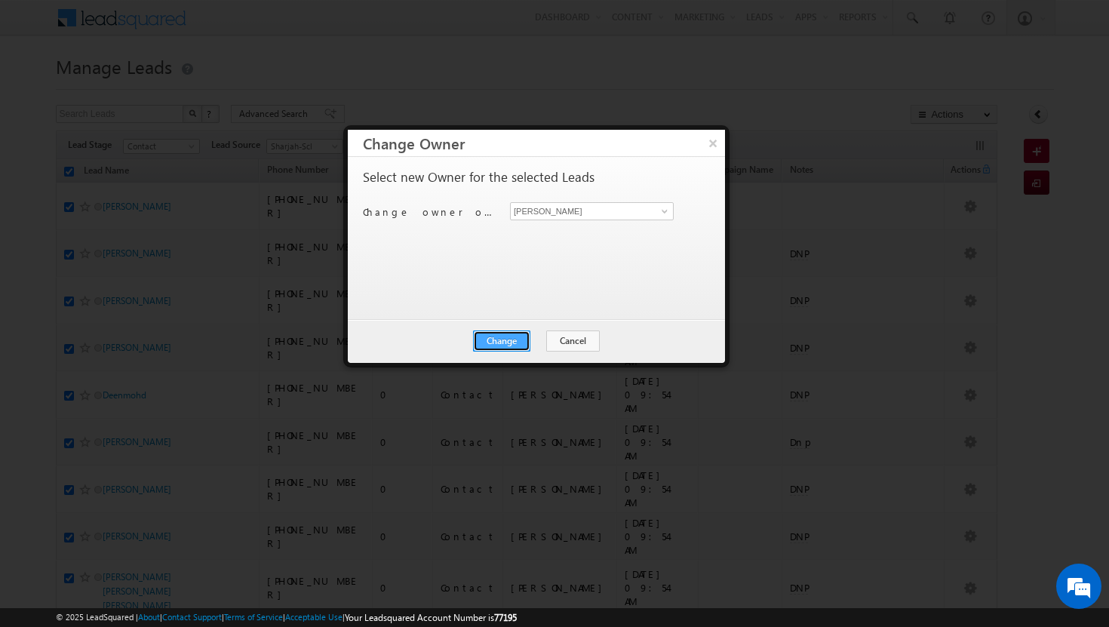
click at [519, 334] on button "Change" at bounding box center [501, 341] width 57 height 21
click at [543, 343] on button "Close" at bounding box center [539, 341] width 48 height 21
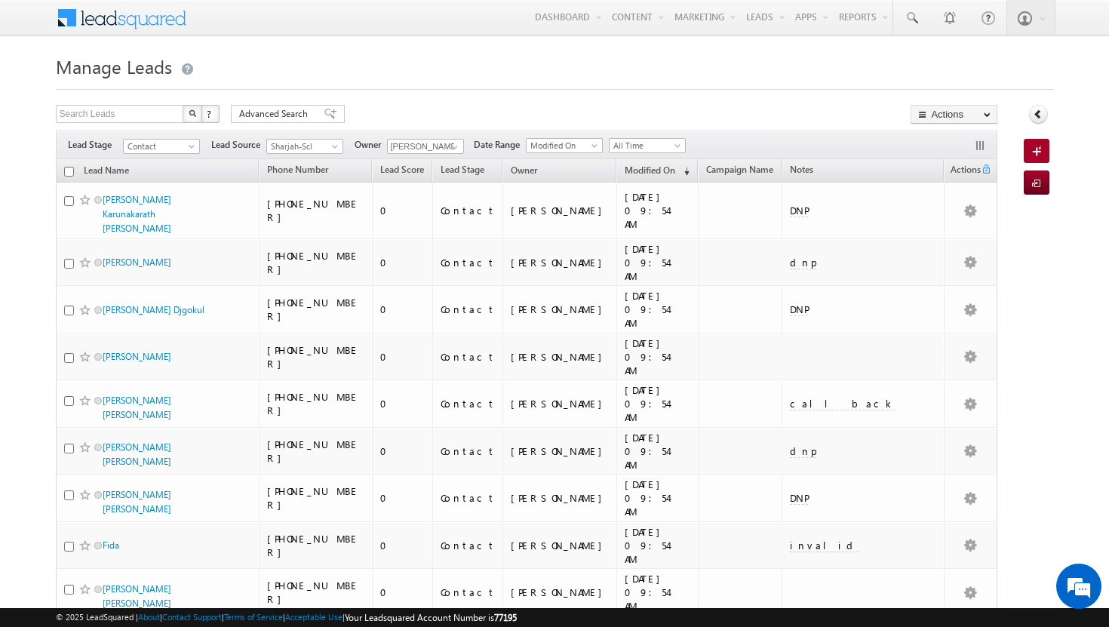
click at [69, 171] on input "checkbox" at bounding box center [69, 172] width 10 height 10
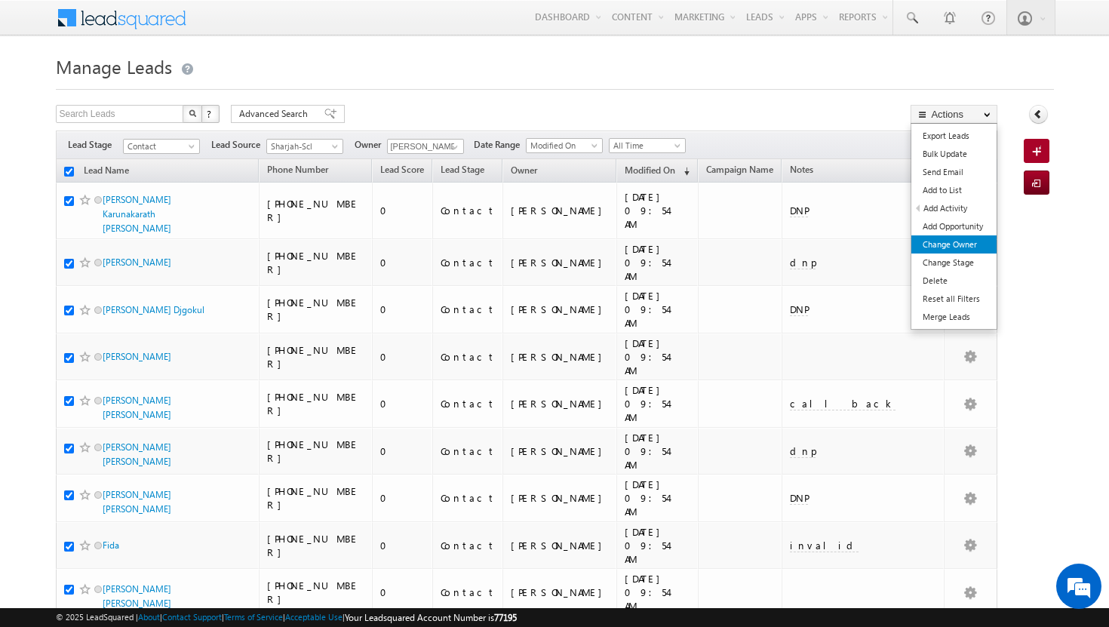
click at [962, 249] on link "Change Owner" at bounding box center [954, 244] width 85 height 18
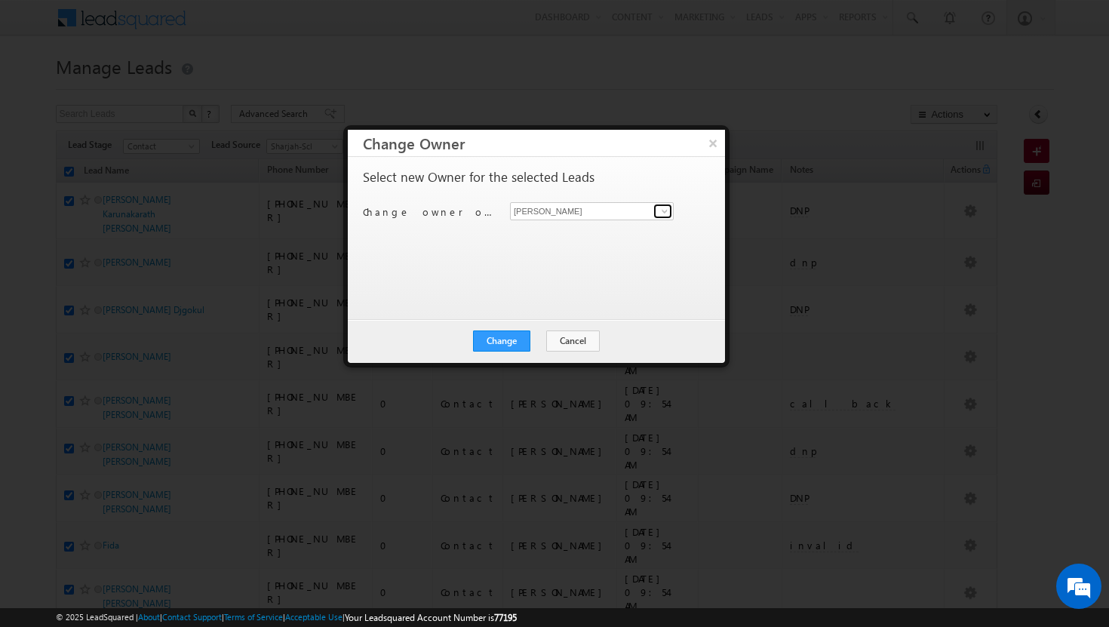
click at [666, 214] on span at bounding box center [665, 211] width 12 height 12
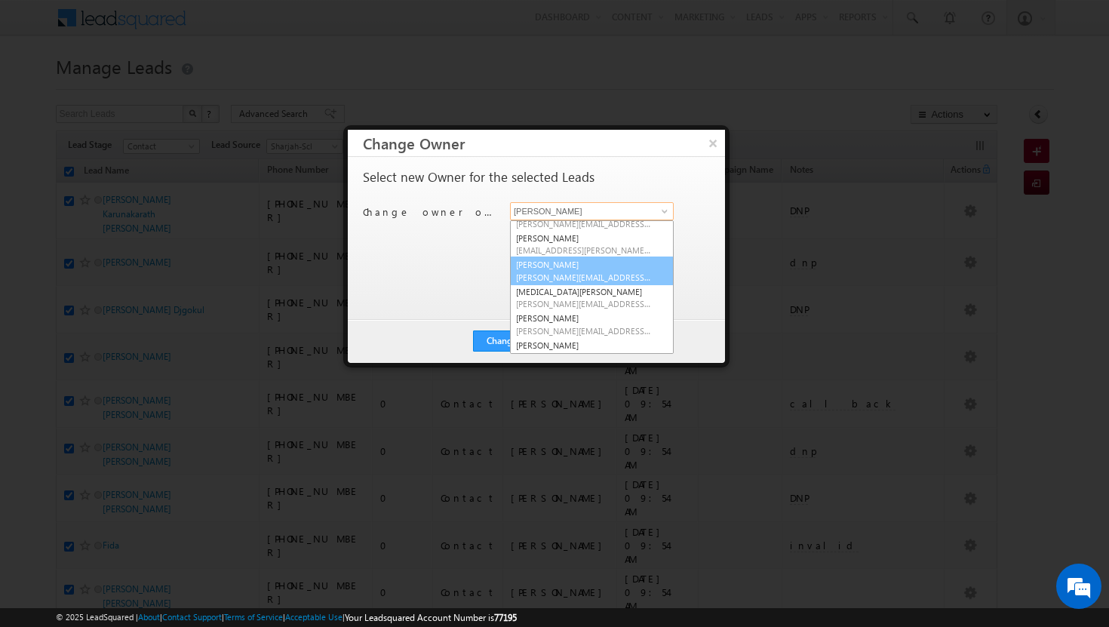
scroll to position [100, 0]
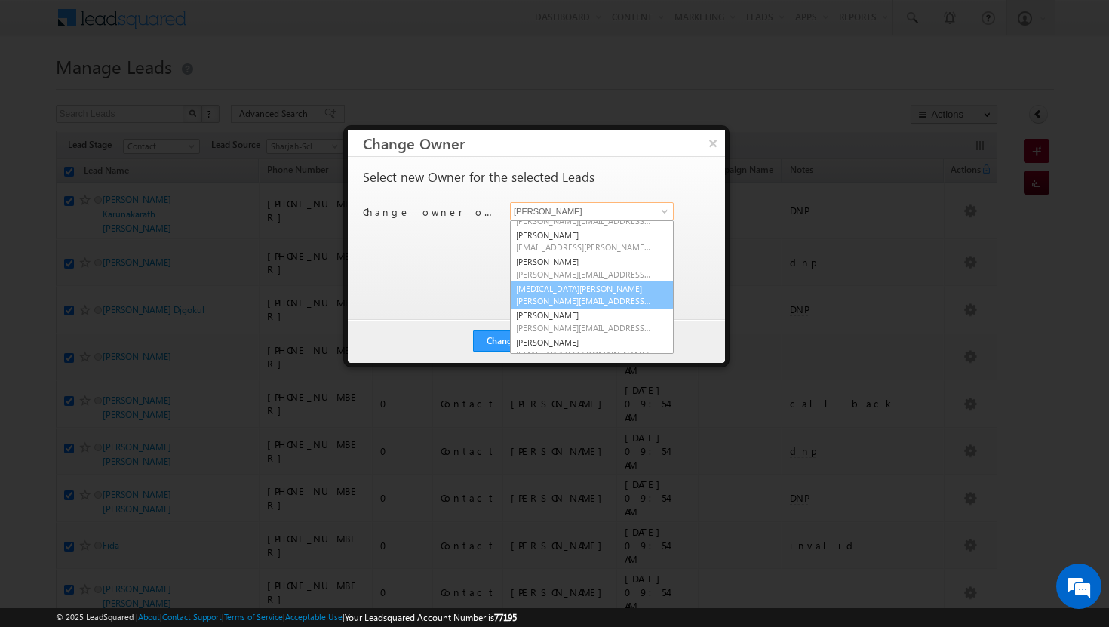
click at [595, 300] on span "[PERSON_NAME][EMAIL_ADDRESS][DOMAIN_NAME]" at bounding box center [584, 300] width 136 height 11
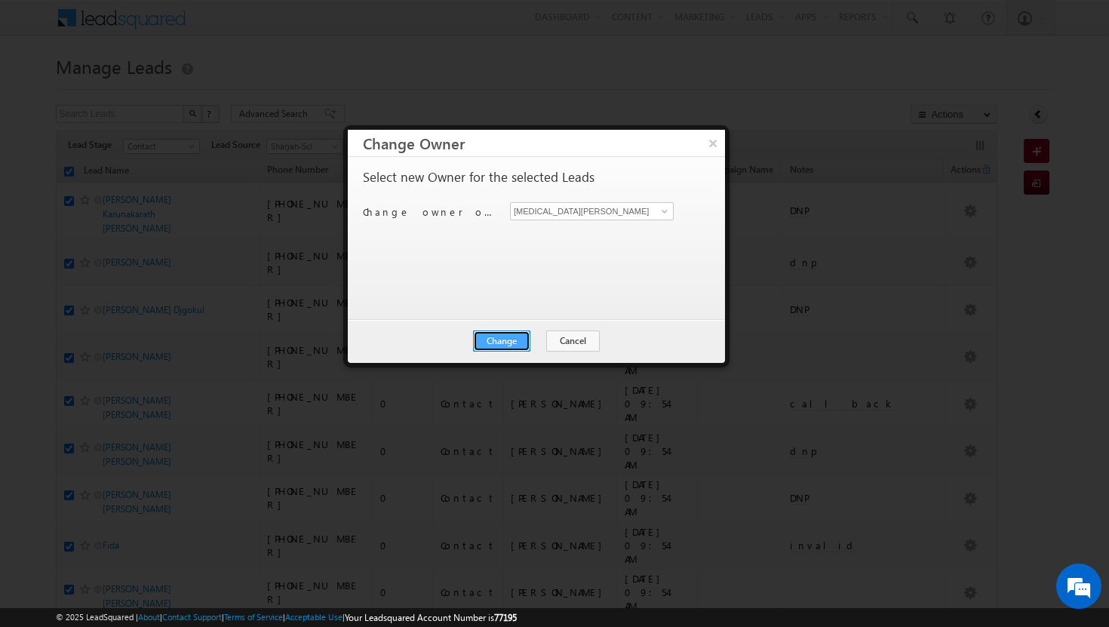
click at [521, 334] on button "Change" at bounding box center [501, 341] width 57 height 21
click at [544, 337] on button "Close" at bounding box center [539, 341] width 48 height 21
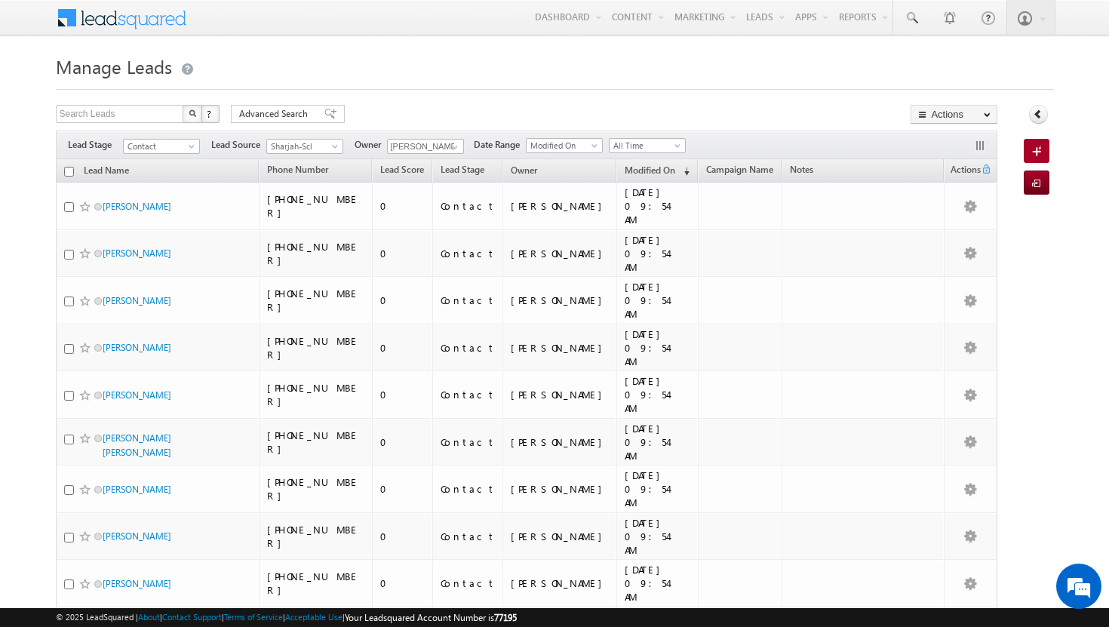
click at [69, 171] on input "checkbox" at bounding box center [69, 172] width 10 height 10
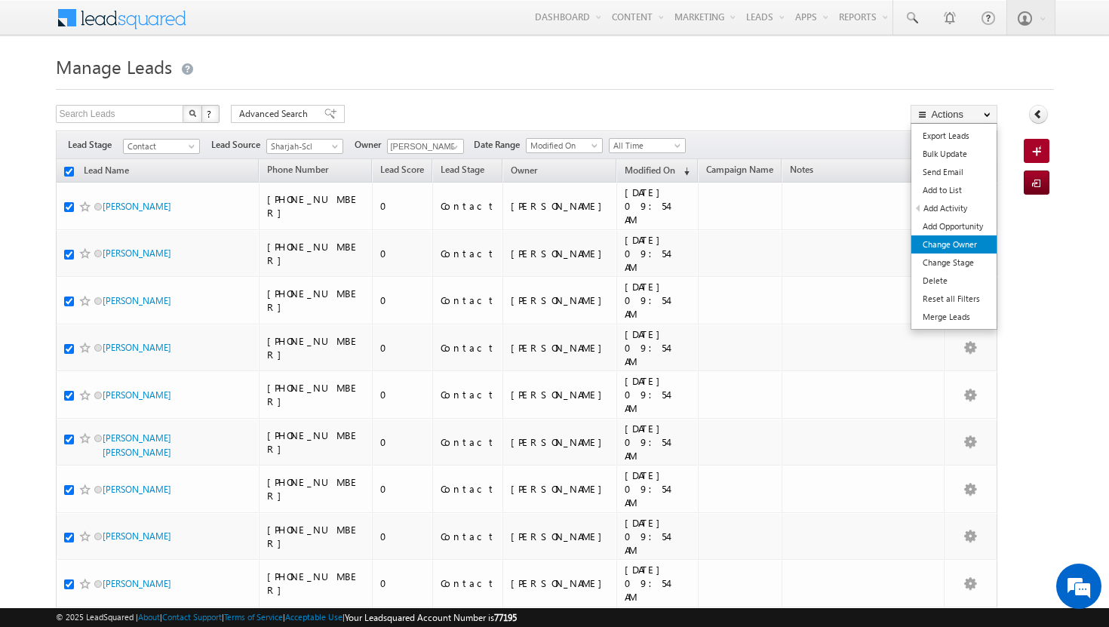
click at [939, 244] on link "Change Owner" at bounding box center [954, 244] width 85 height 18
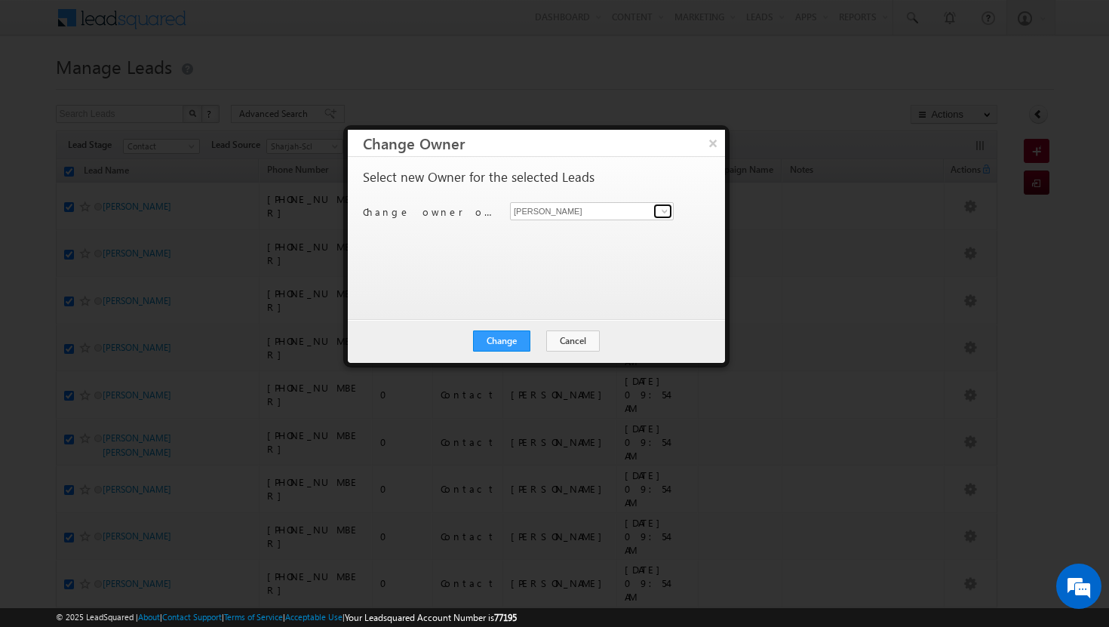
click at [668, 211] on span at bounding box center [665, 211] width 12 height 12
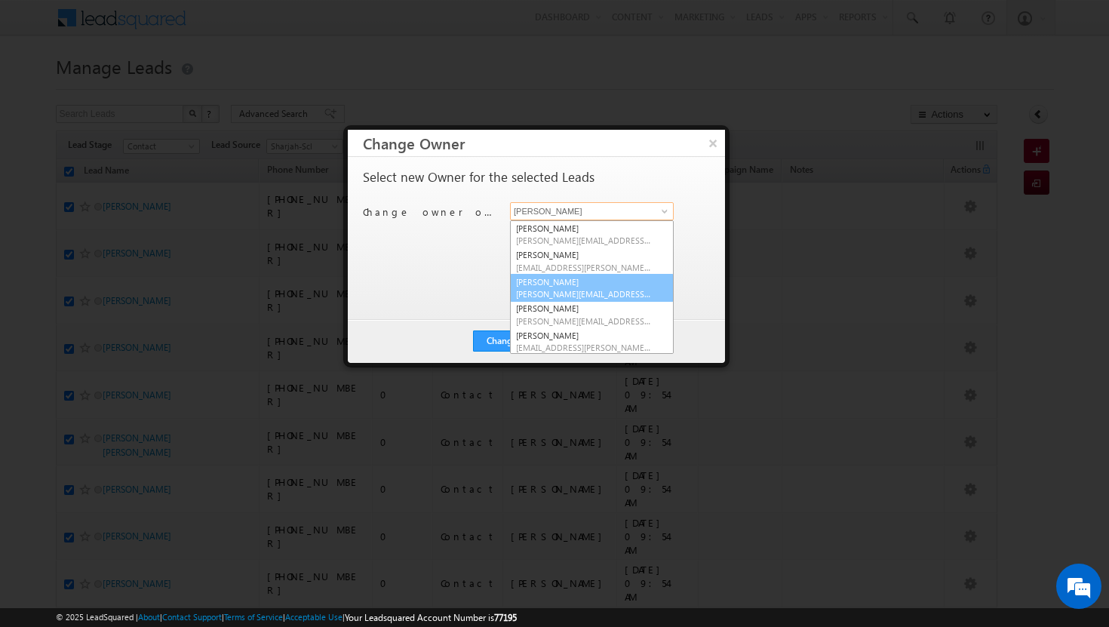
scroll to position [109, 0]
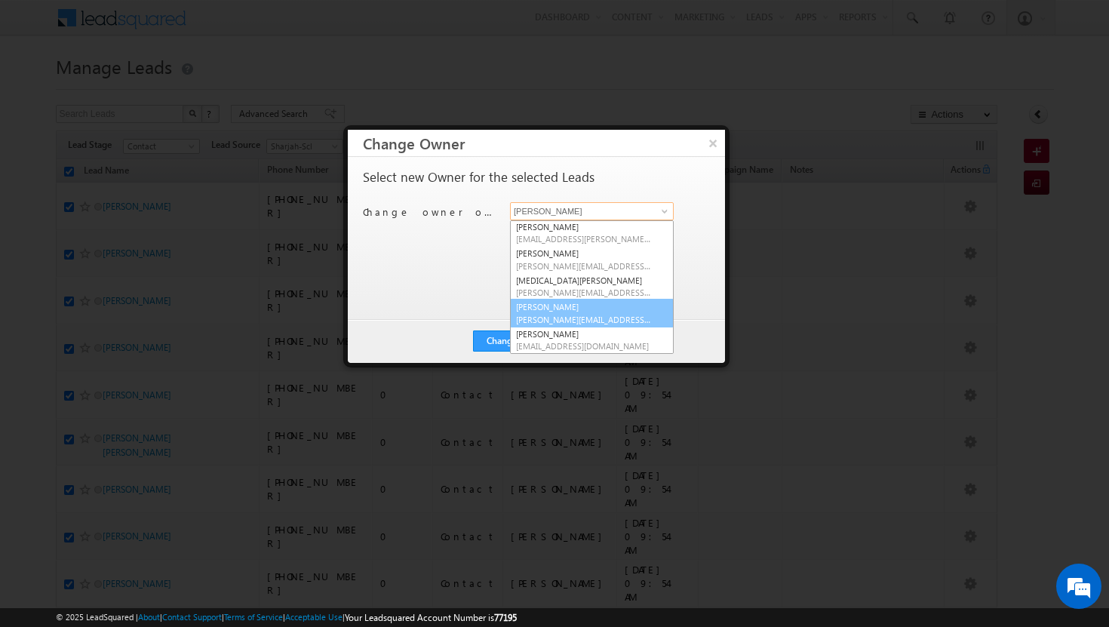
click at [591, 314] on span "[PERSON_NAME][EMAIL_ADDRESS][DOMAIN_NAME]" at bounding box center [584, 319] width 136 height 11
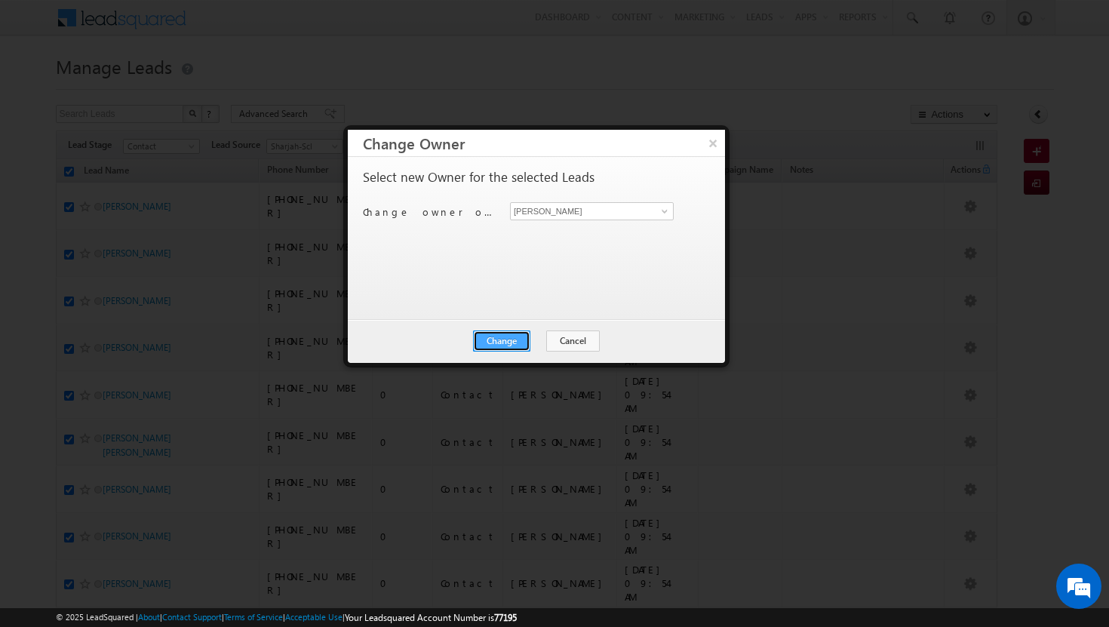
click at [510, 340] on button "Change" at bounding box center [501, 341] width 57 height 21
click at [536, 343] on button "Close" at bounding box center [539, 341] width 48 height 21
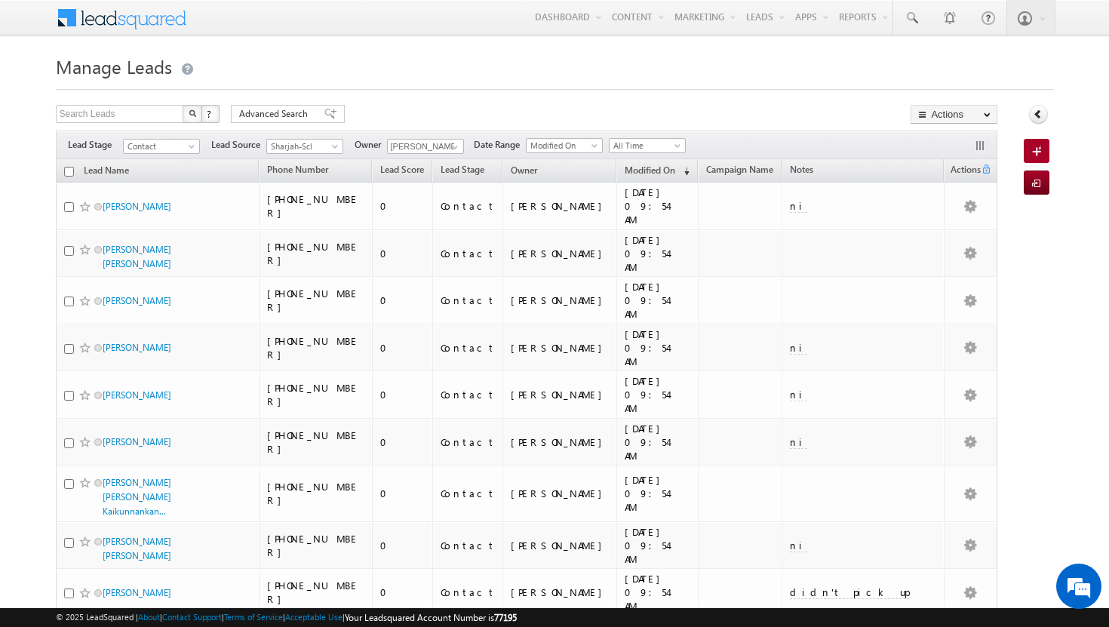
click at [68, 173] on input "checkbox" at bounding box center [69, 172] width 10 height 10
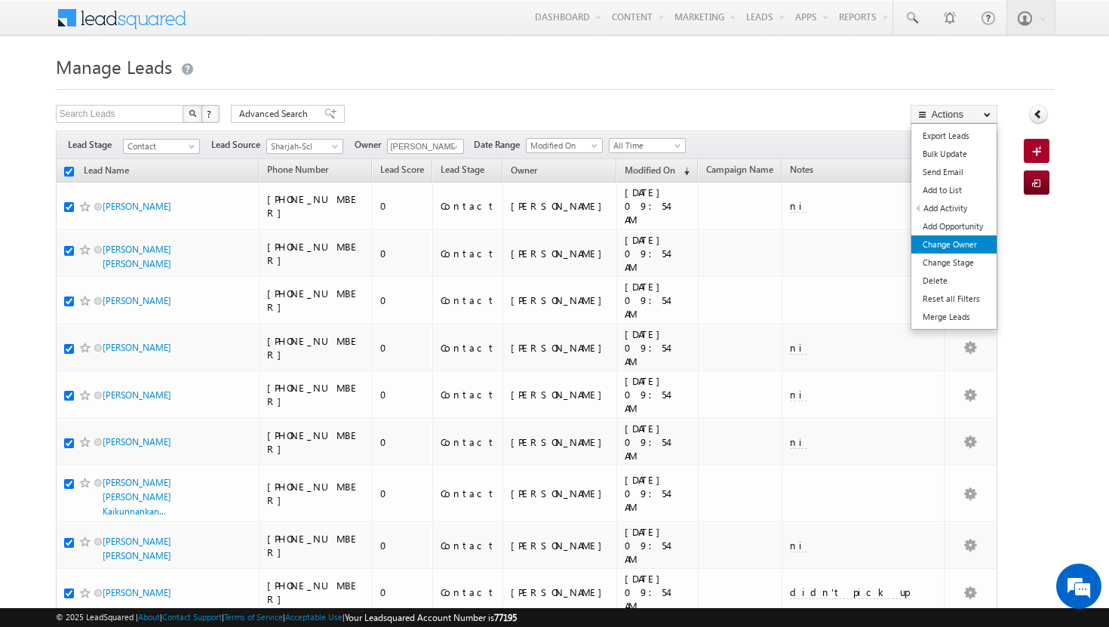
click at [975, 240] on link "Change Owner" at bounding box center [954, 244] width 85 height 18
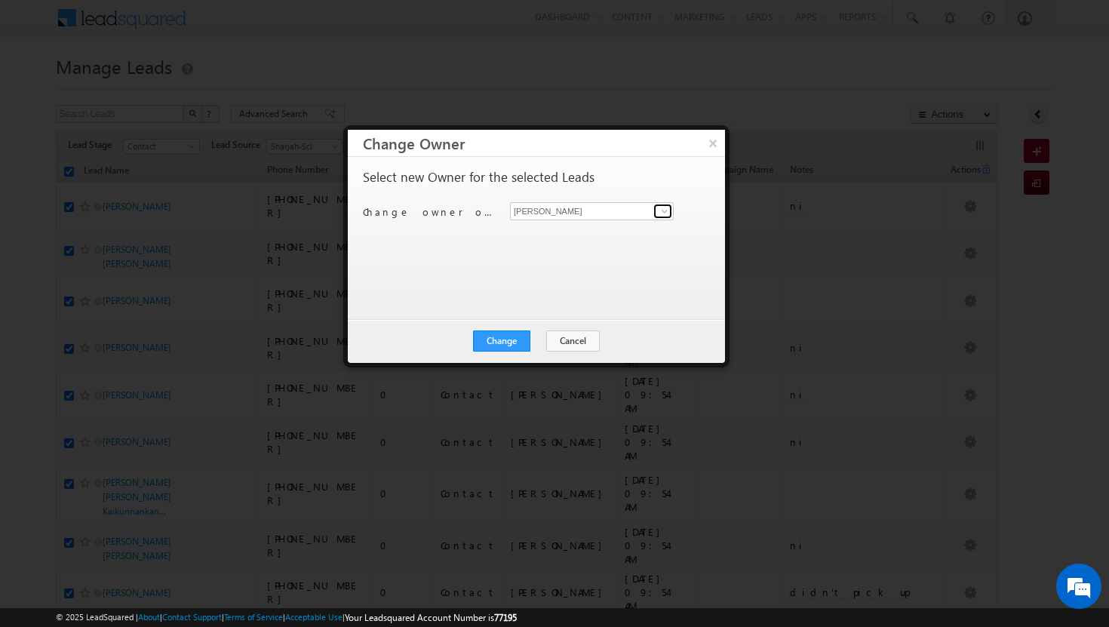
click at [662, 210] on span at bounding box center [665, 211] width 12 height 12
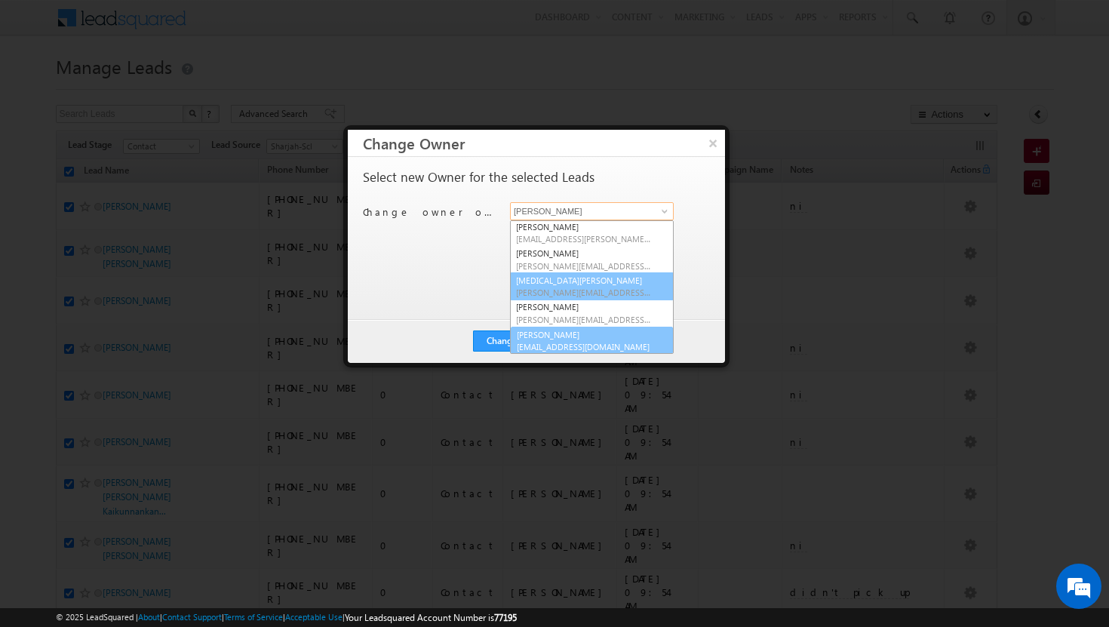
scroll to position [109, 0]
click at [590, 335] on link "[PERSON_NAME] [PERSON_NAME][EMAIL_ADDRESS][DOMAIN_NAME]" at bounding box center [592, 339] width 164 height 29
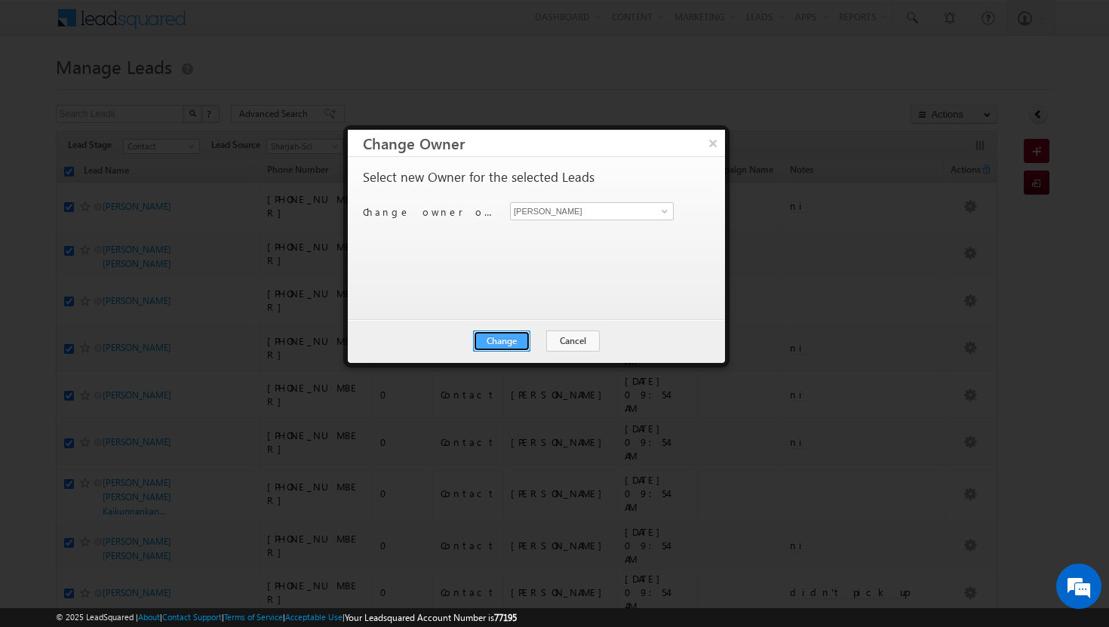
click at [518, 340] on button "Change" at bounding box center [501, 341] width 57 height 21
click at [534, 342] on button "Close" at bounding box center [539, 341] width 48 height 21
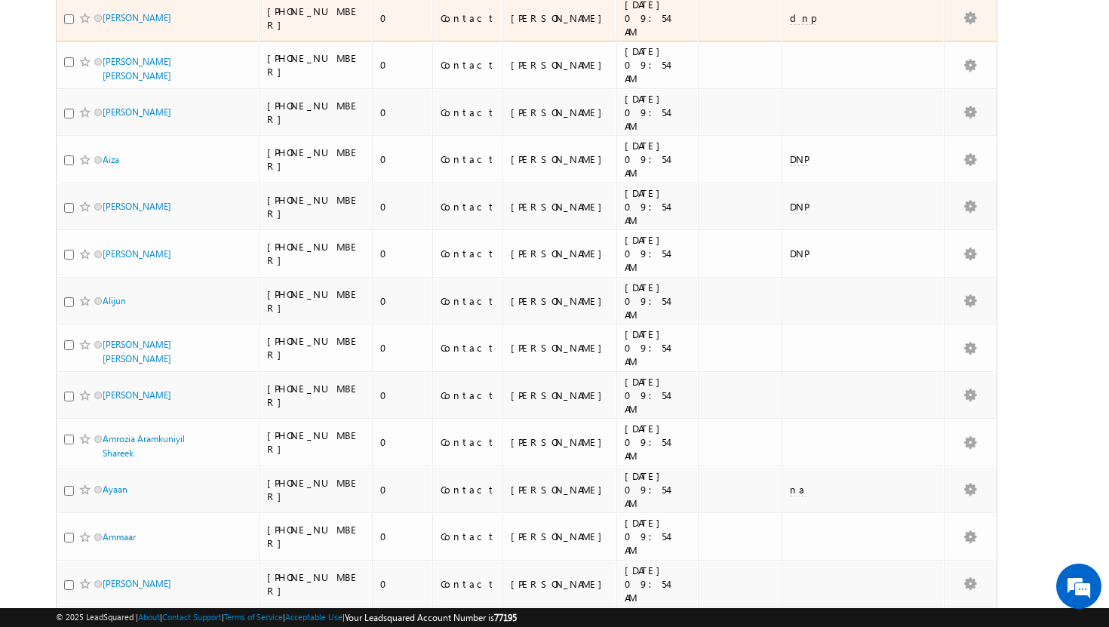
scroll to position [3189, 0]
